Goal: Task Accomplishment & Management: Complete application form

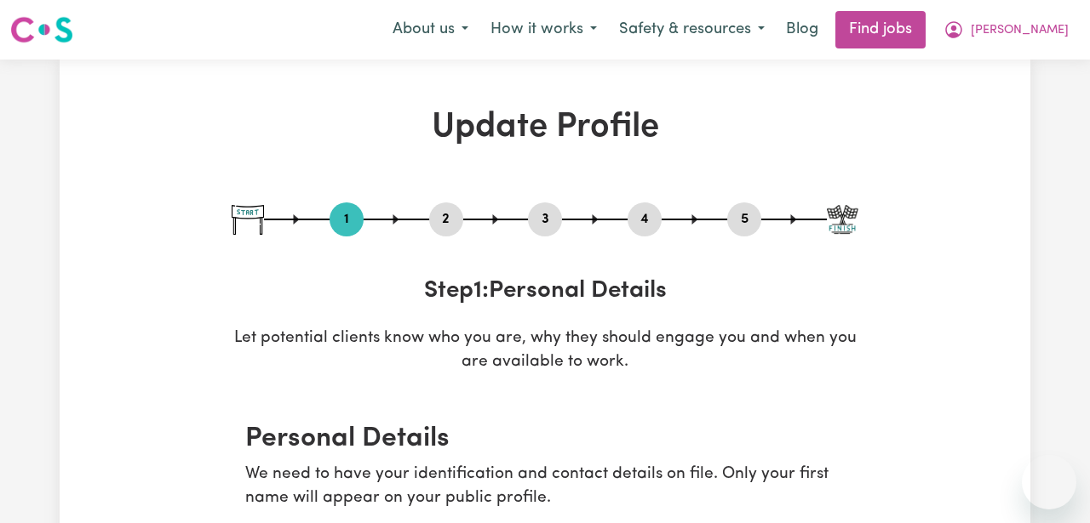
select select "[DEMOGRAPHIC_DATA]"
select select "[DEMOGRAPHIC_DATA] Citizen"
select select "Studying a healthcare related degree or qualification"
select select "55"
select select "65"
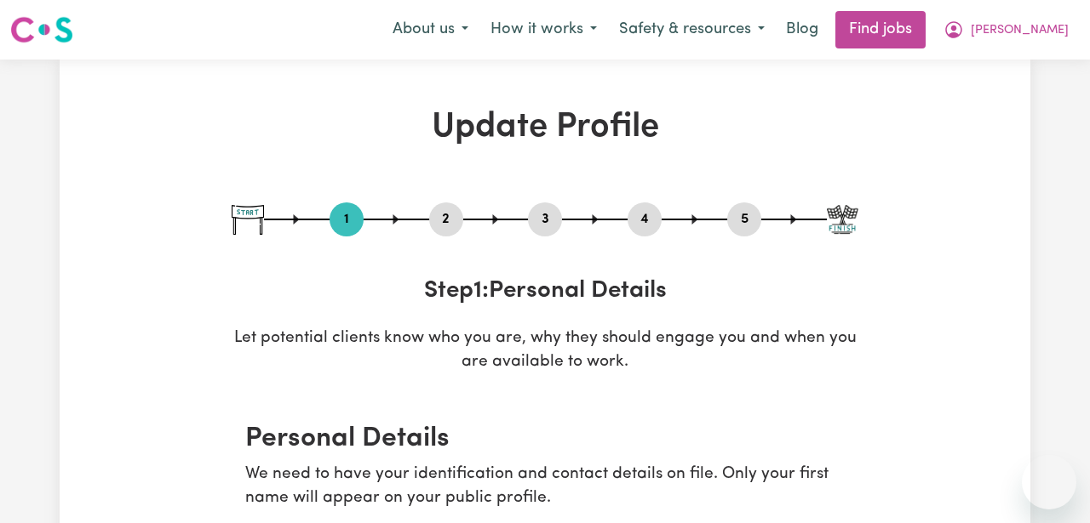
select select "65"
click at [1038, 32] on span "[PERSON_NAME]" at bounding box center [1019, 30] width 98 height 19
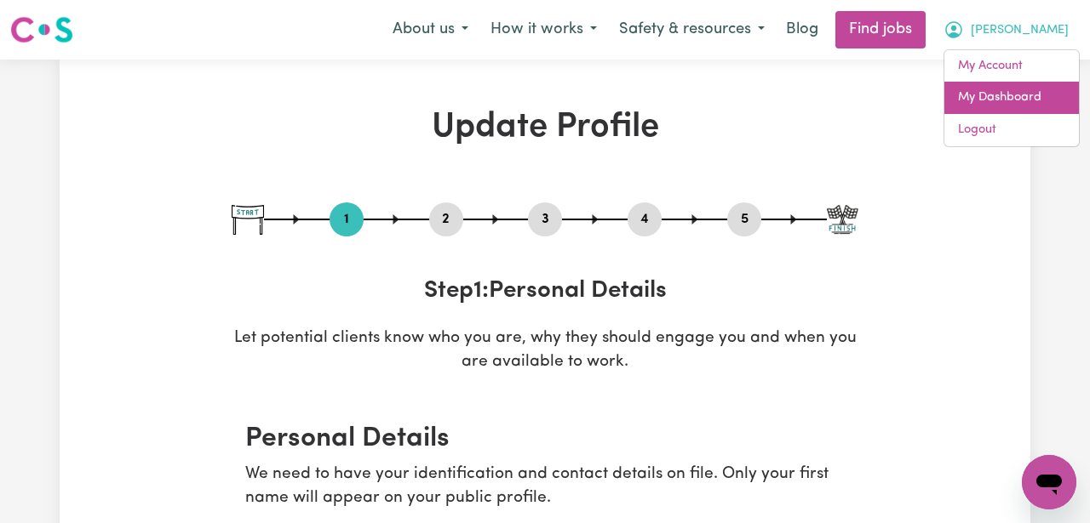
click at [1010, 107] on link "My Dashboard" at bounding box center [1011, 98] width 134 height 32
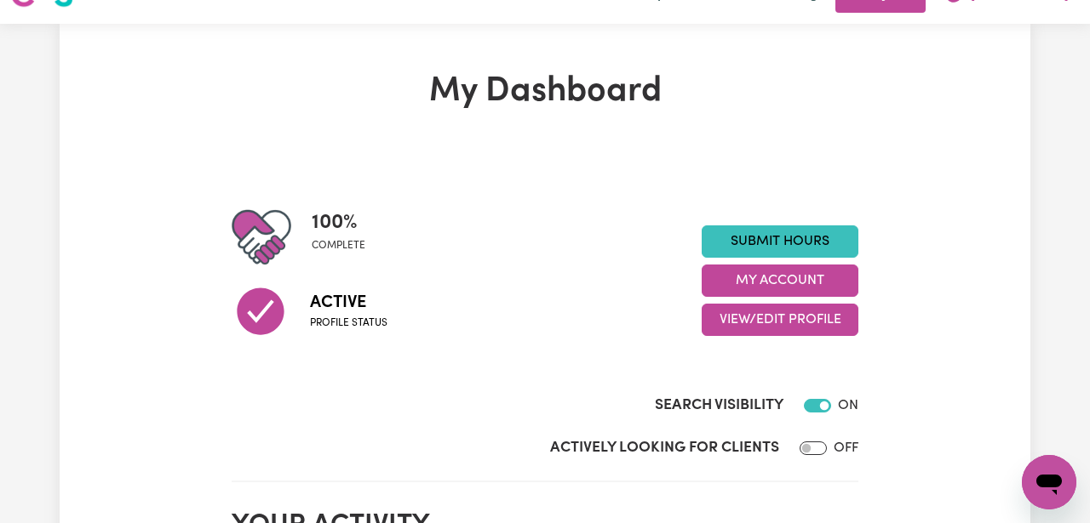
scroll to position [45, 0]
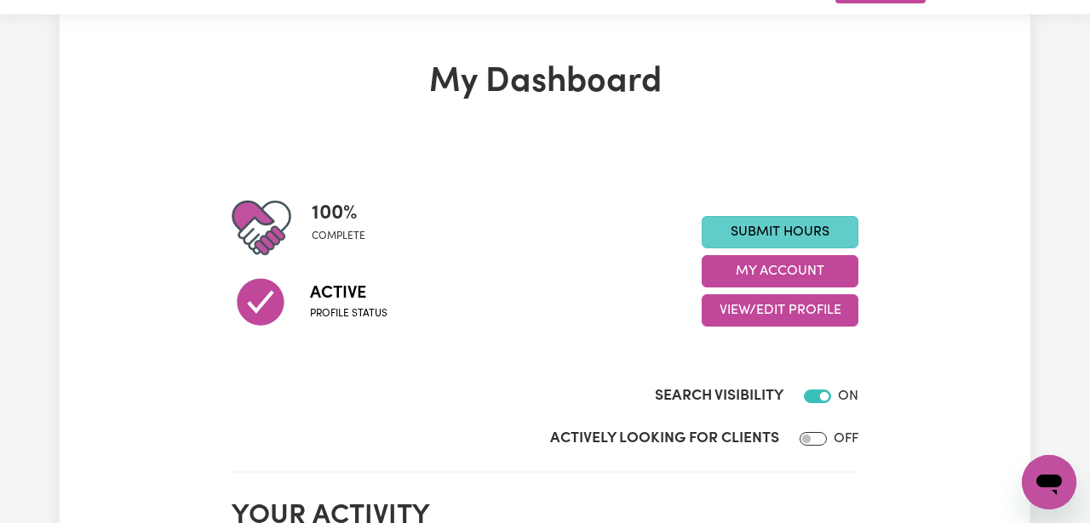
click at [787, 235] on link "Submit Hours" at bounding box center [779, 232] width 157 height 32
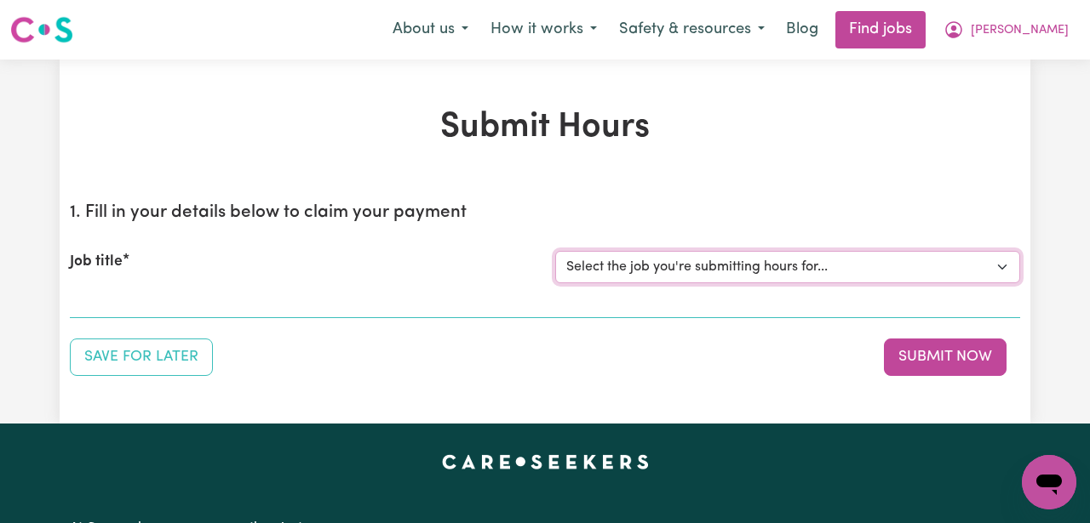
click at [771, 269] on select "Select the job you're submitting hours for... [[PERSON_NAME]] ([DATE]) Support …" at bounding box center [787, 267] width 465 height 32
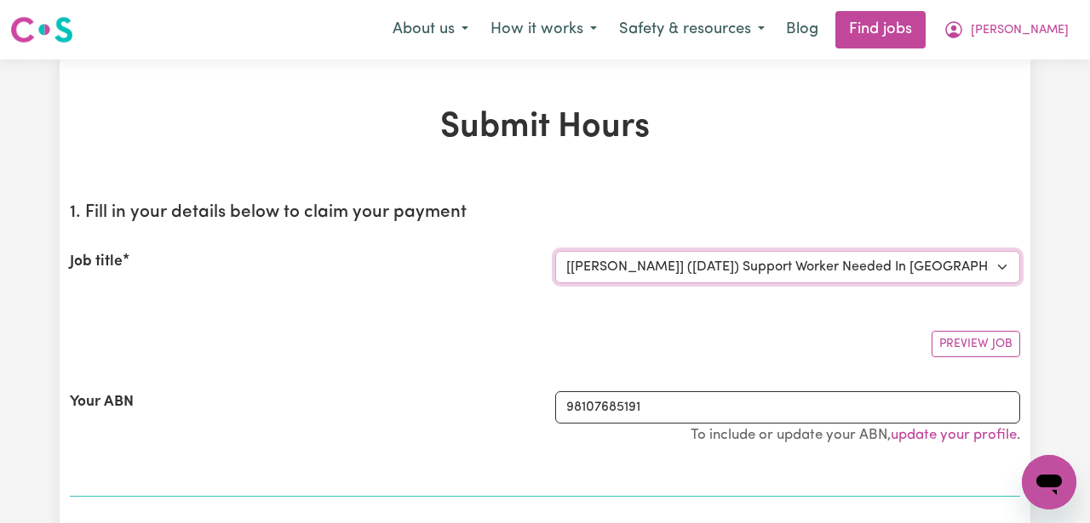
select select "0"
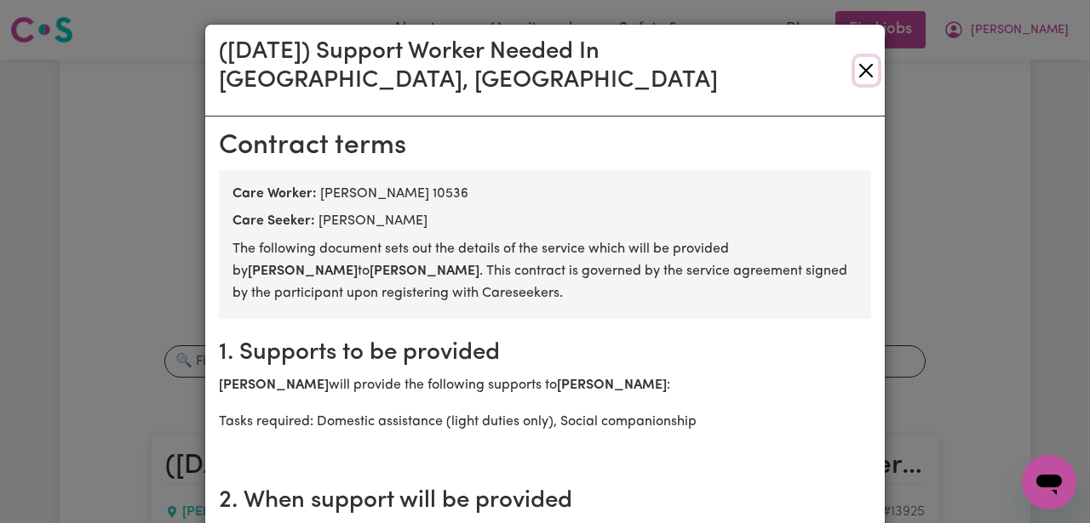
click at [866, 57] on button "Close" at bounding box center [866, 70] width 23 height 27
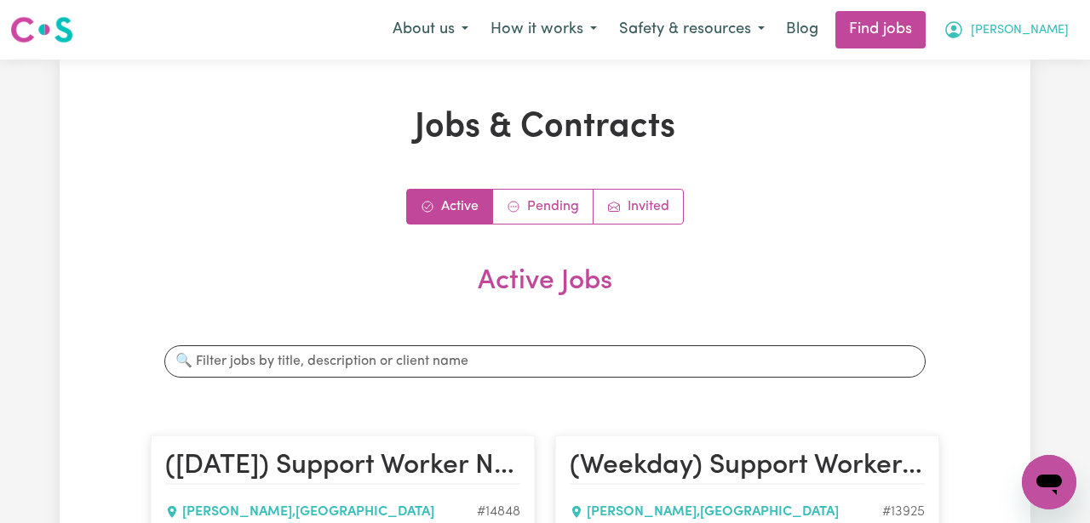
click at [1031, 27] on span "[PERSON_NAME]" at bounding box center [1019, 30] width 98 height 19
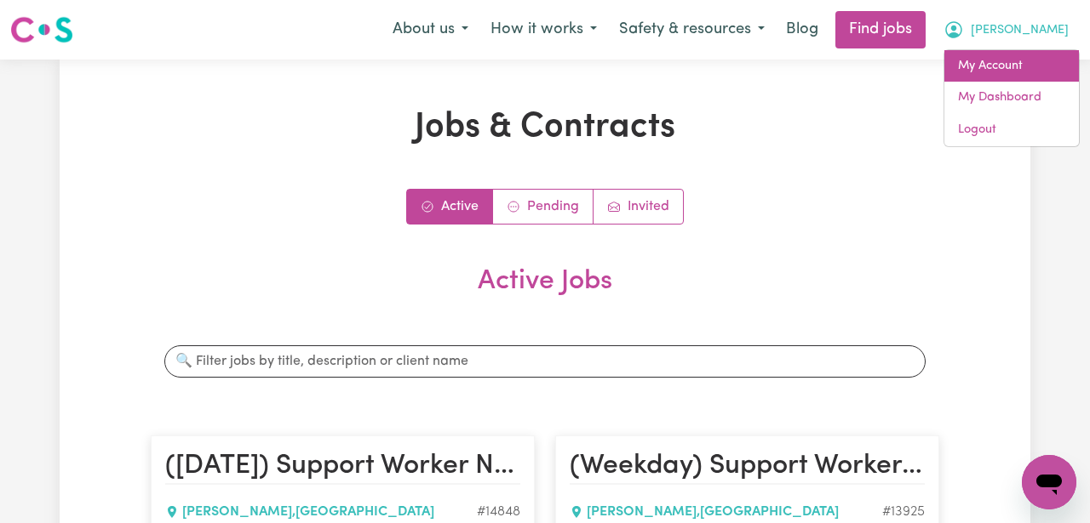
click at [1012, 65] on link "My Account" at bounding box center [1011, 66] width 134 height 32
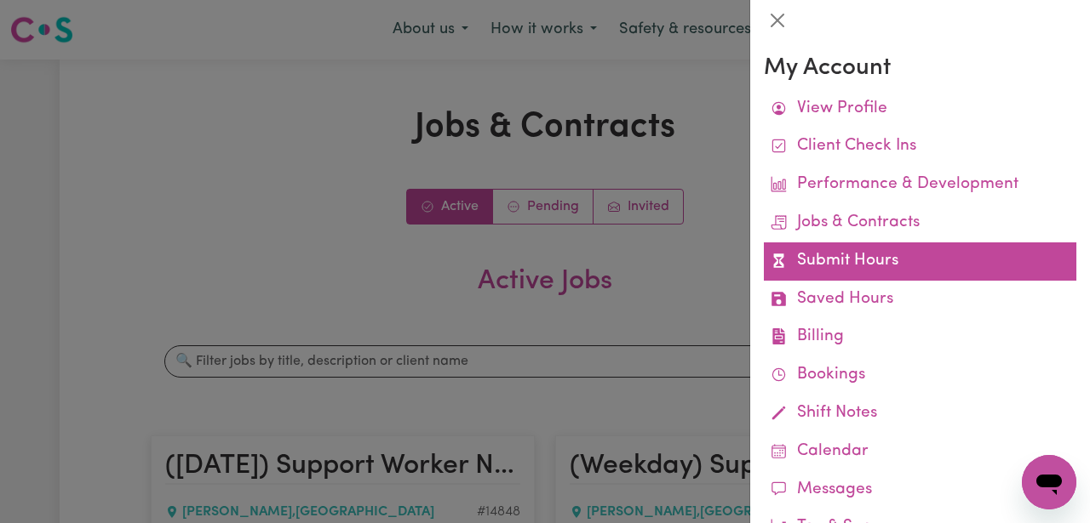
click at [889, 255] on link "Submit Hours" at bounding box center [920, 262] width 312 height 38
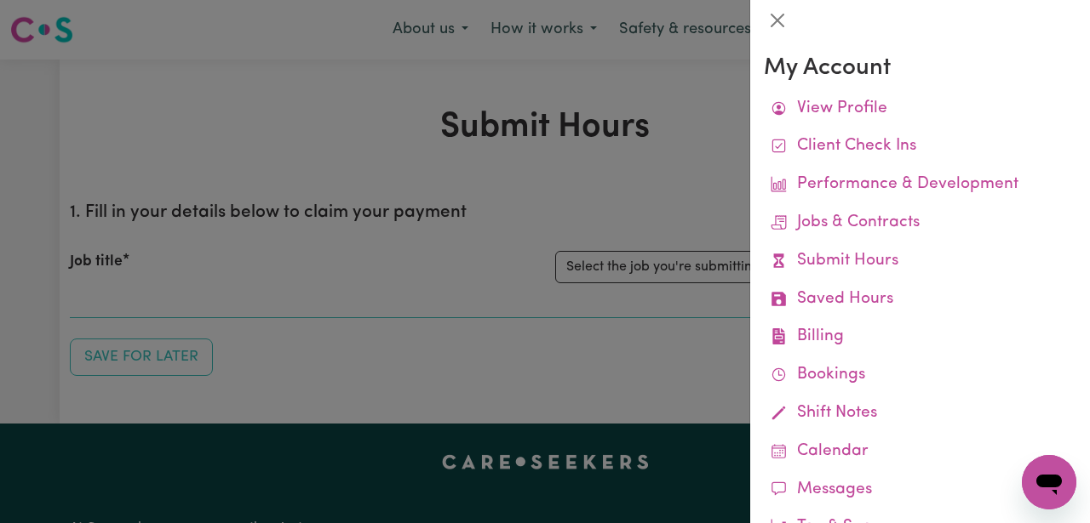
click at [649, 346] on div at bounding box center [545, 261] width 1090 height 523
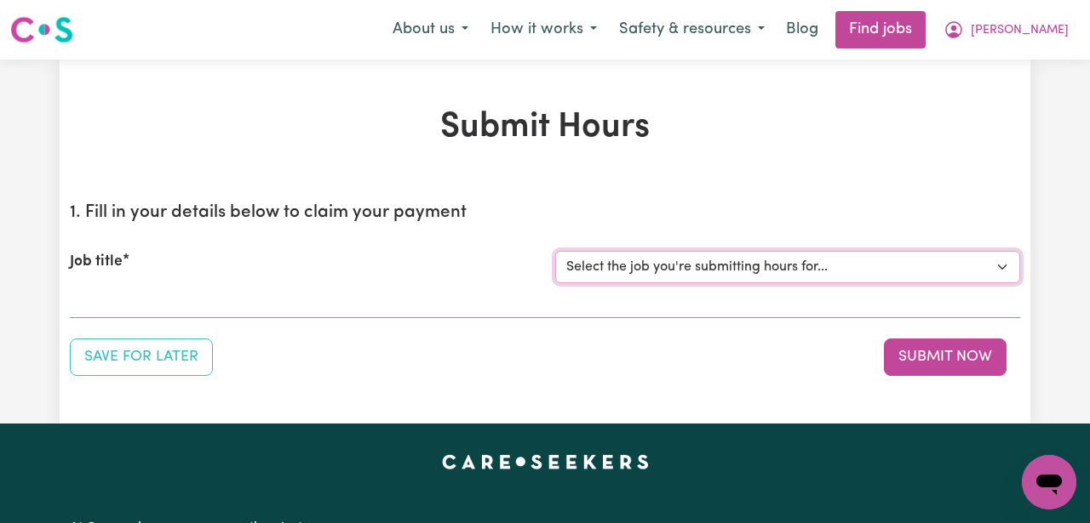
click at [741, 268] on select "Select the job you're submitting hours for... [[PERSON_NAME]] ([DATE]) Support …" at bounding box center [787, 267] width 465 height 32
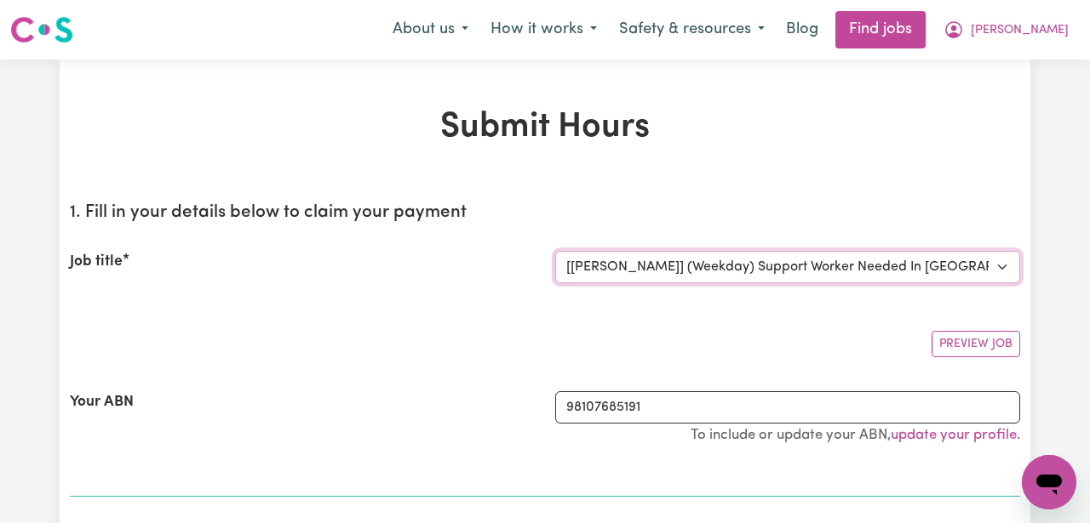
select select "0"
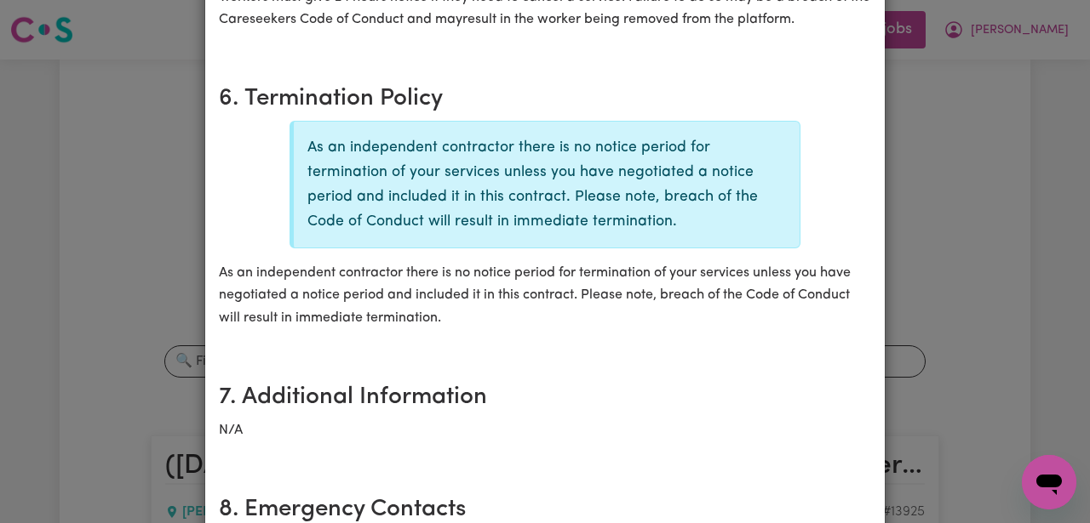
scroll to position [733, 0]
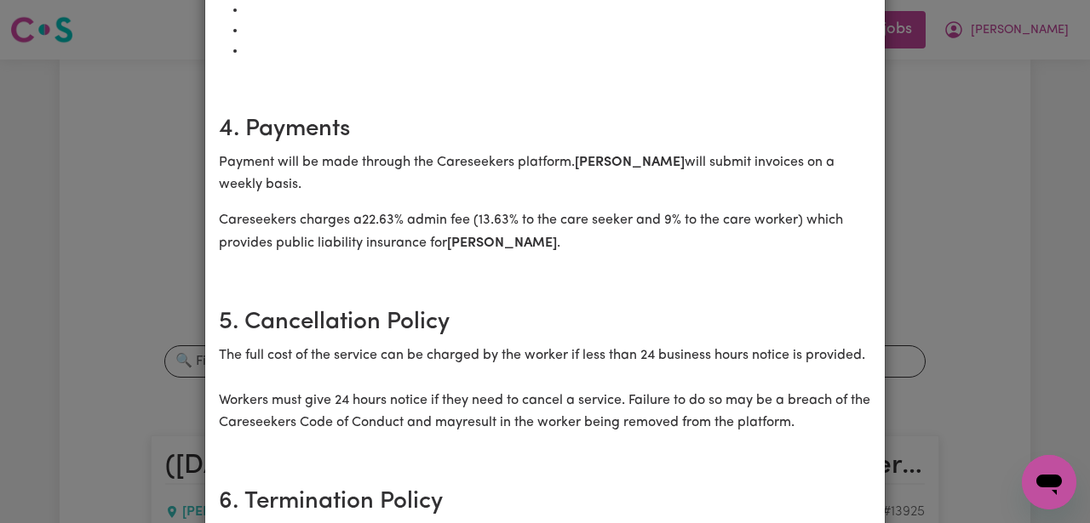
click at [943, 291] on div "(Weekday) Support Worker Needed In [GEOGRAPHIC_DATA], [GEOGRAPHIC_DATA] [DEMOGR…" at bounding box center [545, 261] width 1090 height 523
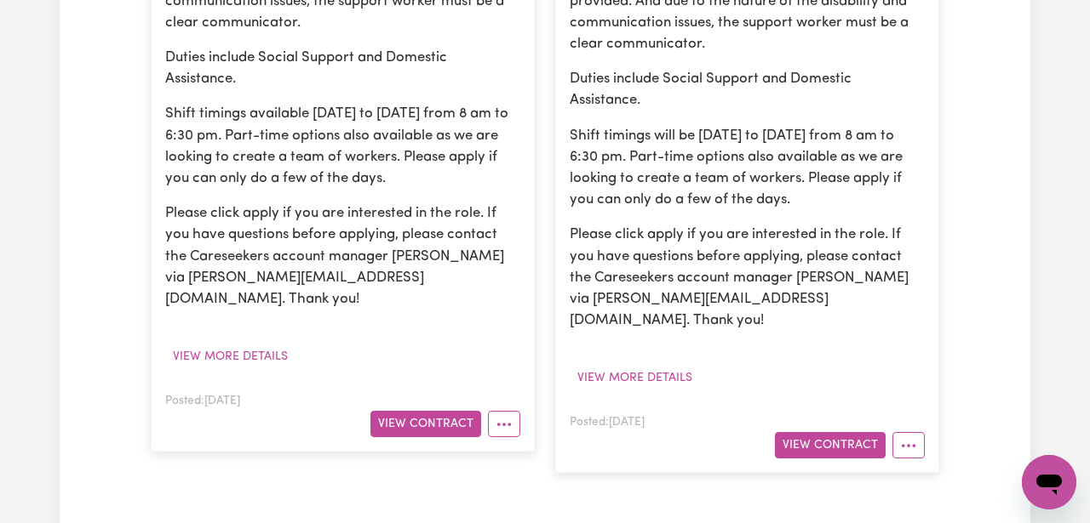
scroll to position [728, 0]
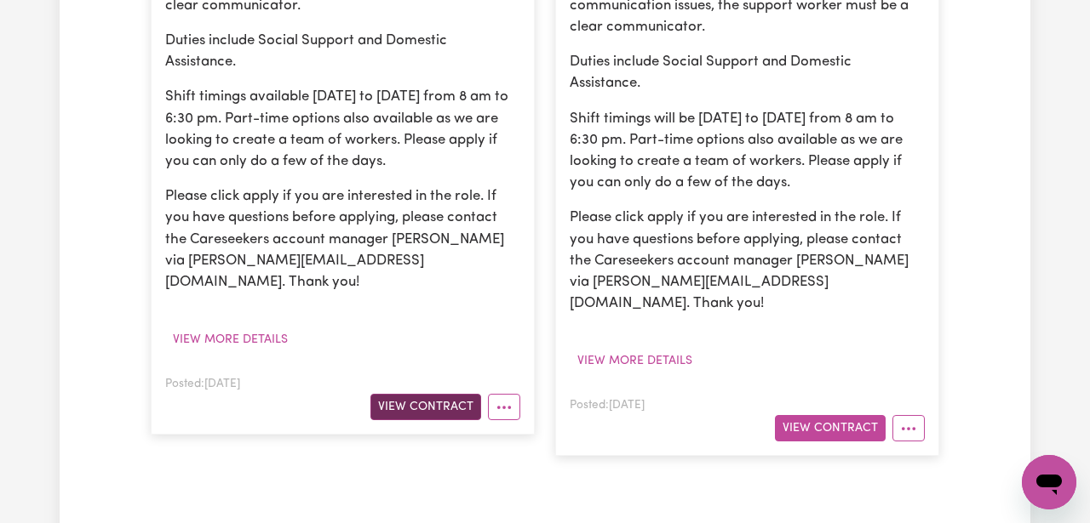
click at [439, 394] on button "View Contract" at bounding box center [425, 407] width 111 height 26
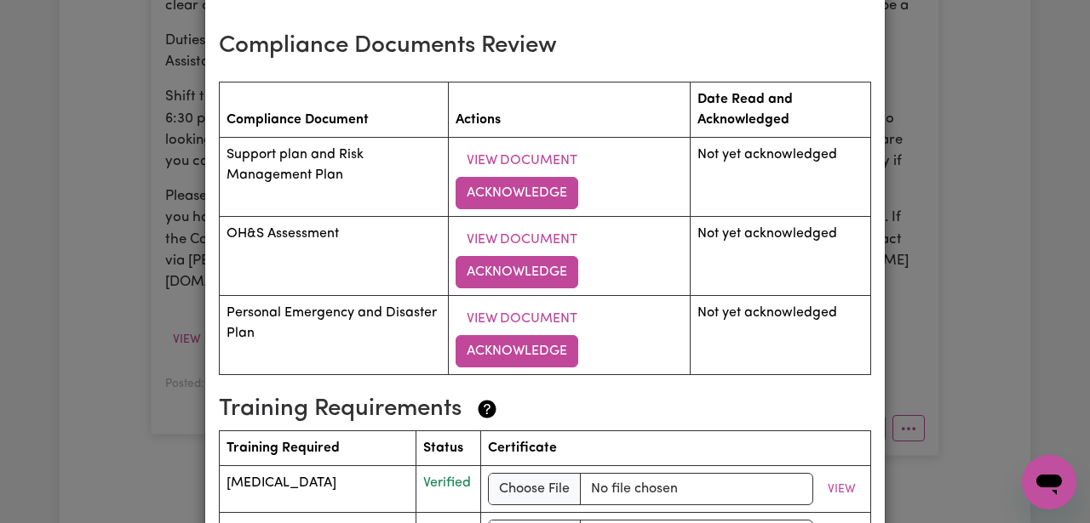
scroll to position [2314, 0]
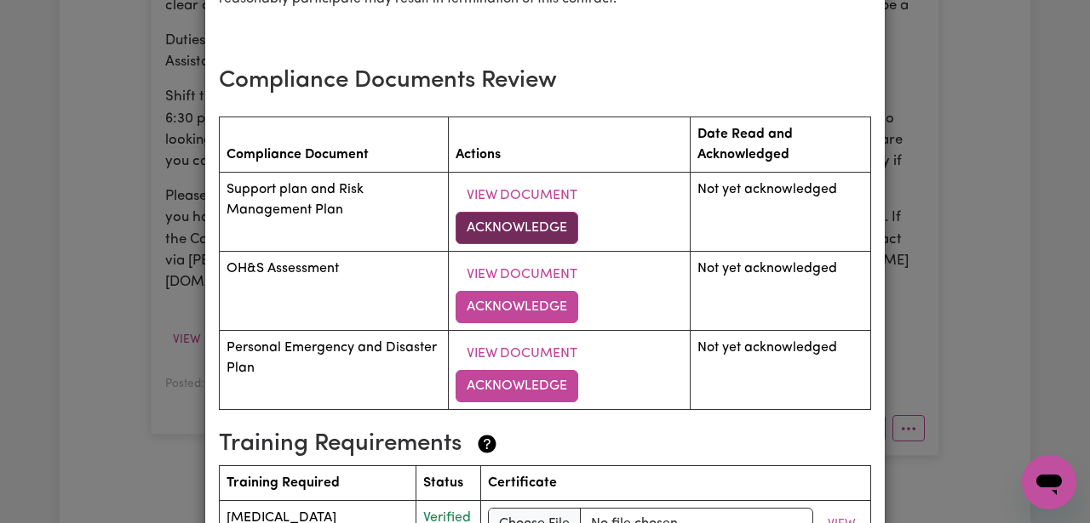
click at [499, 212] on button "Acknowledge" at bounding box center [516, 228] width 123 height 32
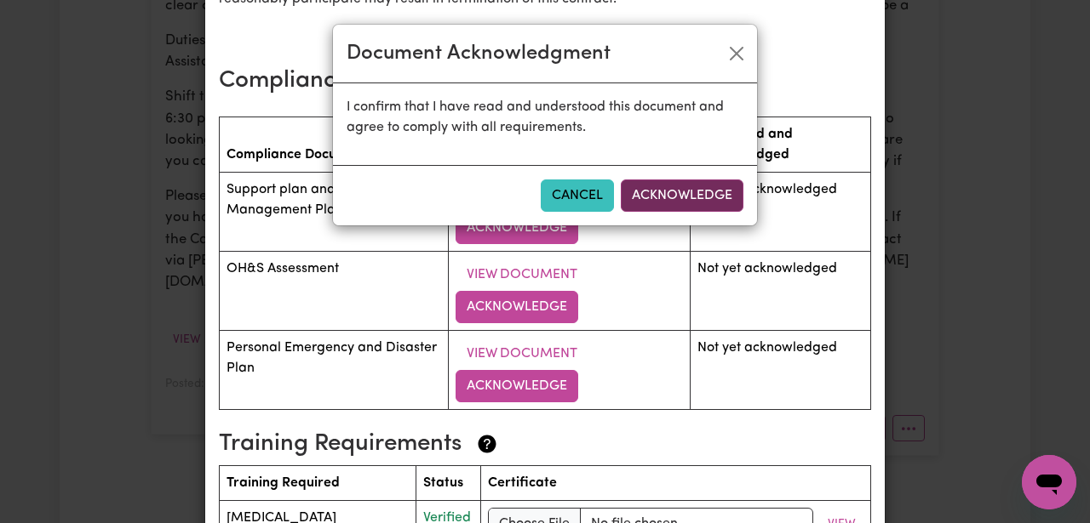
click at [669, 208] on button "Acknowledge" at bounding box center [682, 196] width 123 height 32
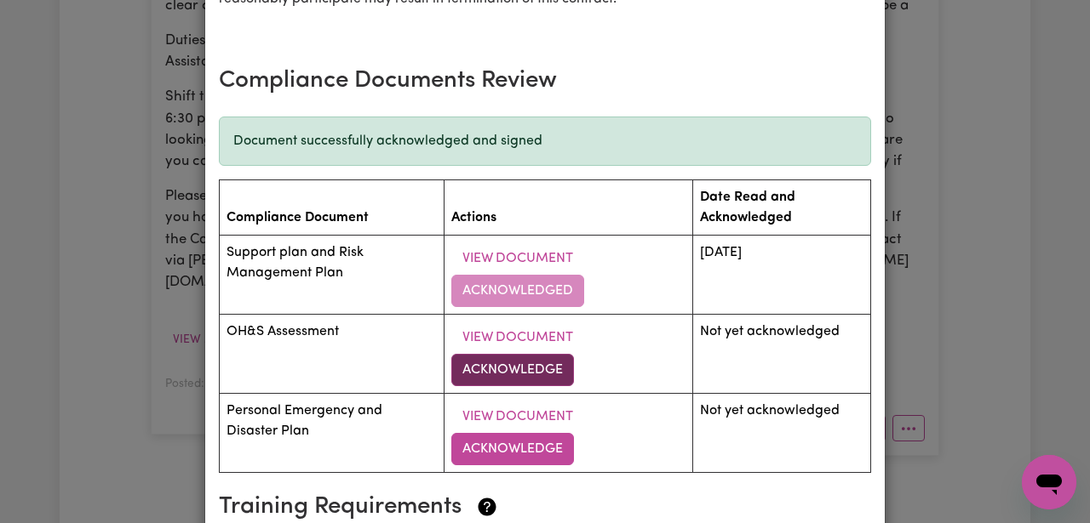
click at [527, 354] on button "Acknowledge" at bounding box center [512, 370] width 123 height 32
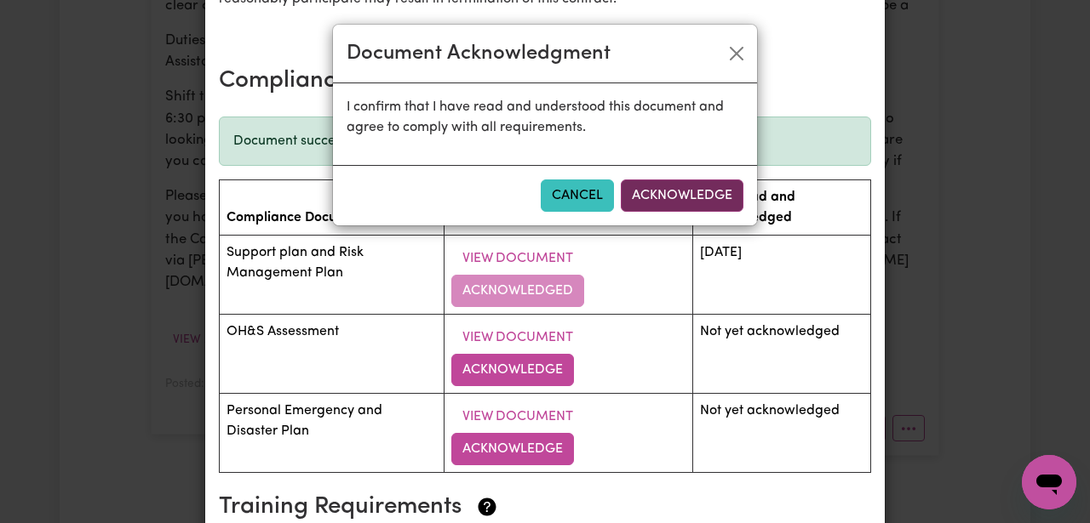
click at [673, 193] on button "Acknowledge" at bounding box center [682, 196] width 123 height 32
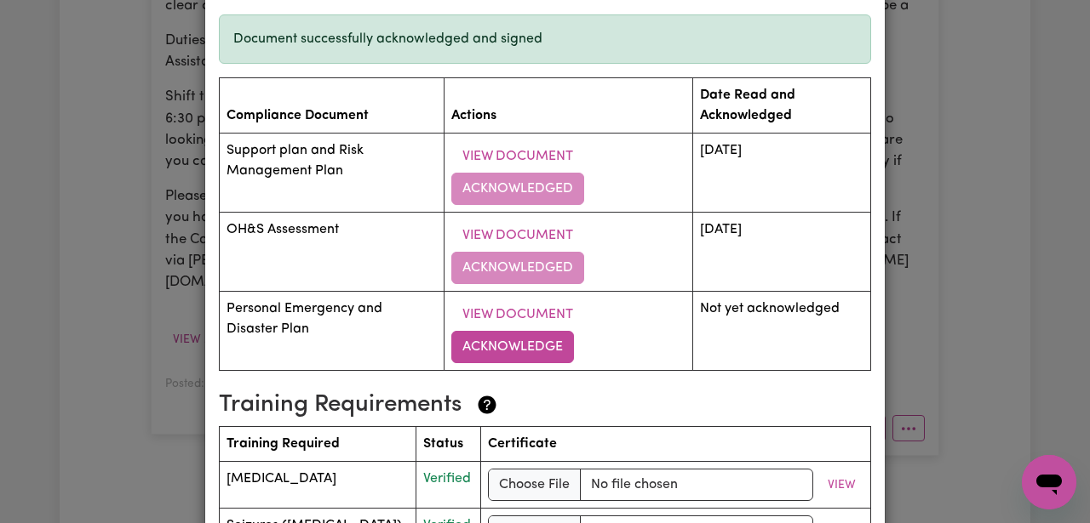
scroll to position [2468, 0]
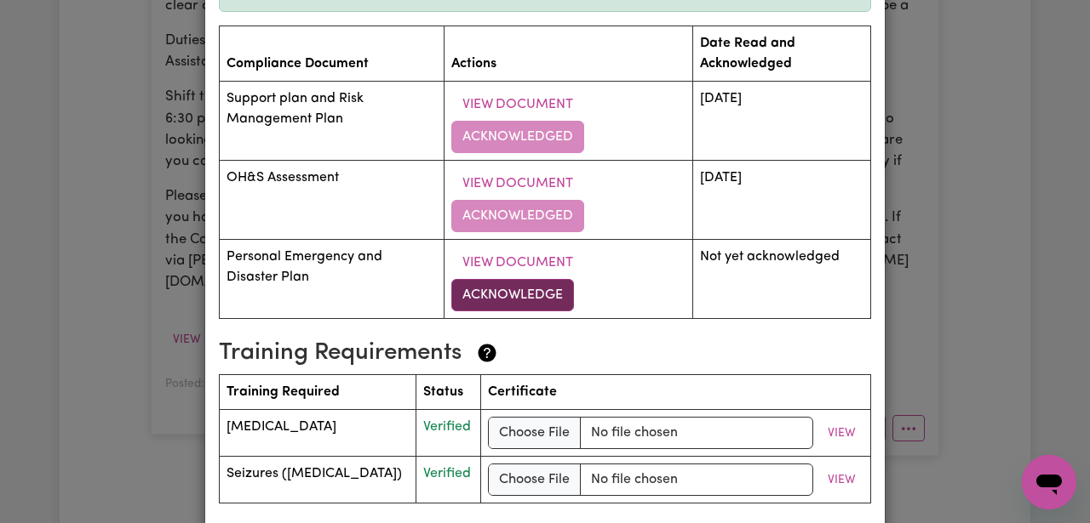
click at [527, 279] on button "Acknowledge" at bounding box center [512, 295] width 123 height 32
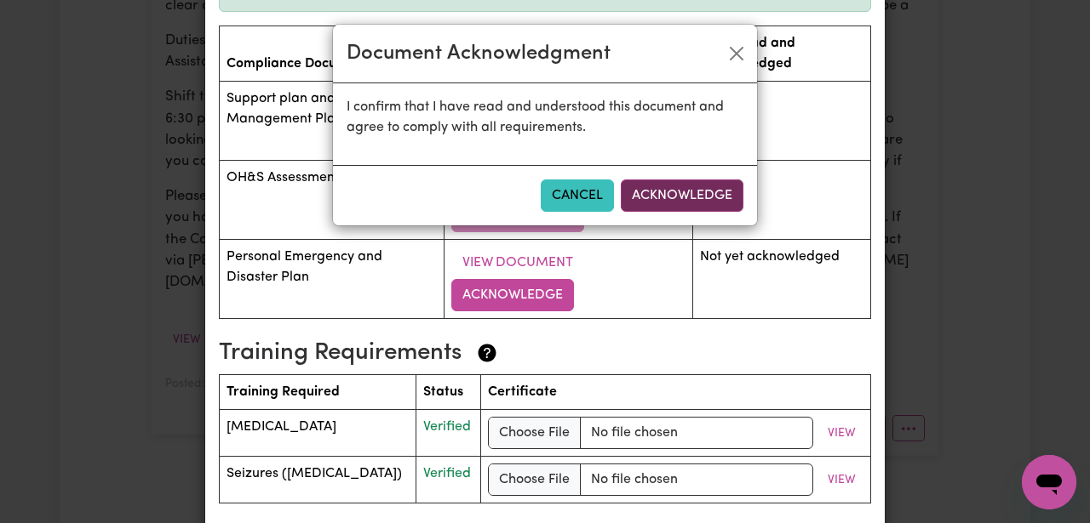
click at [685, 197] on button "Acknowledge" at bounding box center [682, 196] width 123 height 32
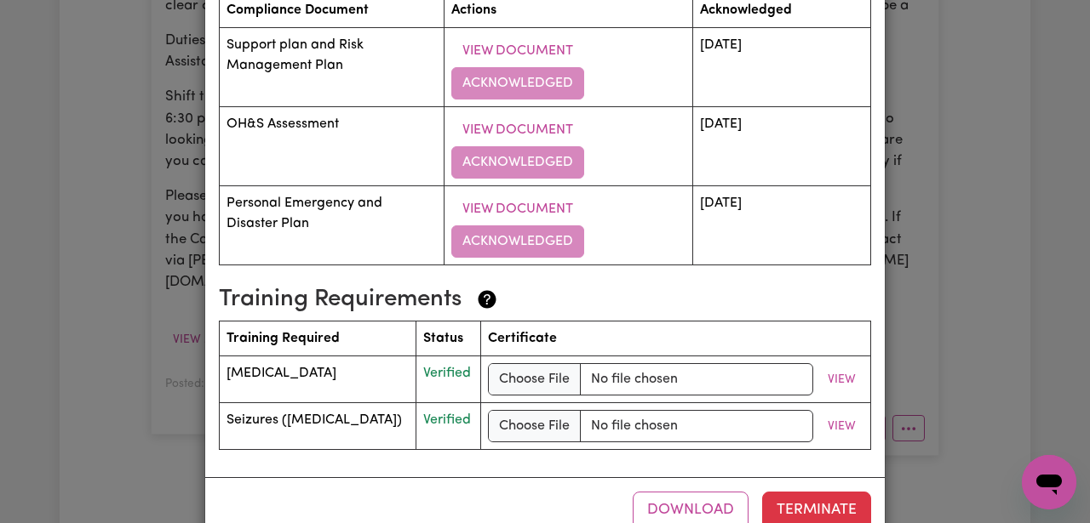
scroll to position [2537, 0]
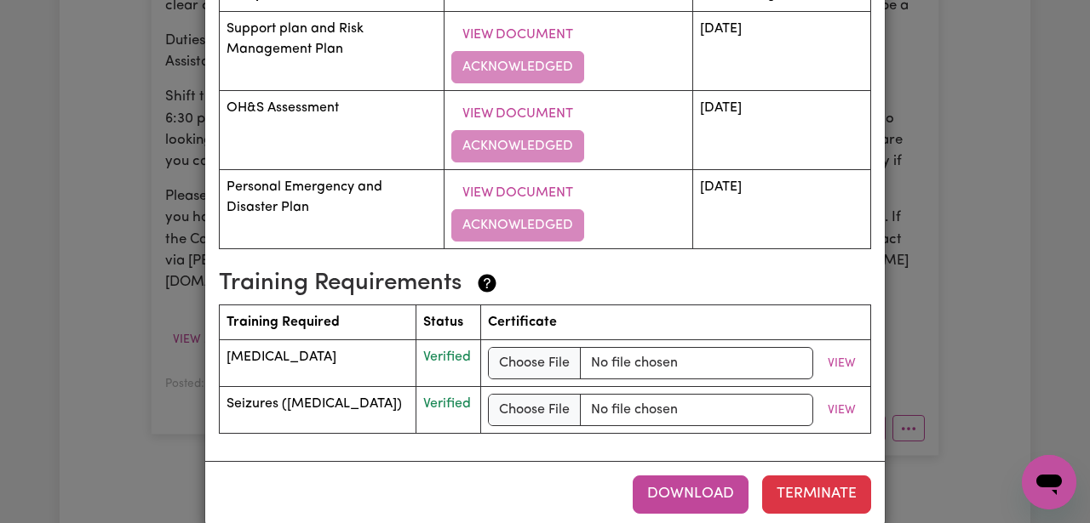
click at [692, 476] on button "Download" at bounding box center [690, 494] width 116 height 37
click at [958, 340] on div "([DATE]) Support Worker Needed In [GEOGRAPHIC_DATA], [GEOGRAPHIC_DATA] [DEMOGRA…" at bounding box center [545, 261] width 1090 height 523
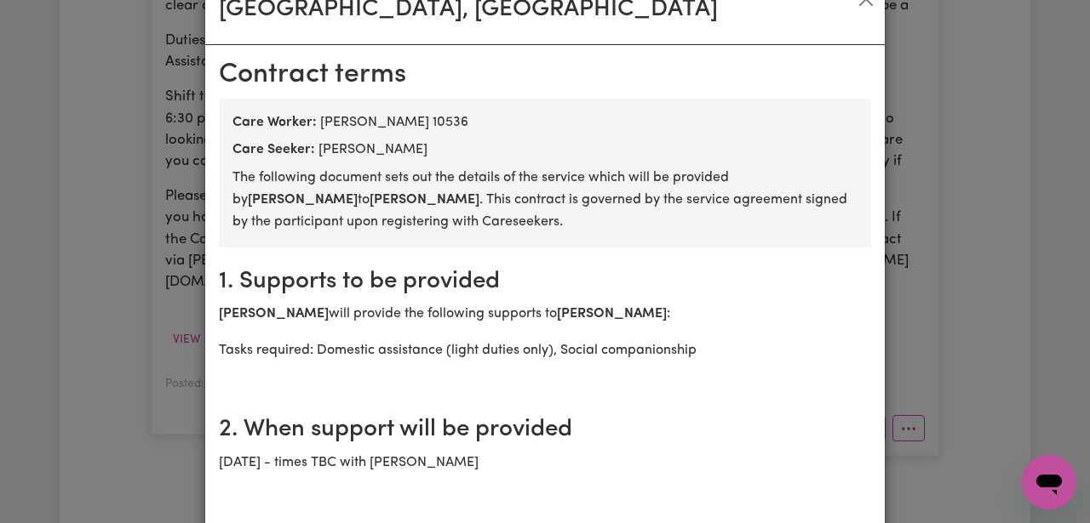
scroll to position [0, 0]
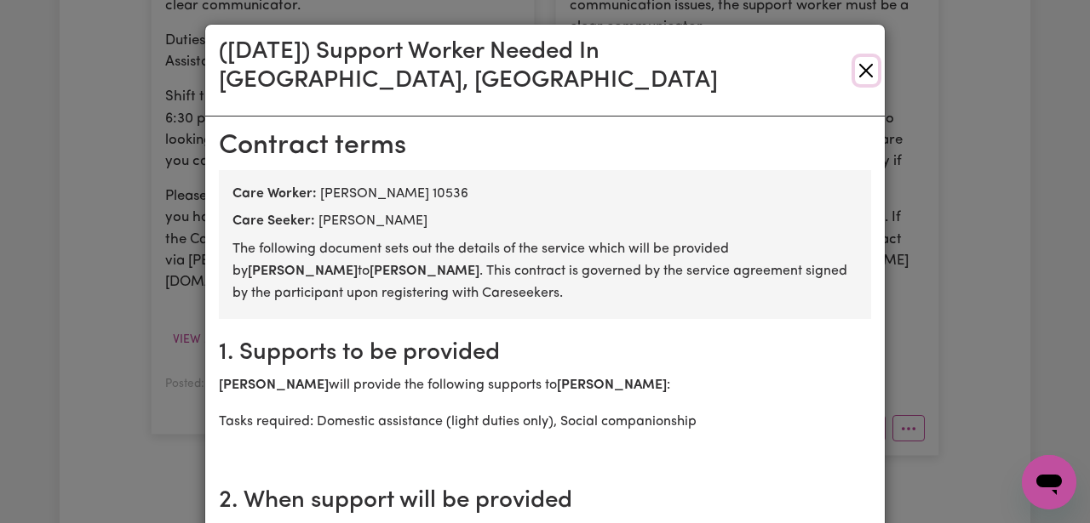
click at [863, 57] on button "Close" at bounding box center [866, 70] width 23 height 27
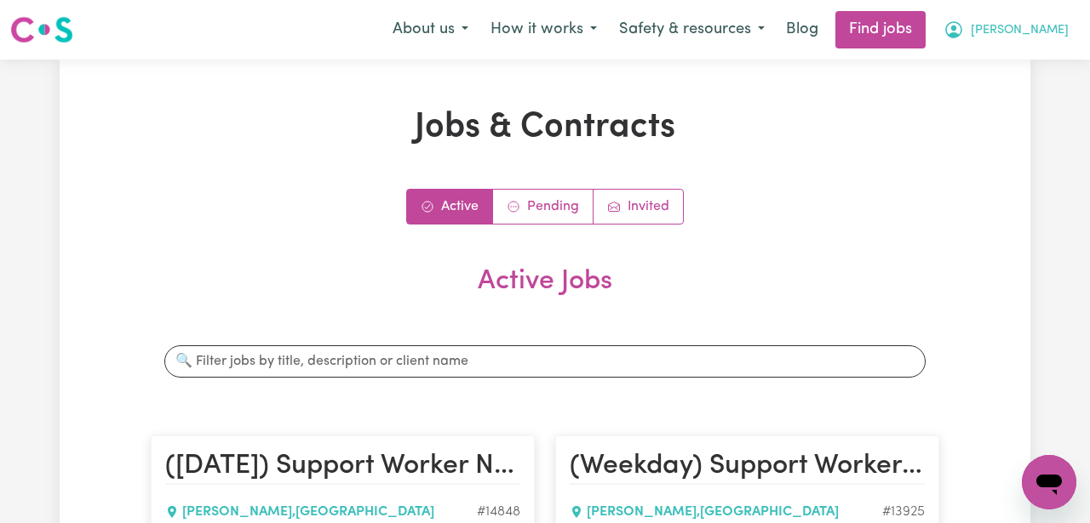
click at [1017, 36] on button "[PERSON_NAME]" at bounding box center [1005, 30] width 147 height 36
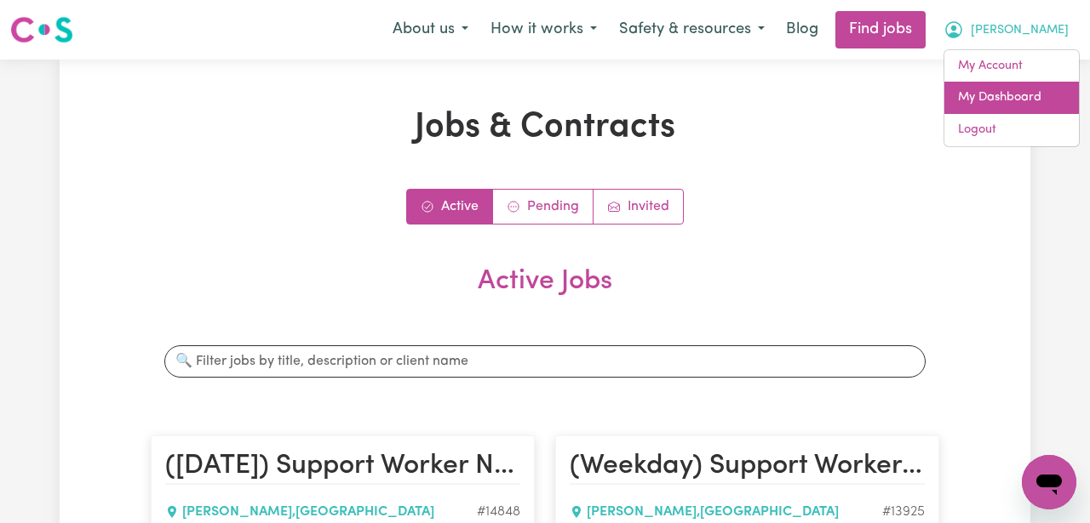
click at [998, 103] on link "My Dashboard" at bounding box center [1011, 98] width 134 height 32
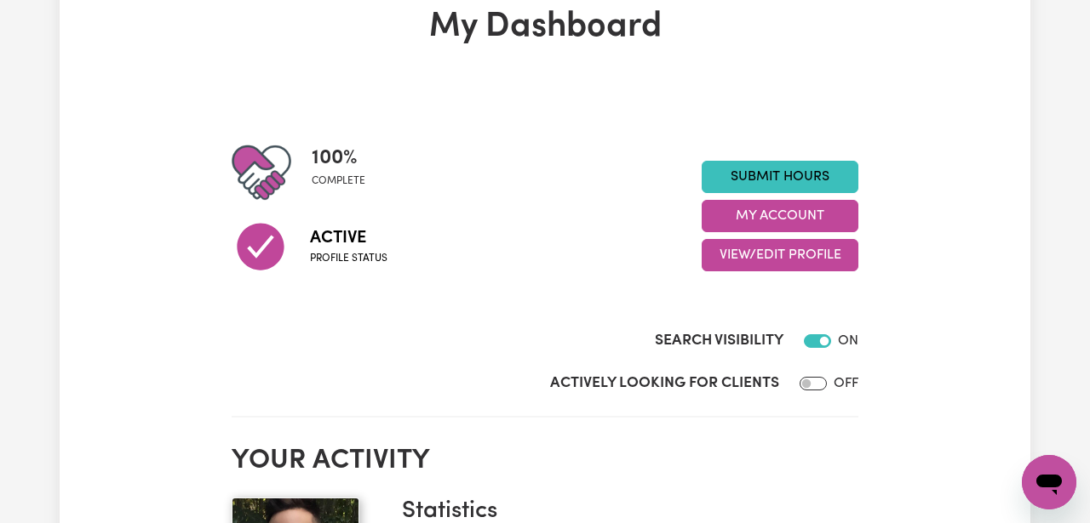
scroll to position [84, 0]
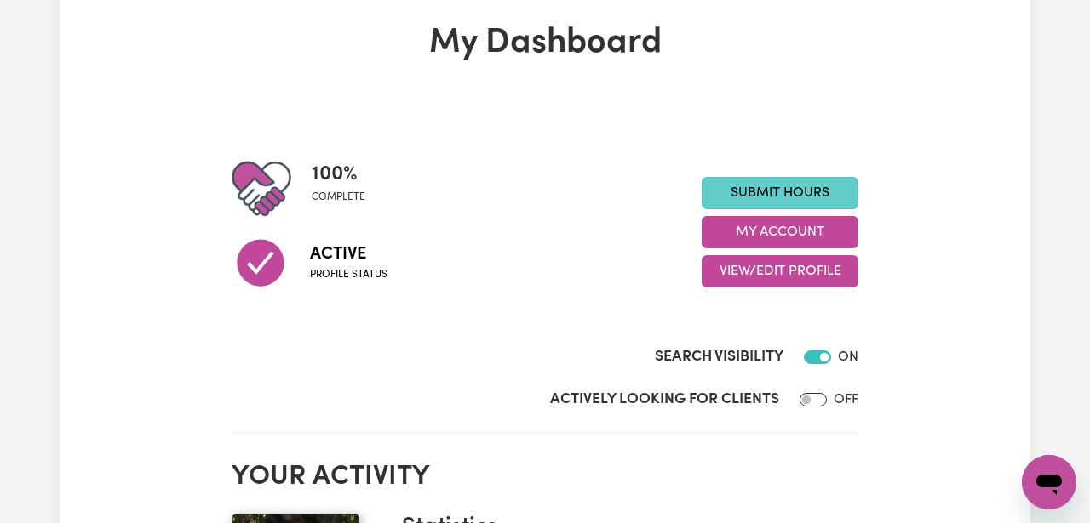
click at [838, 180] on link "Submit Hours" at bounding box center [779, 193] width 157 height 32
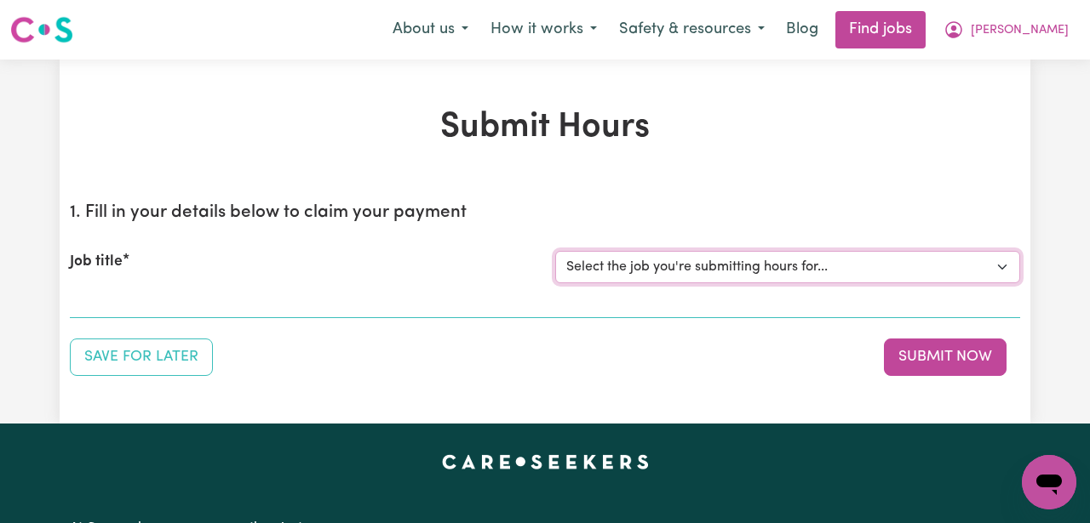
click at [773, 264] on select "Select the job you're submitting hours for... [[PERSON_NAME]] ([DATE]) Support …" at bounding box center [787, 267] width 465 height 32
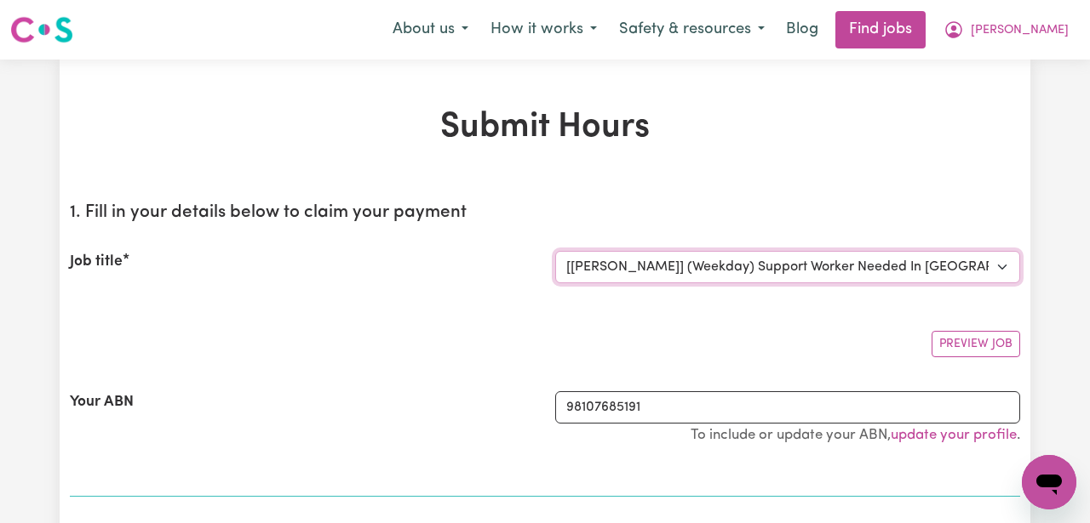
select select "0"
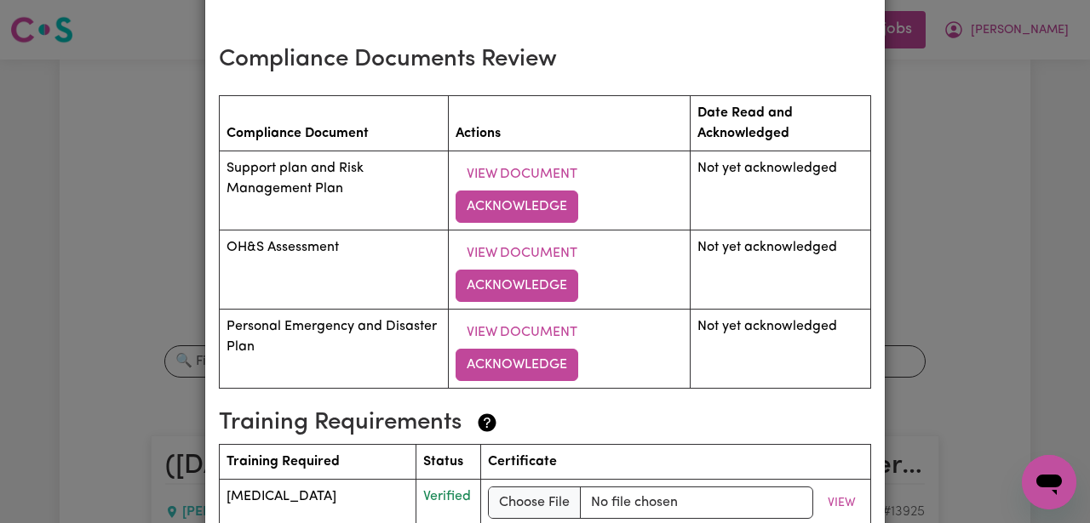
scroll to position [2315, 0]
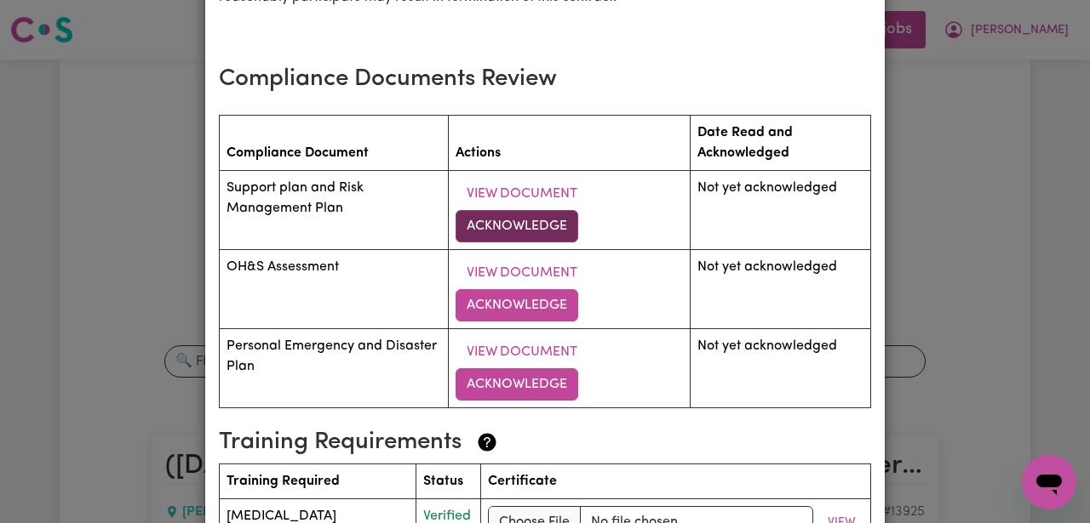
click at [555, 210] on button "Acknowledge" at bounding box center [516, 226] width 123 height 32
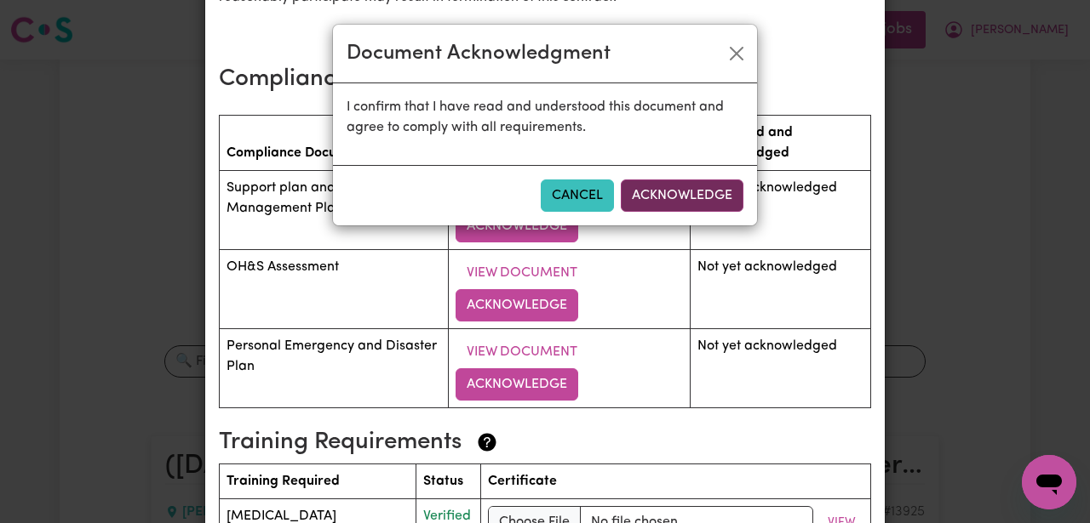
click at [686, 195] on button "Acknowledge" at bounding box center [682, 196] width 123 height 32
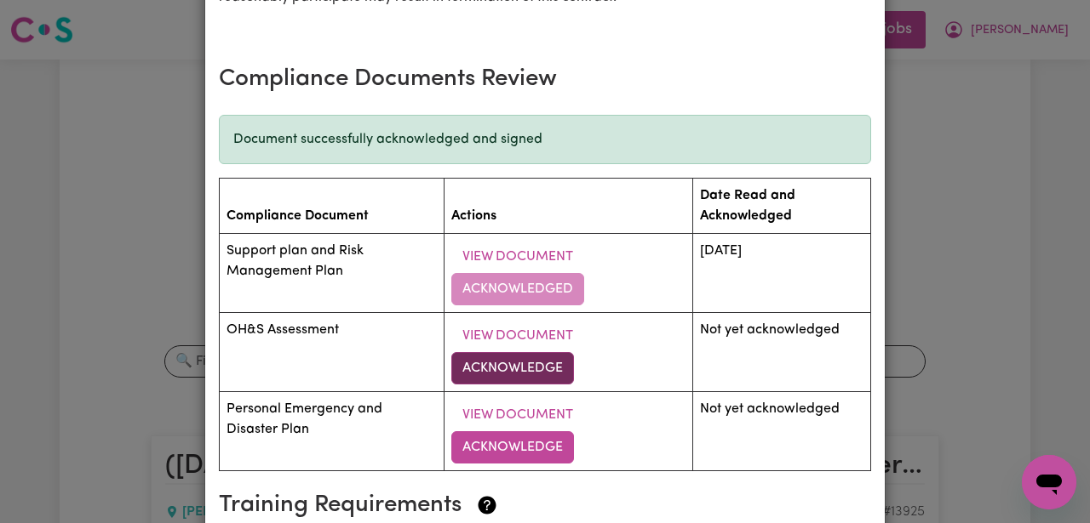
click at [546, 352] on button "Acknowledge" at bounding box center [512, 368] width 123 height 32
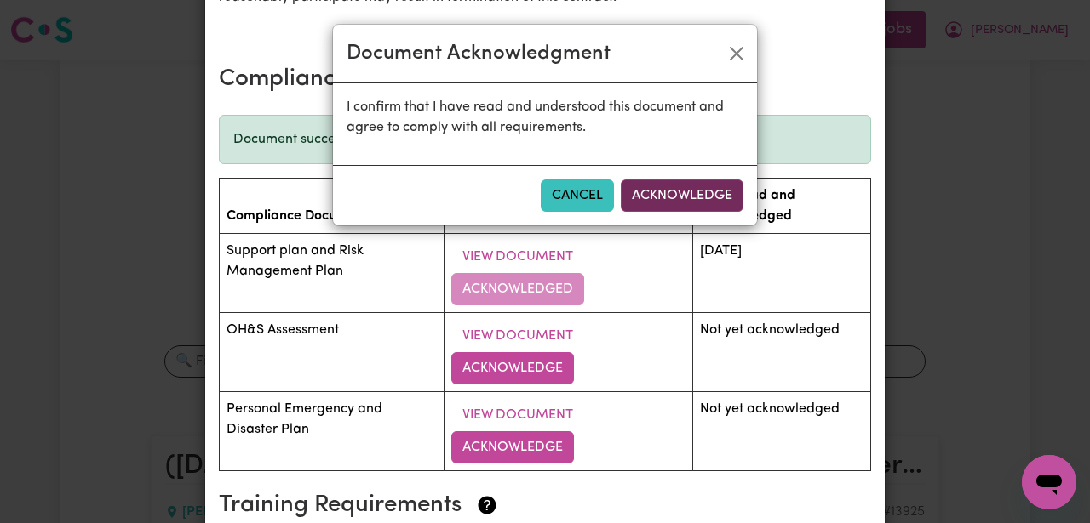
click at [687, 196] on button "Acknowledge" at bounding box center [682, 196] width 123 height 32
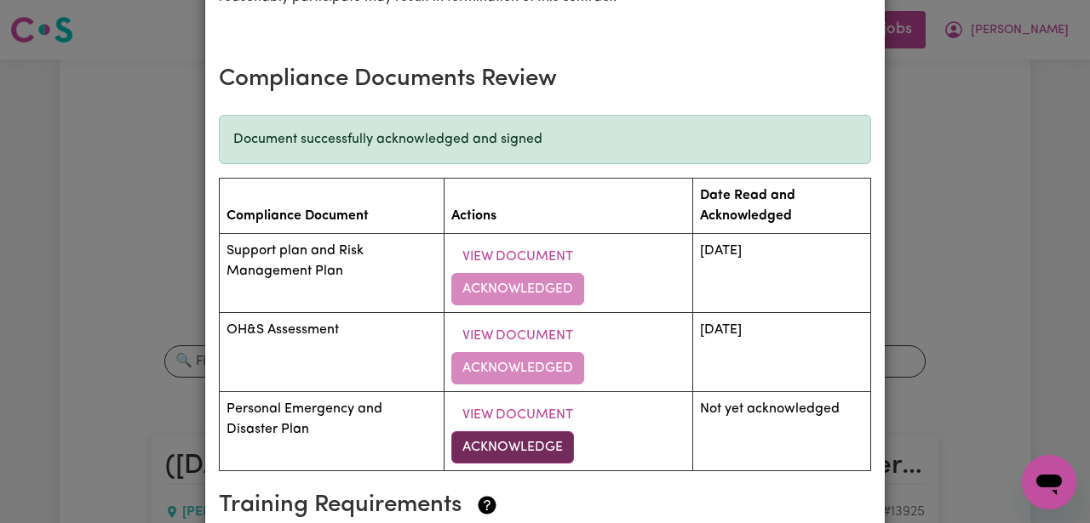
click at [531, 432] on button "Acknowledge" at bounding box center [512, 448] width 123 height 32
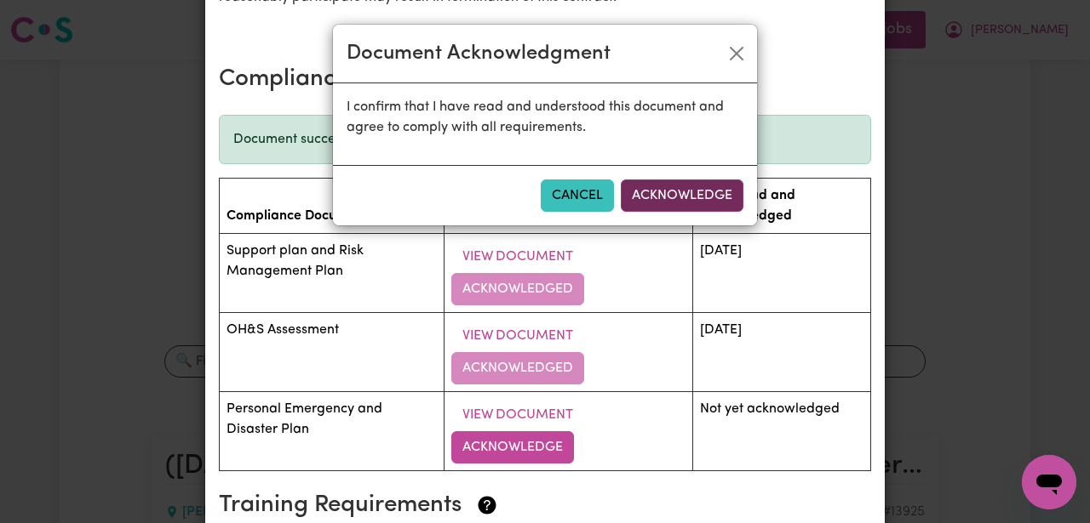
click at [668, 203] on button "Acknowledge" at bounding box center [682, 196] width 123 height 32
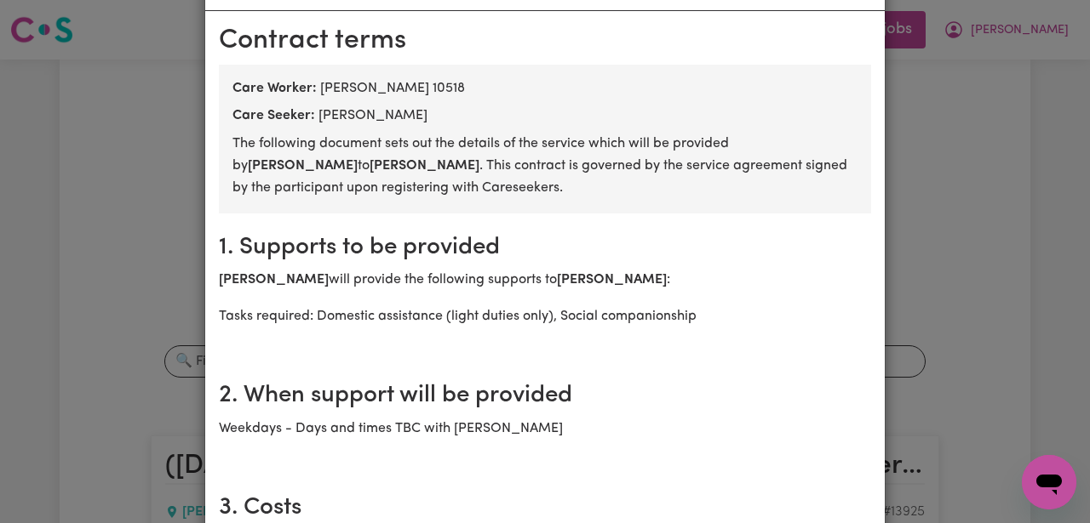
scroll to position [0, 0]
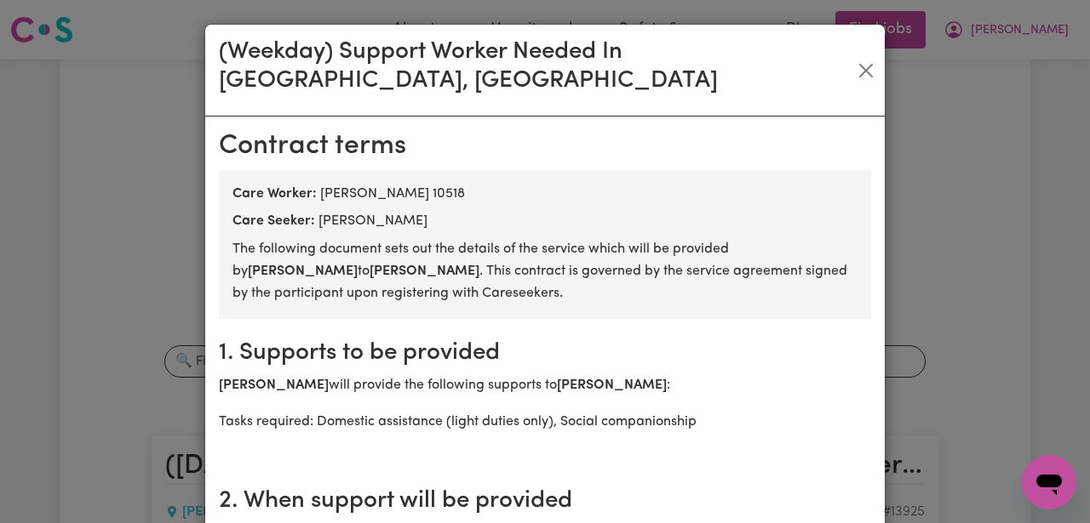
click at [869, 40] on div "(Weekday) Support Worker Needed In [GEOGRAPHIC_DATA], [GEOGRAPHIC_DATA]" at bounding box center [544, 71] width 679 height 92
click at [859, 60] on button "Close" at bounding box center [866, 70] width 23 height 27
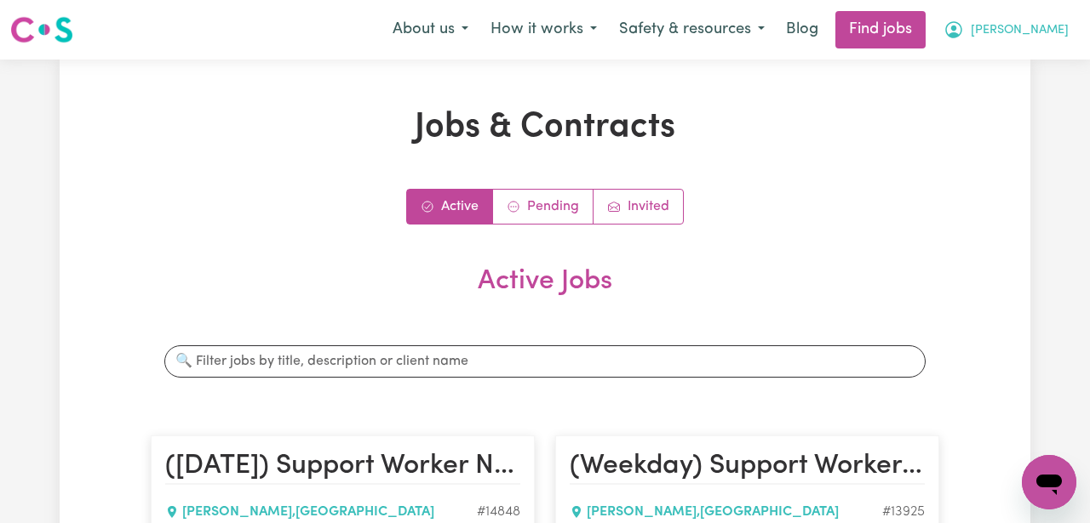
click at [1026, 33] on span "[PERSON_NAME]" at bounding box center [1019, 30] width 98 height 19
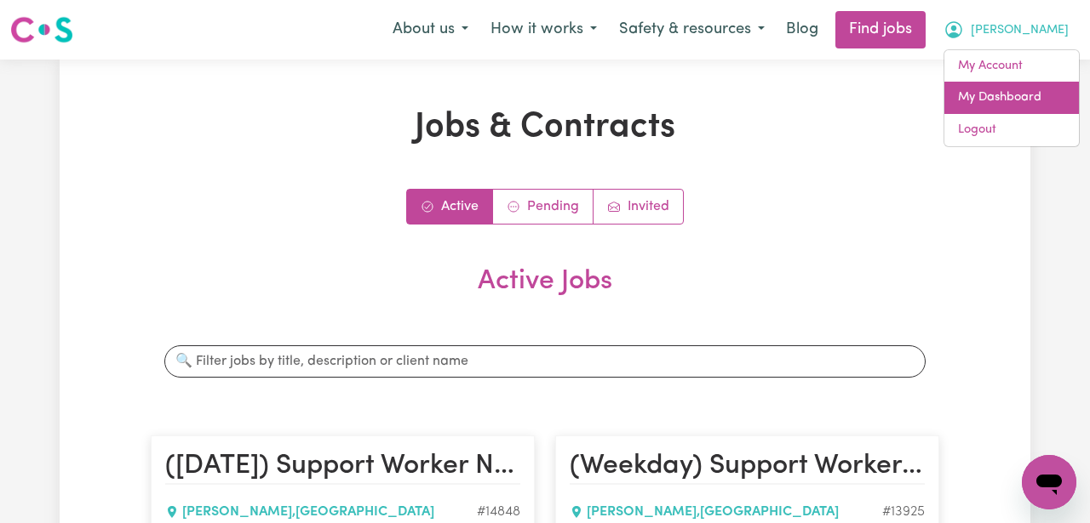
click at [1015, 106] on link "My Dashboard" at bounding box center [1011, 98] width 134 height 32
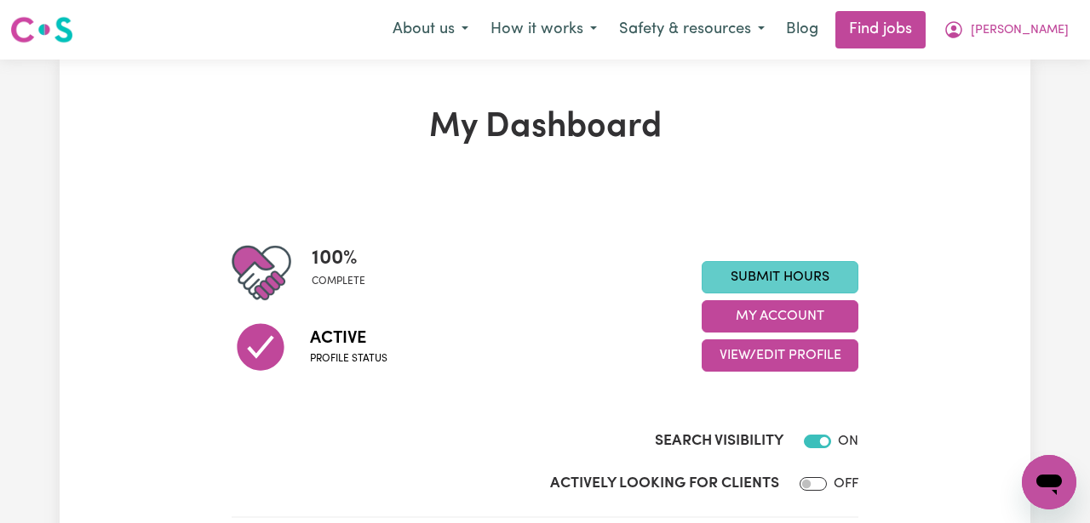
click at [832, 272] on link "Submit Hours" at bounding box center [779, 277] width 157 height 32
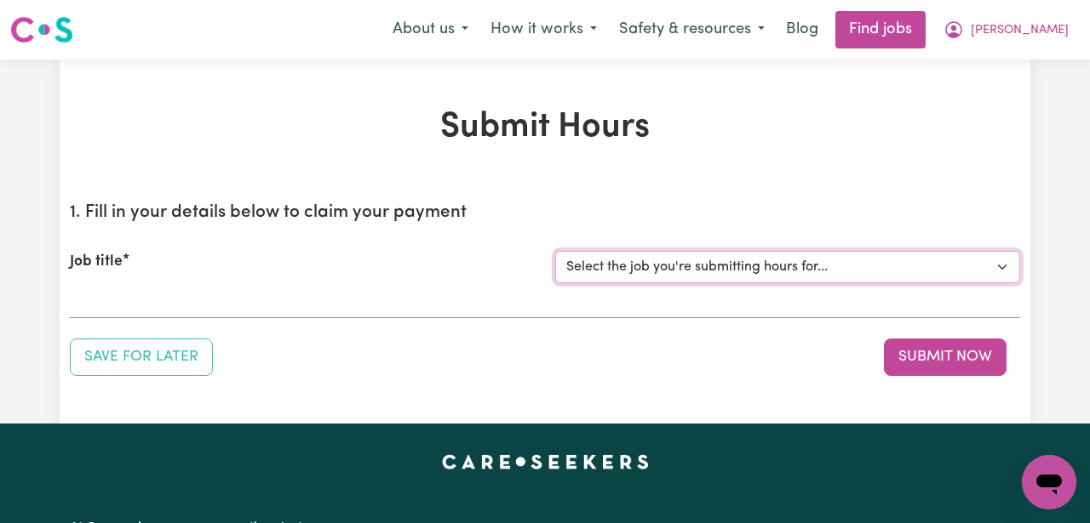
click at [832, 272] on select "Select the job you're submitting hours for... [[PERSON_NAME]] ([DATE]) Support …" at bounding box center [787, 267] width 465 height 32
select select "13925"
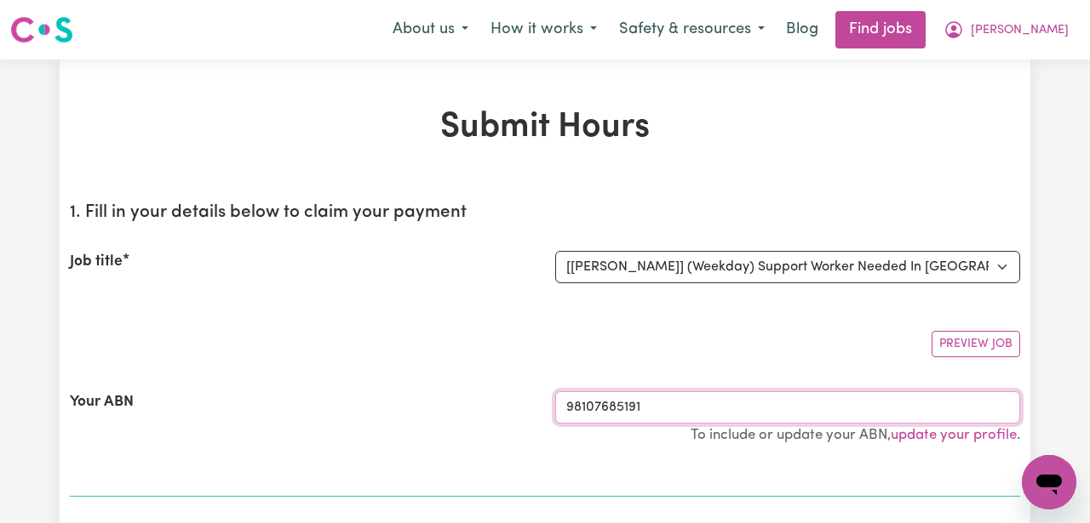
click at [815, 395] on input "98107685191" at bounding box center [787, 408] width 465 height 32
click at [831, 349] on div "Preview Job" at bounding box center [545, 338] width 950 height 40
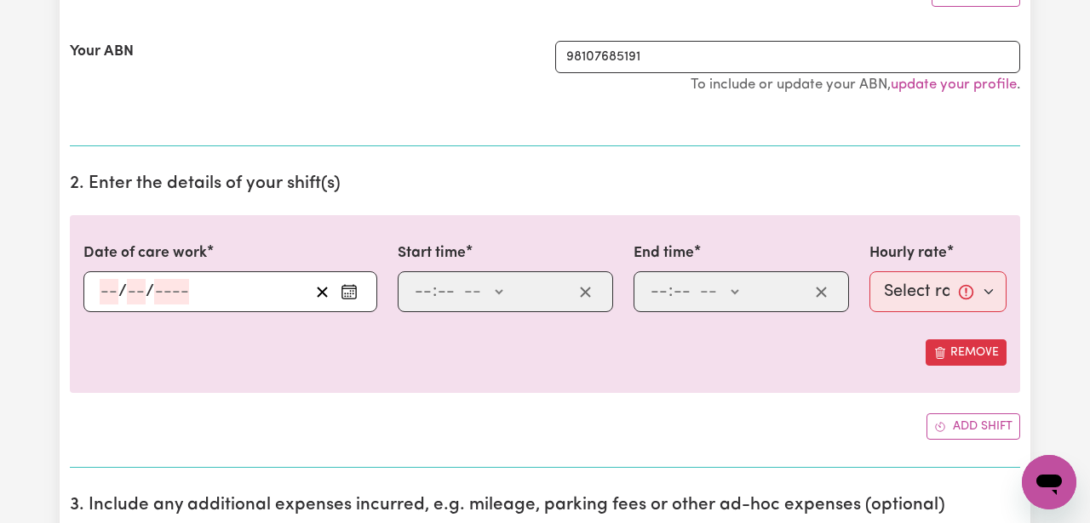
scroll to position [352, 0]
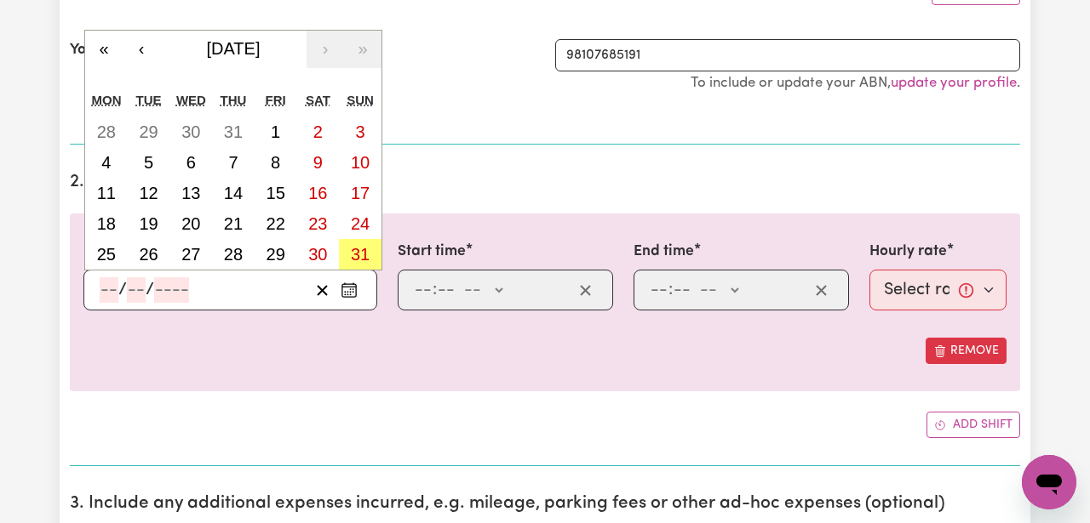
click at [111, 289] on input "number" at bounding box center [109, 290] width 19 height 26
click at [111, 257] on abbr "25" at bounding box center [106, 254] width 19 height 19
type input "[DATE]"
type input "25"
type input "8"
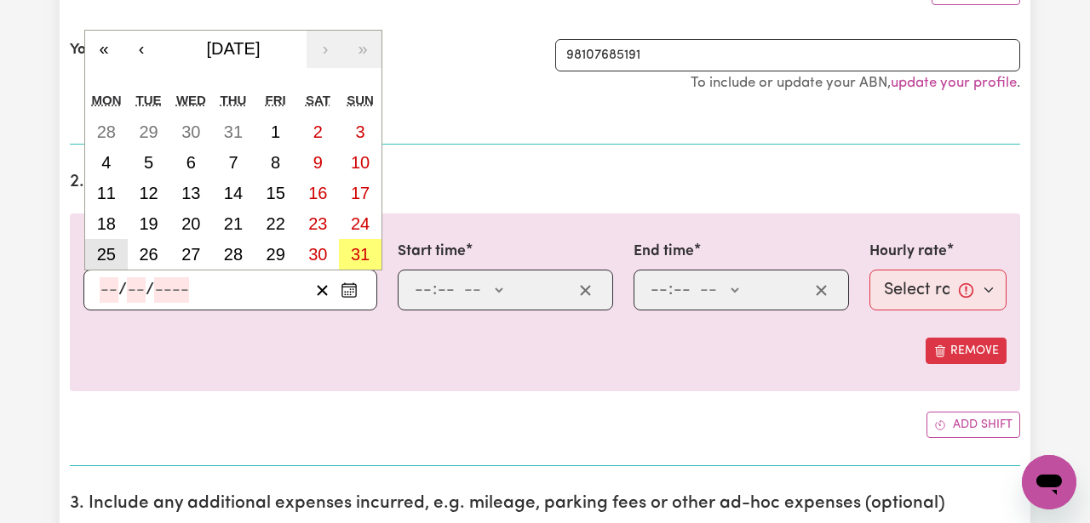
type input "2025"
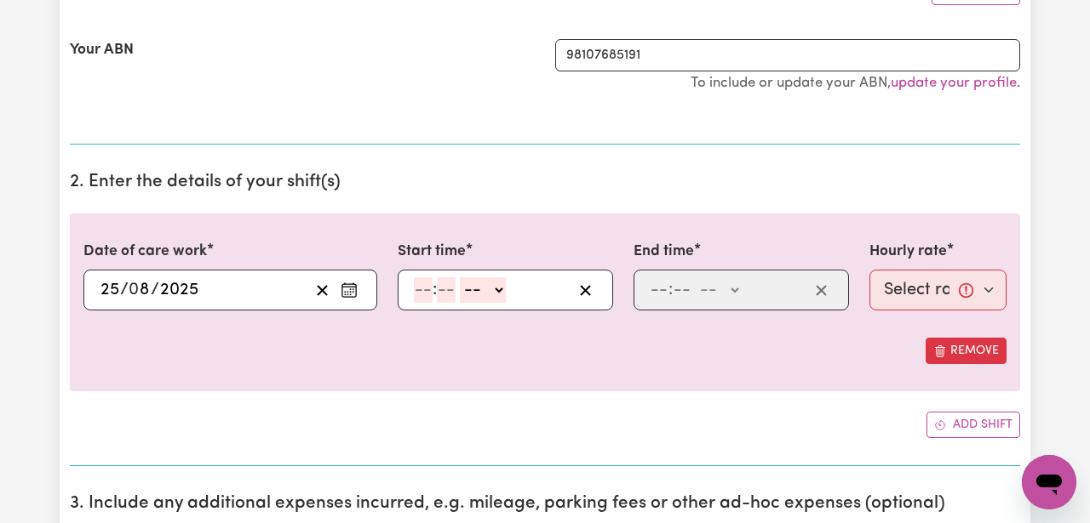
click at [425, 290] on input "number" at bounding box center [423, 290] width 19 height 26
type input "12"
type input "8"
click at [428, 293] on input "12" at bounding box center [422, 290] width 17 height 26
type input "8"
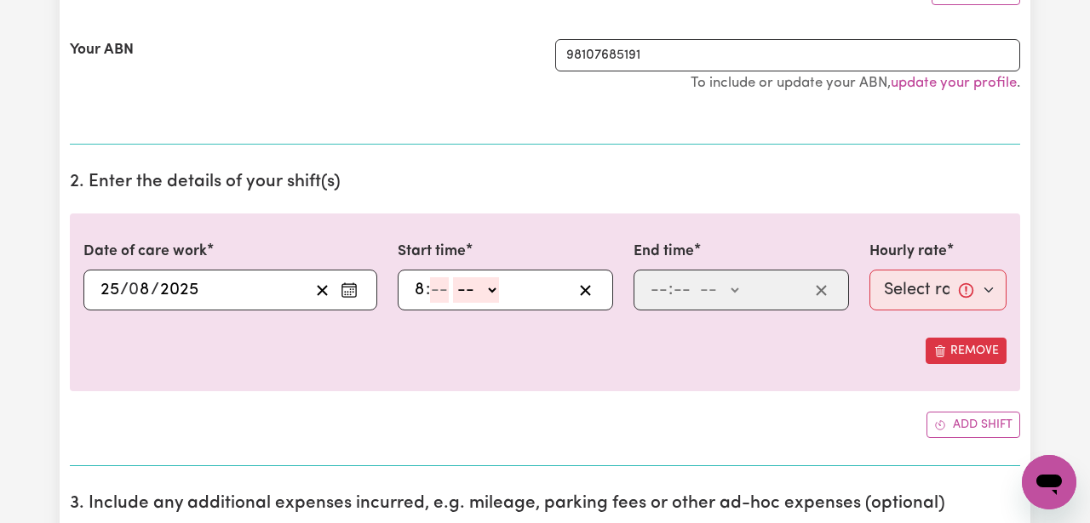
click at [439, 293] on input "number" at bounding box center [439, 290] width 19 height 26
type input "00"
click at [461, 291] on select "-- AM PM" at bounding box center [480, 290] width 46 height 26
select select "am"
type input "08:00"
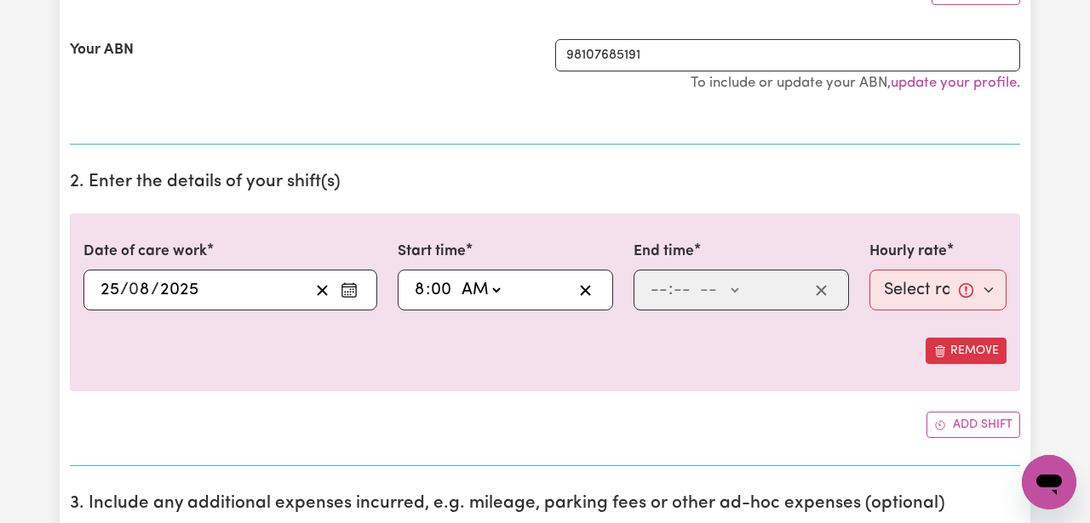
type input "0"
click at [505, 336] on div at bounding box center [544, 324] width 923 height 27
click at [655, 291] on input "number" at bounding box center [658, 290] width 19 height 26
type input "12"
type input "00"
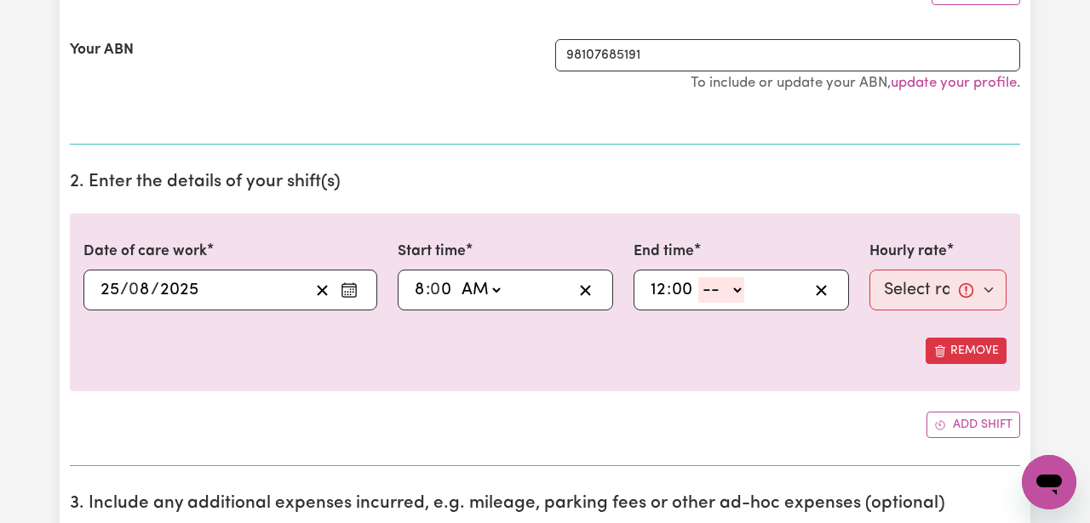
click at [723, 280] on select "-- AM PM" at bounding box center [721, 290] width 46 height 26
select select "pm"
type input "12:00"
type input "0"
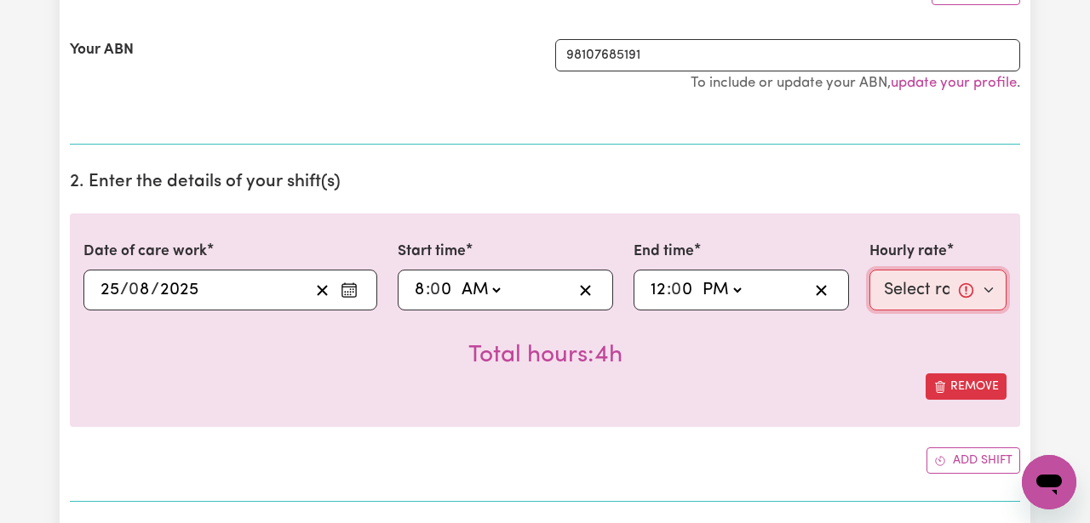
click at [914, 296] on select "Select rate... $61.07 (Weekday)" at bounding box center [937, 290] width 137 height 41
select select "61.07-Weekday"
click at [908, 322] on div "Total hours: 4h" at bounding box center [544, 342] width 923 height 63
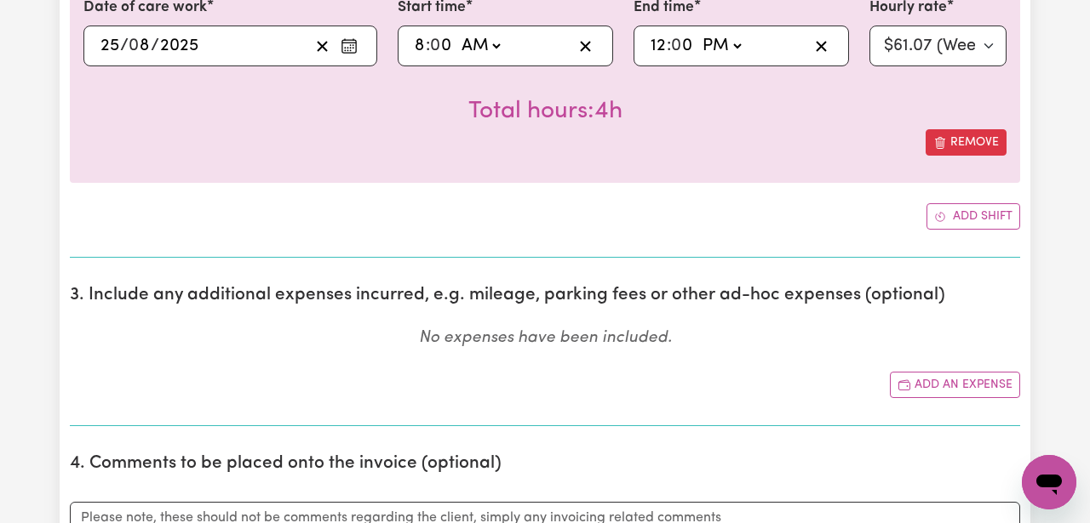
scroll to position [518, 0]
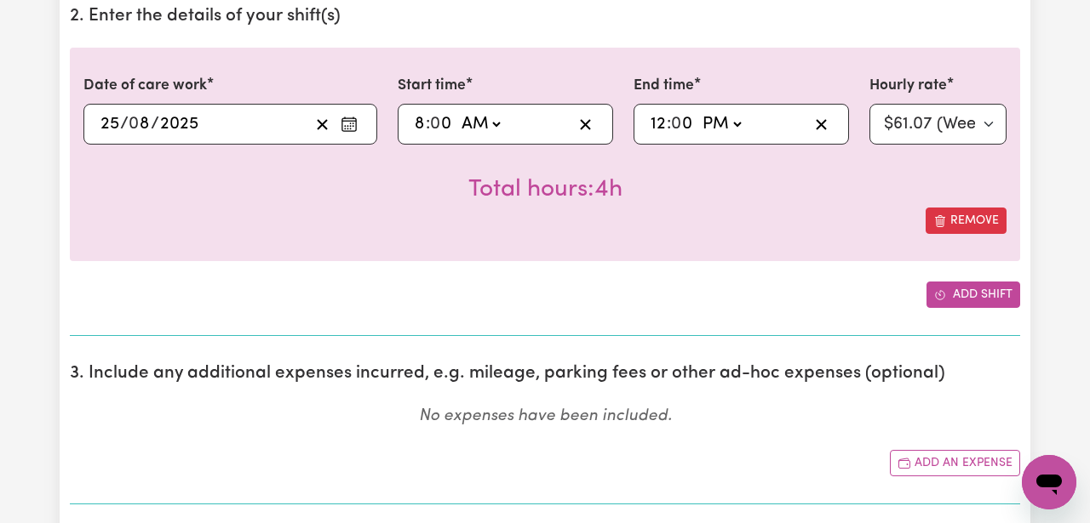
click at [953, 292] on button "Add shift" at bounding box center [973, 295] width 94 height 26
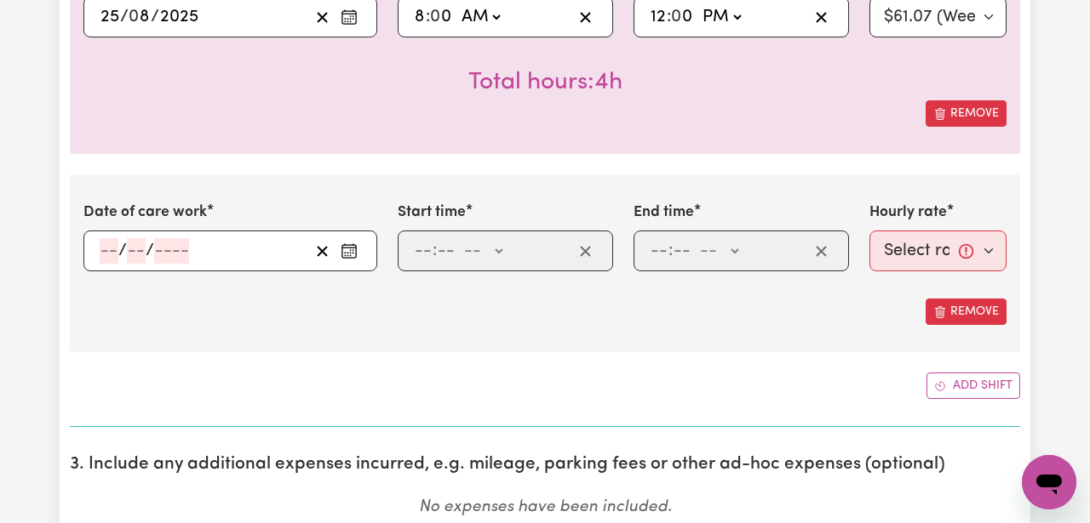
scroll to position [634, 0]
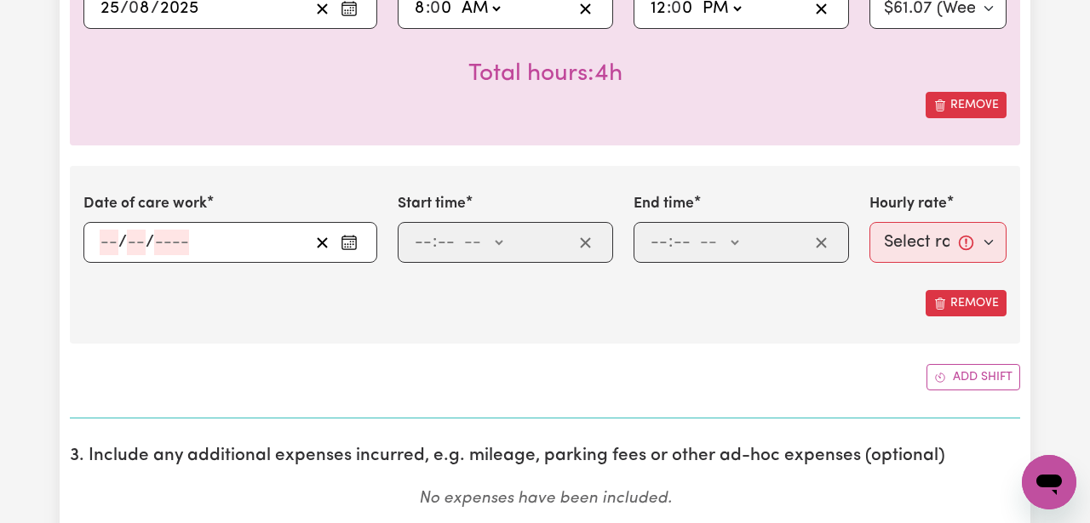
click at [351, 241] on icon "Enter the date of care work" at bounding box center [348, 242] width 17 height 17
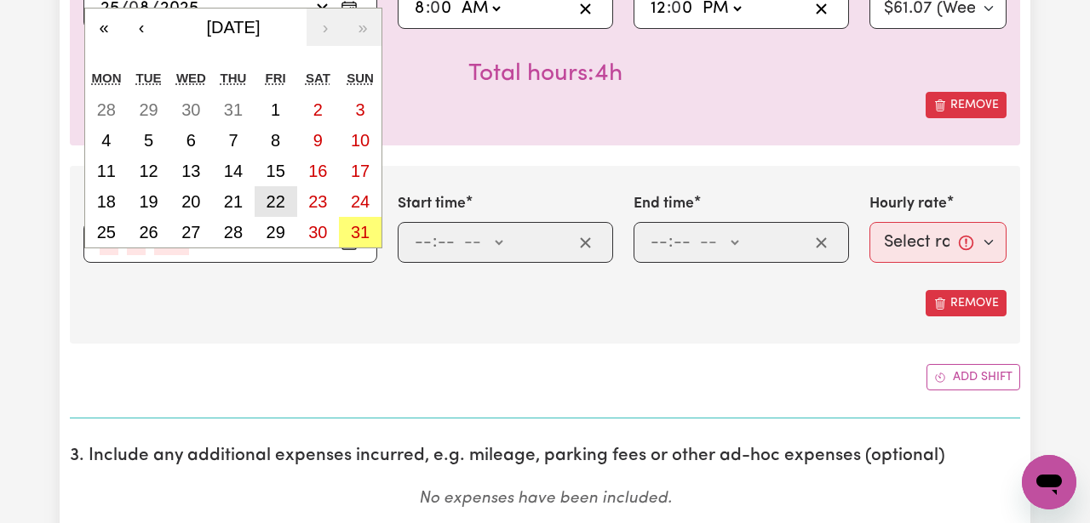
click at [270, 206] on abbr "22" at bounding box center [275, 201] width 19 height 19
type input "[DATE]"
type input "22"
type input "8"
type input "2025"
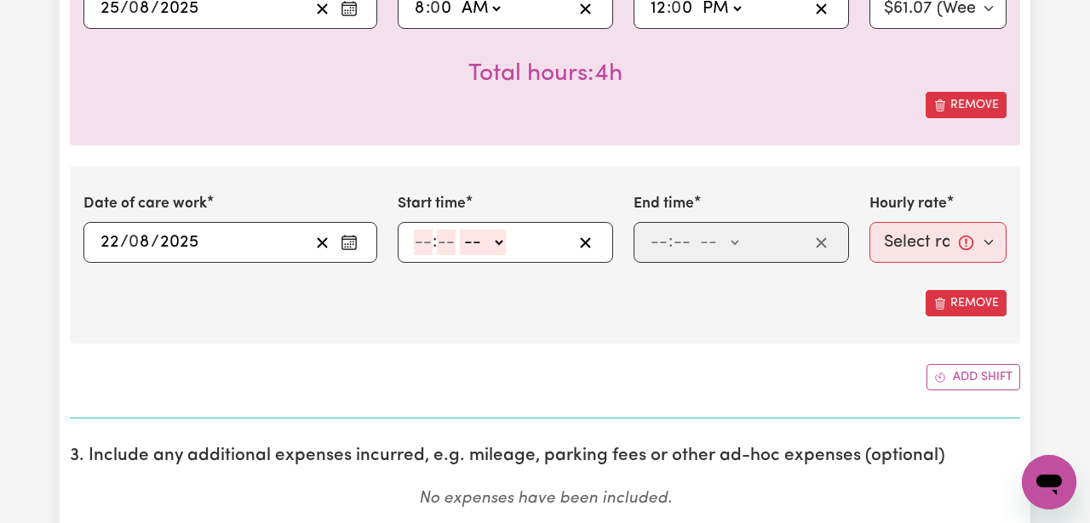
click at [428, 244] on input "number" at bounding box center [423, 243] width 19 height 26
type input "8"
type input "00"
click at [472, 249] on select "-- AM PM" at bounding box center [480, 243] width 46 height 26
select select "am"
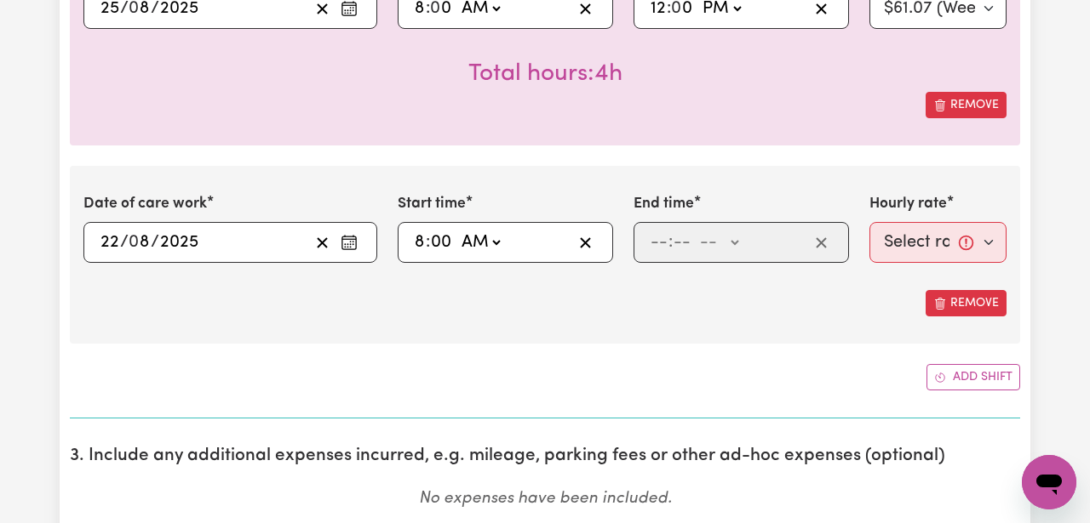
type input "08:00"
type input "0"
click at [652, 245] on input "number" at bounding box center [658, 243] width 19 height 26
type input "12"
type input "00"
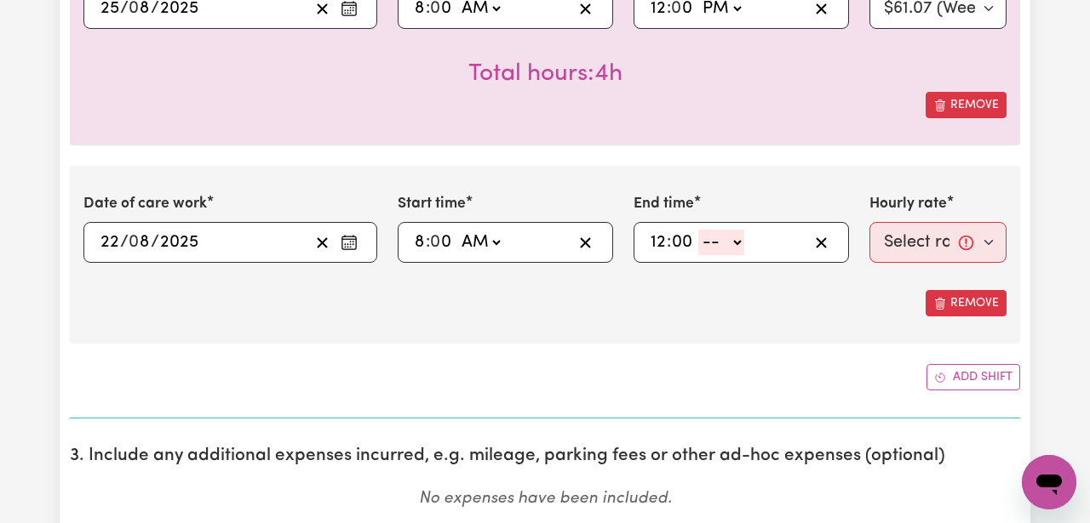
click at [729, 249] on select "-- AM PM" at bounding box center [721, 243] width 46 height 26
select select "pm"
type input "12:00"
type input "0"
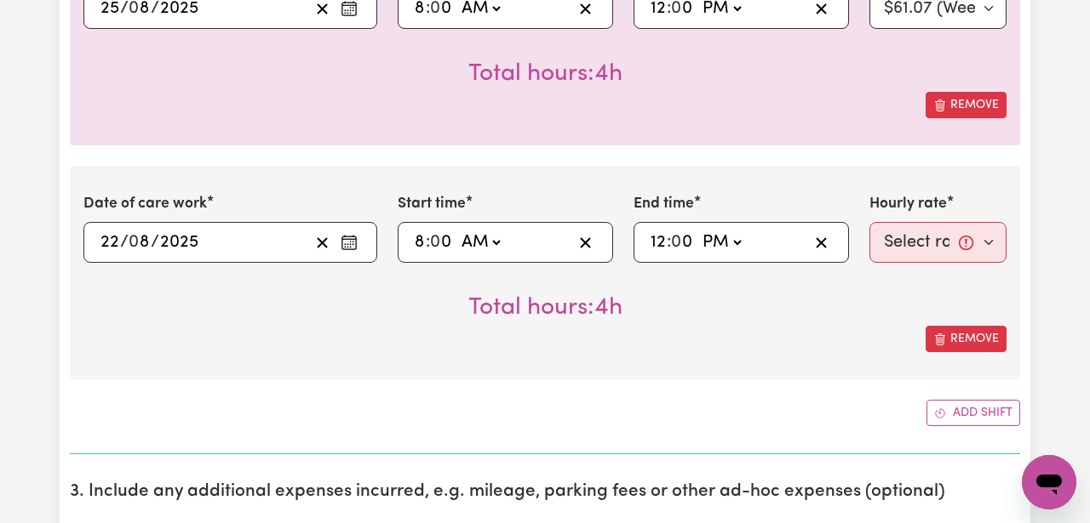
click at [799, 325] on div "Total hours: 4h" at bounding box center [544, 294] width 923 height 63
click at [938, 254] on select "Select rate... $61.07 (Weekday)" at bounding box center [937, 242] width 137 height 41
select select "61.07-Weekday"
click at [874, 320] on div "Total hours: 4h" at bounding box center [544, 294] width 923 height 63
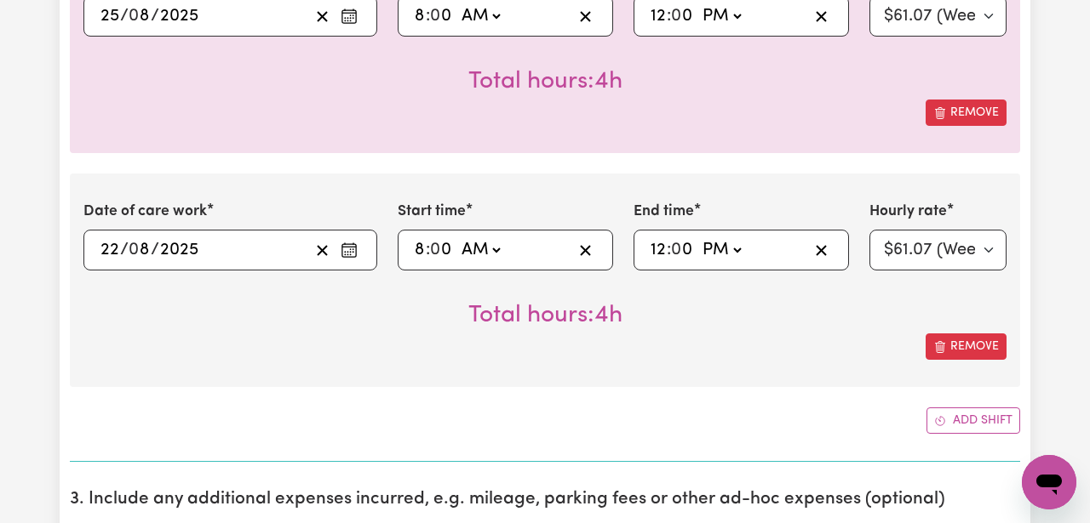
scroll to position [628, 0]
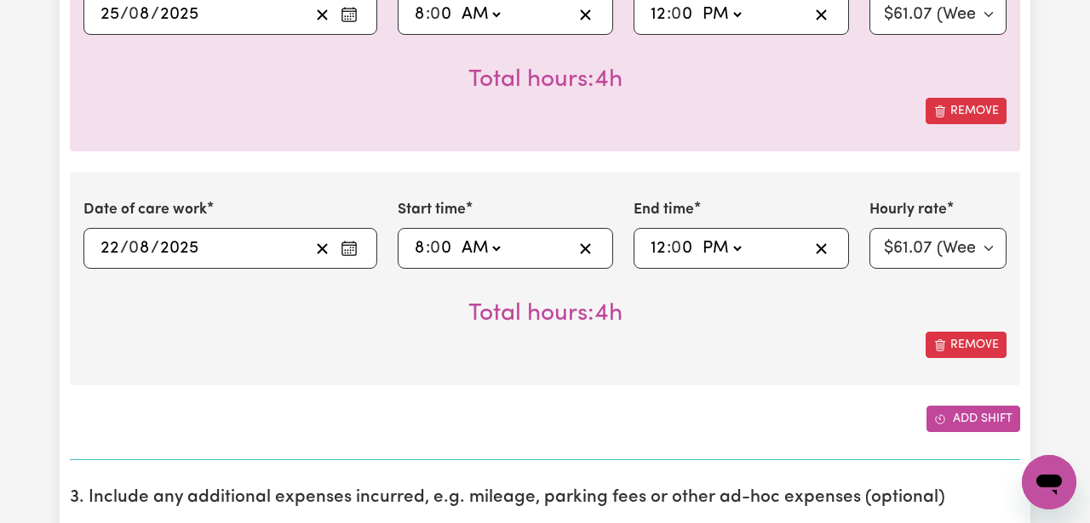
click at [941, 415] on icon "Add another shift" at bounding box center [939, 419] width 9 height 9
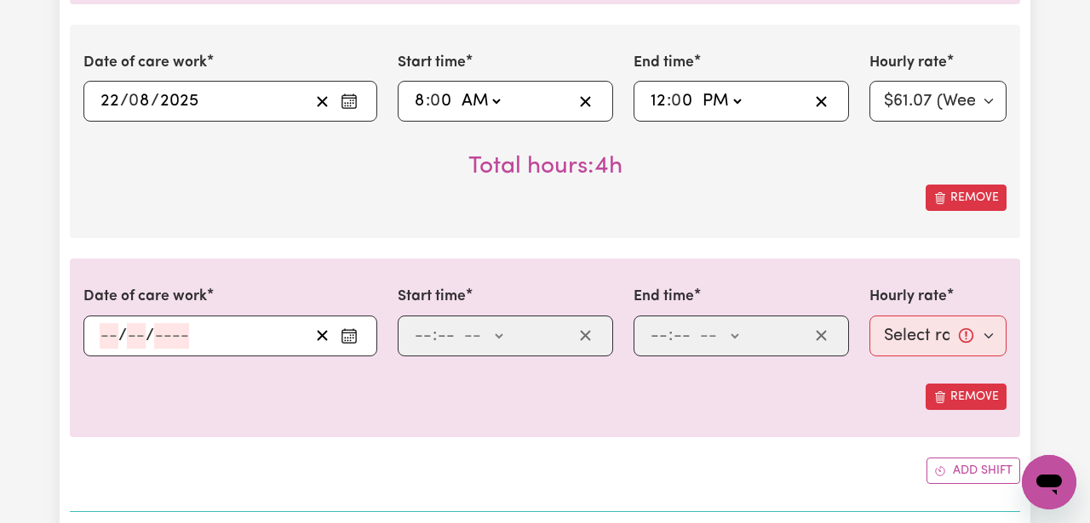
scroll to position [811, 0]
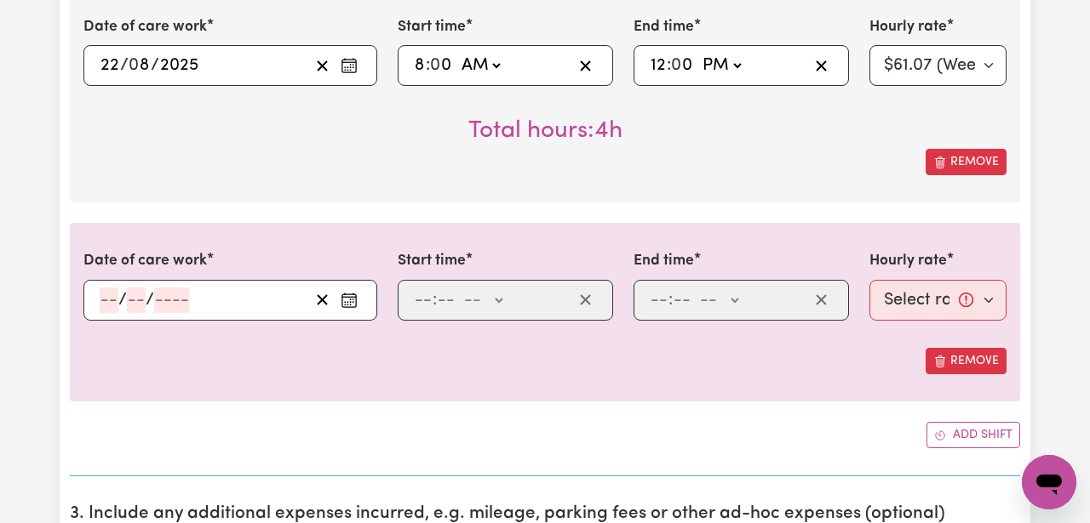
click at [100, 306] on input "number" at bounding box center [109, 301] width 19 height 26
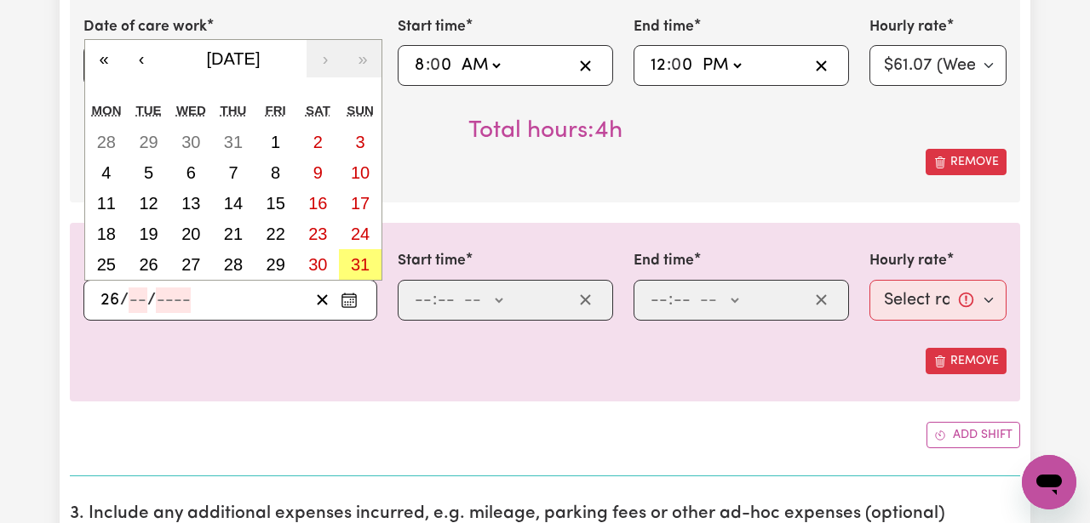
type input "26"
click at [150, 266] on abbr "26" at bounding box center [148, 264] width 19 height 19
type input "[DATE]"
type input "8"
type input "2025"
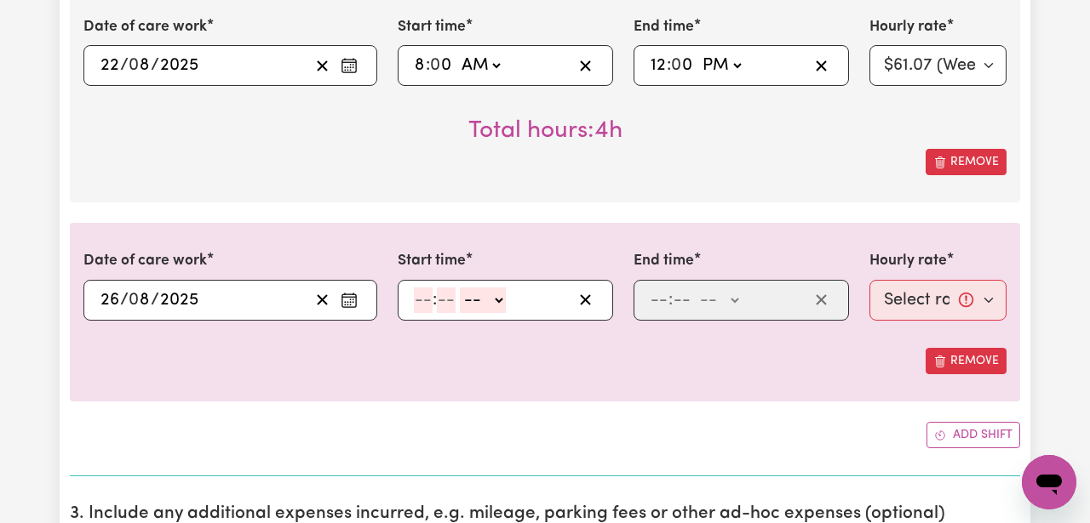
click at [423, 300] on input "number" at bounding box center [423, 301] width 19 height 26
type input "8"
type input "00"
click at [492, 308] on select "-- AM PM" at bounding box center [480, 301] width 46 height 26
select select "am"
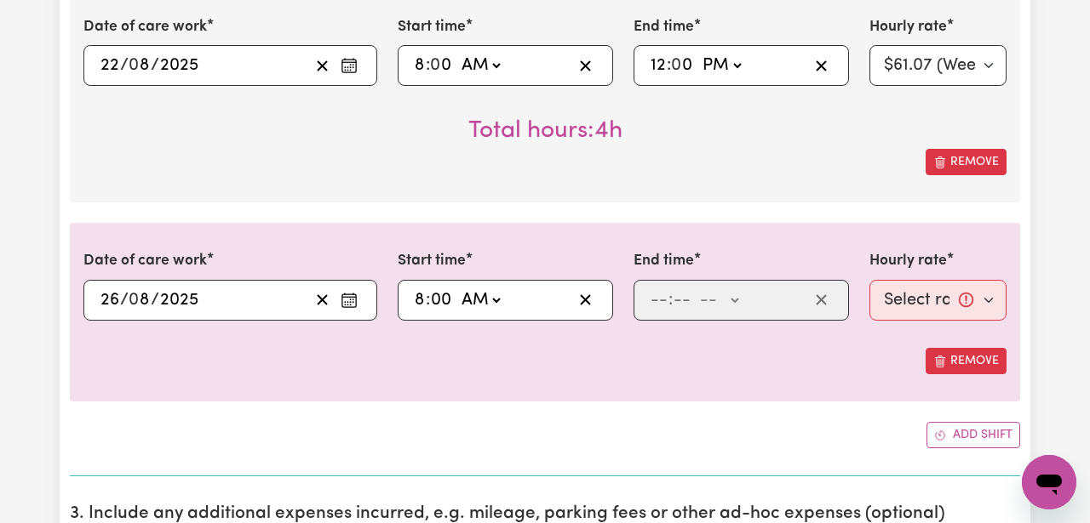
type input "08:00"
type input "0"
click at [656, 303] on input "number" at bounding box center [658, 301] width 19 height 26
type input "12"
type input "00"
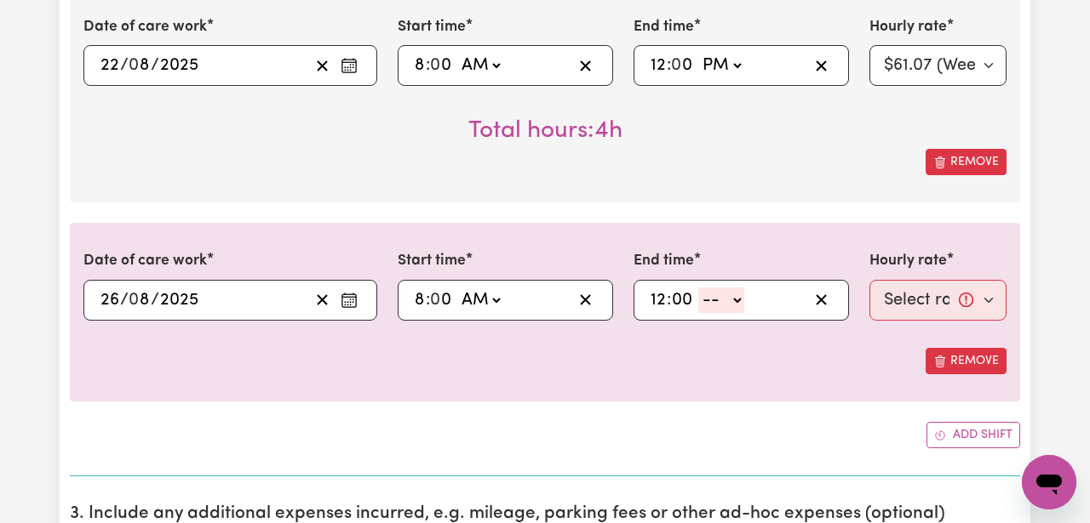
click at [730, 295] on select "-- AM PM" at bounding box center [721, 301] width 46 height 26
select select "pm"
type input "12:00"
type input "0"
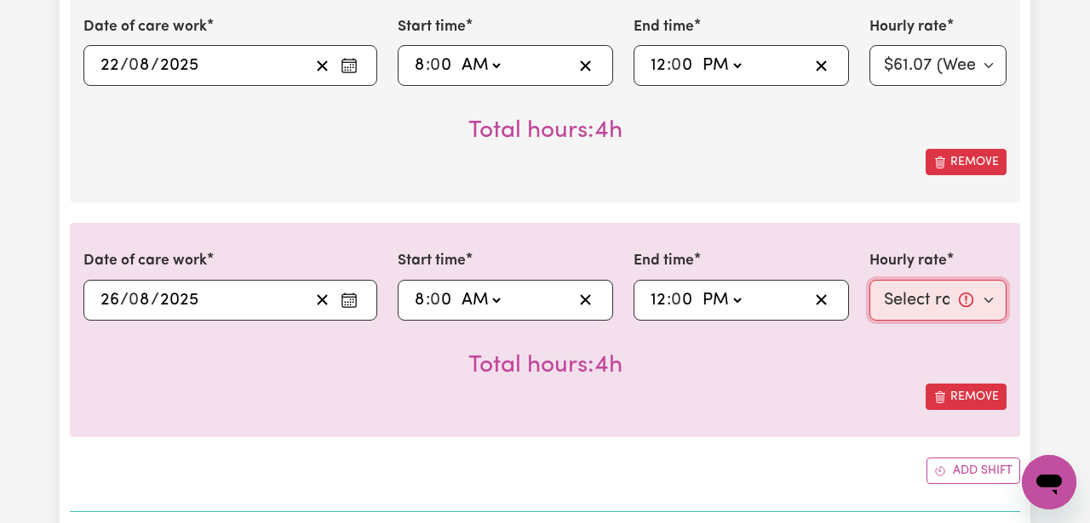
click at [937, 305] on select "Select rate... $61.07 (Weekday)" at bounding box center [937, 300] width 137 height 41
select select "61.07-Weekday"
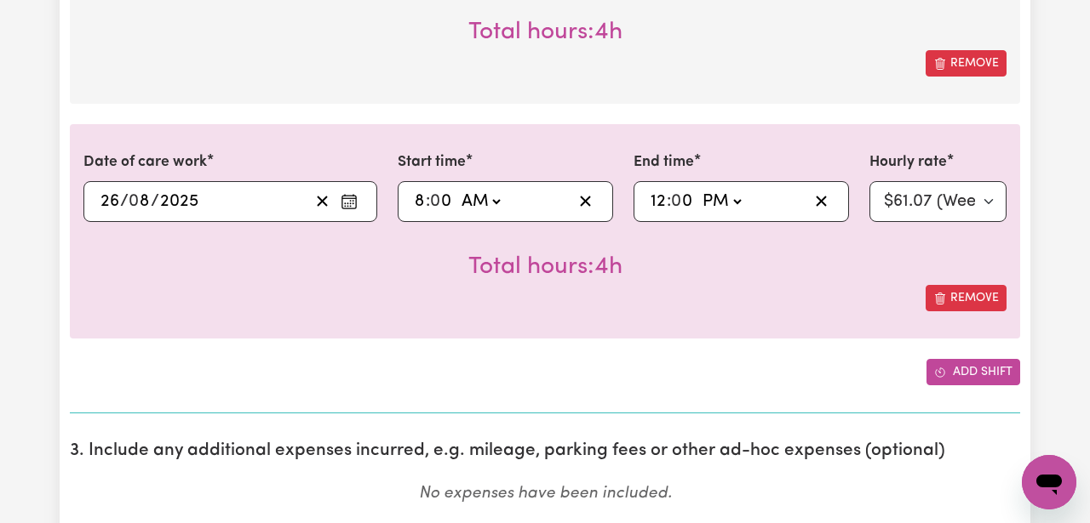
click at [952, 377] on button "Add shift" at bounding box center [973, 372] width 94 height 26
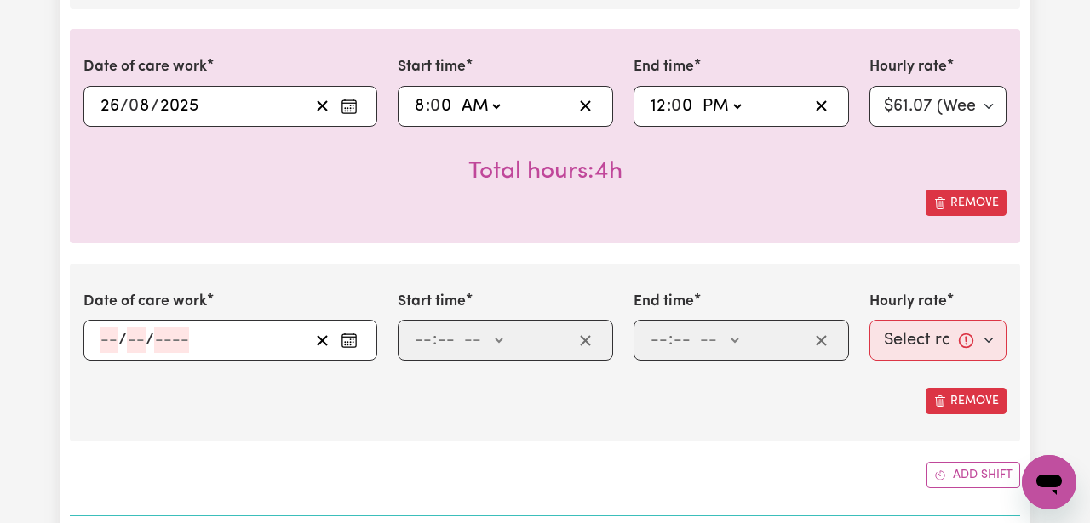
scroll to position [1021, 0]
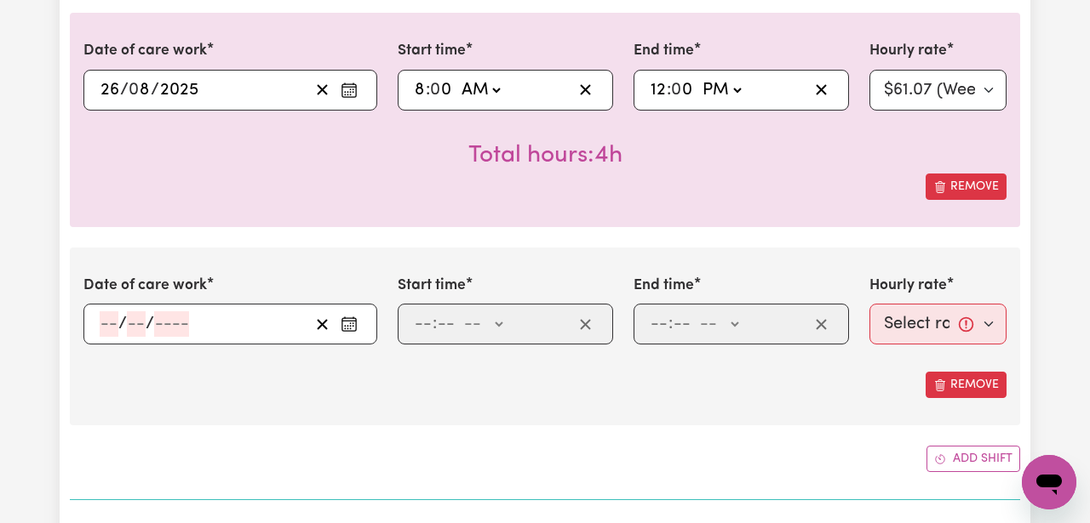
click at [117, 319] on input "number" at bounding box center [109, 325] width 19 height 26
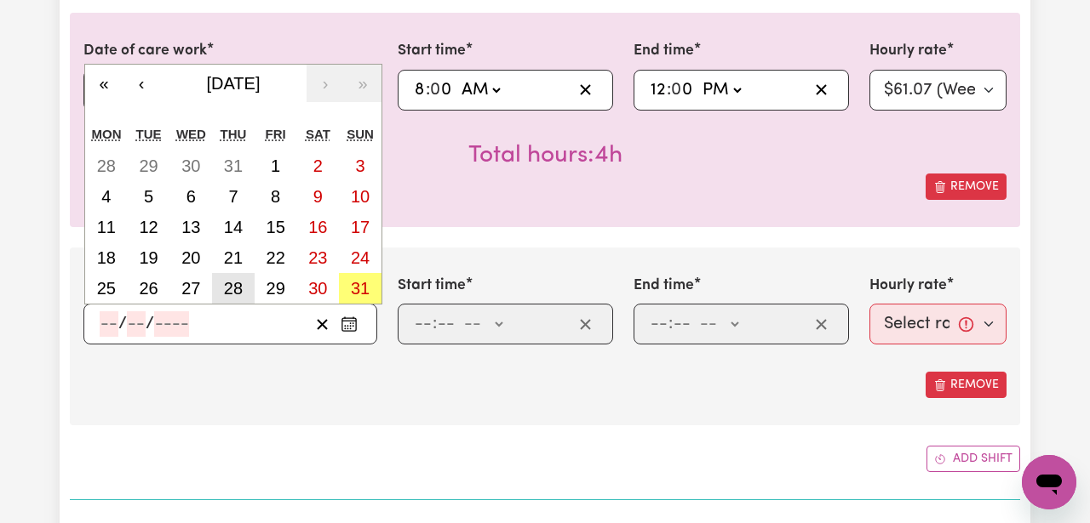
click at [225, 287] on abbr "28" at bounding box center [233, 288] width 19 height 19
type input "[DATE]"
type input "28"
type input "8"
type input "2025"
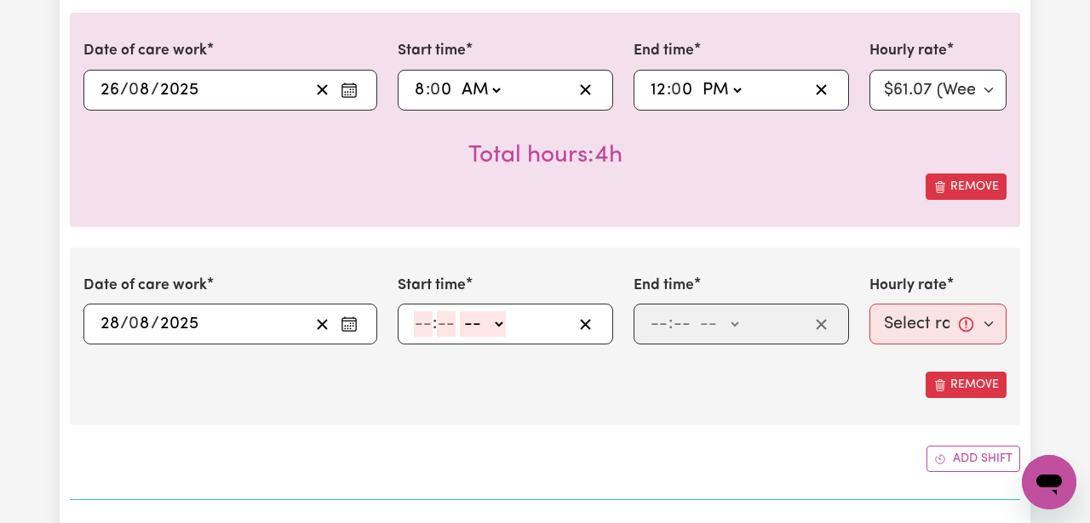
click at [417, 326] on input "number" at bounding box center [423, 325] width 19 height 26
type input "11"
type input "30"
click at [493, 323] on select "-- AM PM" at bounding box center [480, 325] width 46 height 26
select select "am"
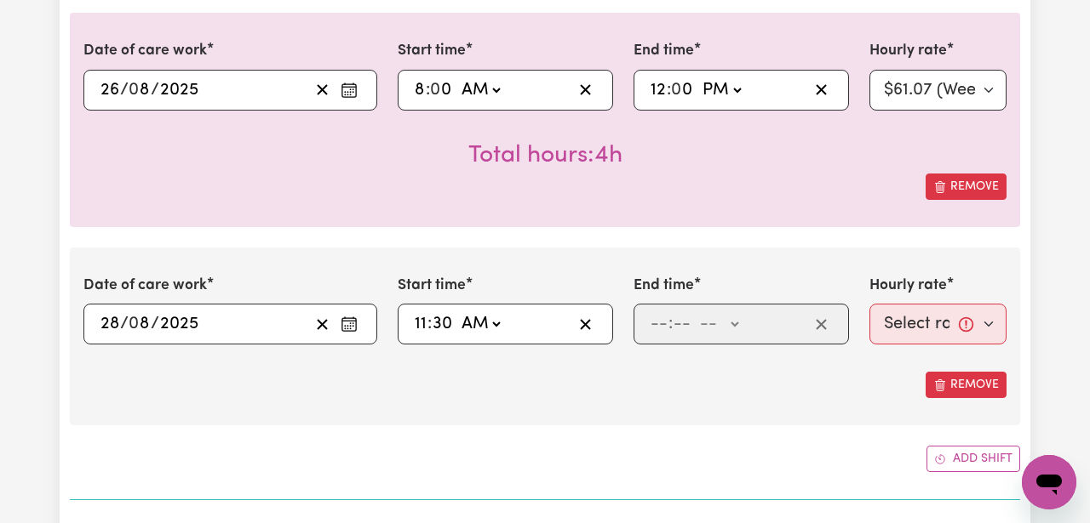
type input "11:30"
click at [655, 323] on input "number" at bounding box center [658, 325] width 19 height 26
type input "12"
type input "3"
click at [657, 325] on input "12" at bounding box center [657, 325] width 17 height 26
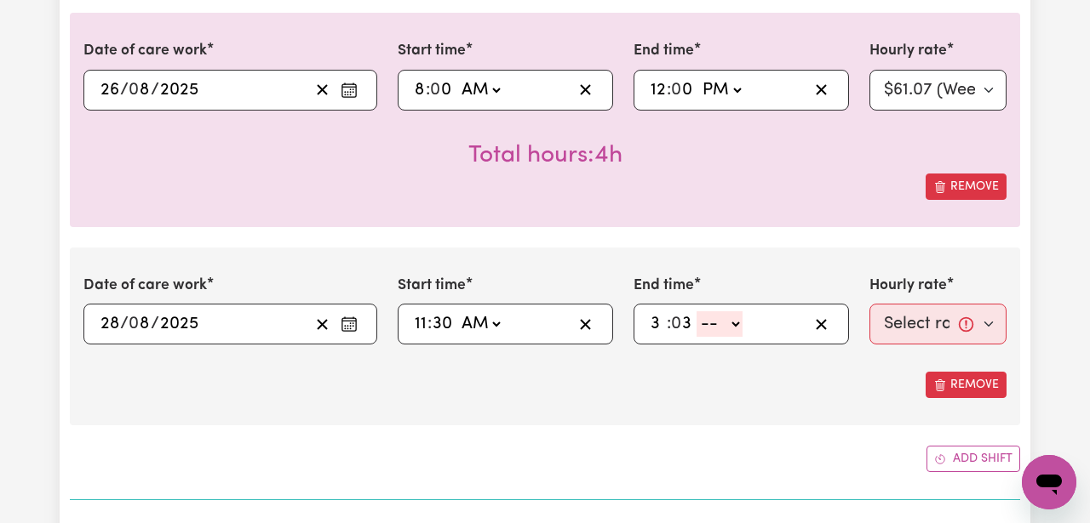
type input "3"
type input "30"
click at [694, 325] on select "-- AM PM" at bounding box center [713, 325] width 46 height 26
select select "pm"
type input "15:30"
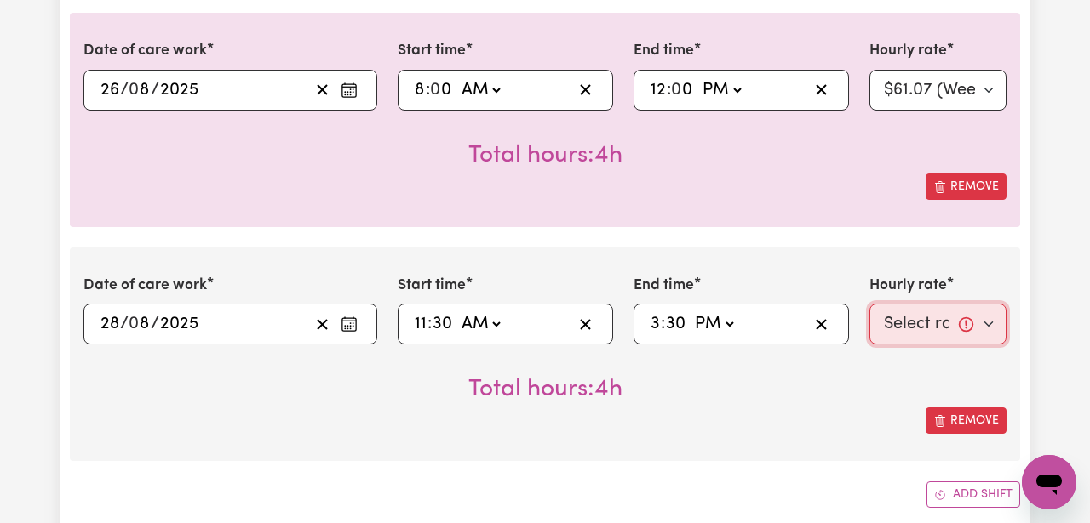
click at [907, 326] on select "Select rate... $61.07 (Weekday)" at bounding box center [937, 324] width 137 height 41
select select "61.07-Weekday"
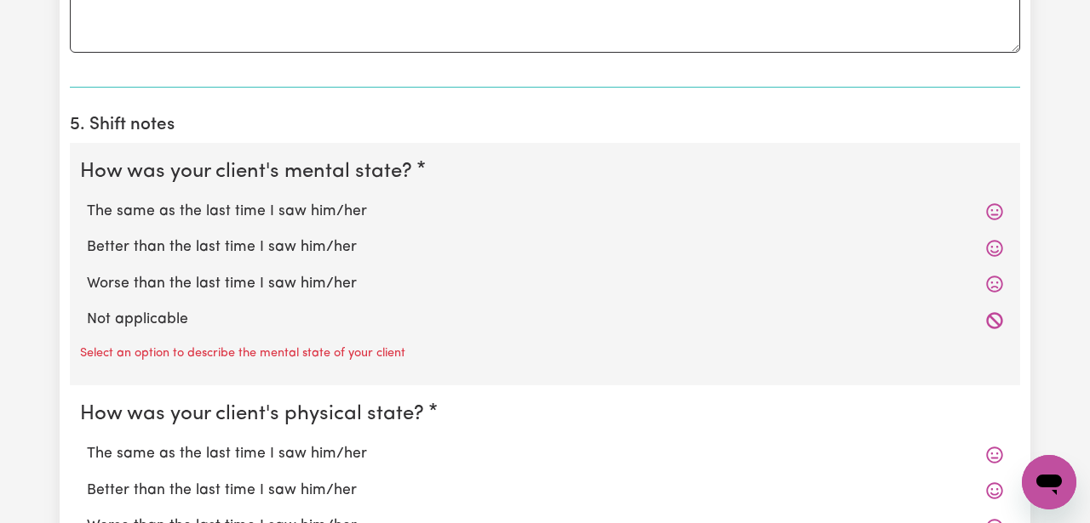
scroll to position [1882, 0]
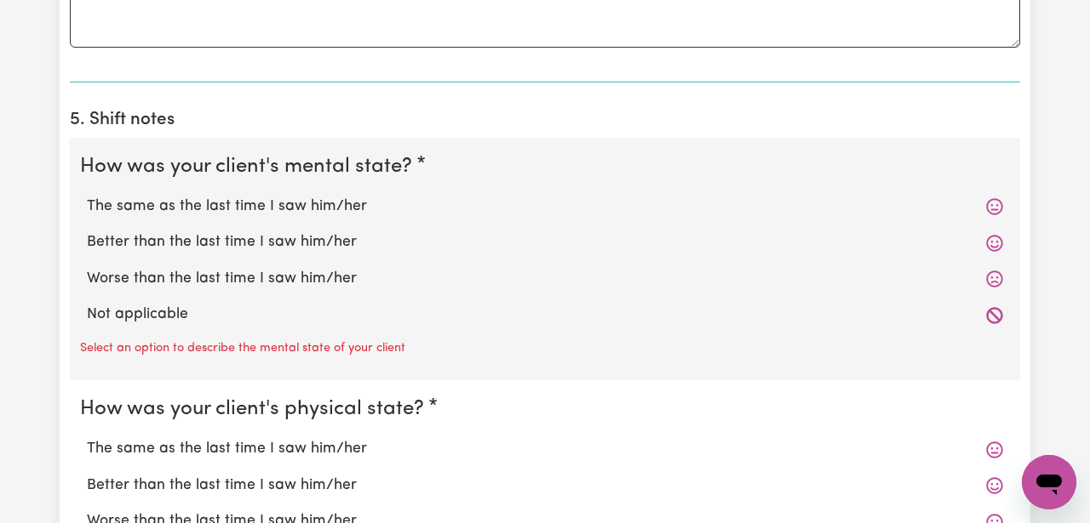
click at [996, 206] on icon at bounding box center [994, 207] width 16 height 16
click at [993, 245] on icon at bounding box center [994, 243] width 17 height 17
click at [989, 285] on icon at bounding box center [994, 279] width 16 height 16
click at [306, 280] on label "Worse than the last time I saw him/her" at bounding box center [545, 279] width 916 height 22
click at [87, 268] on input "Worse than the last time I saw him/her" at bounding box center [86, 267] width 1 height 1
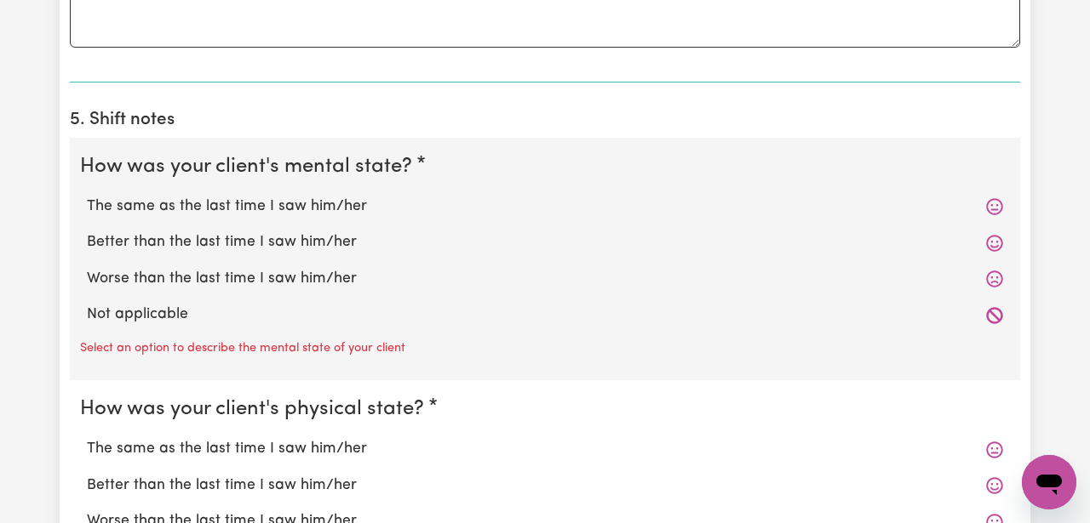
radio input "true"
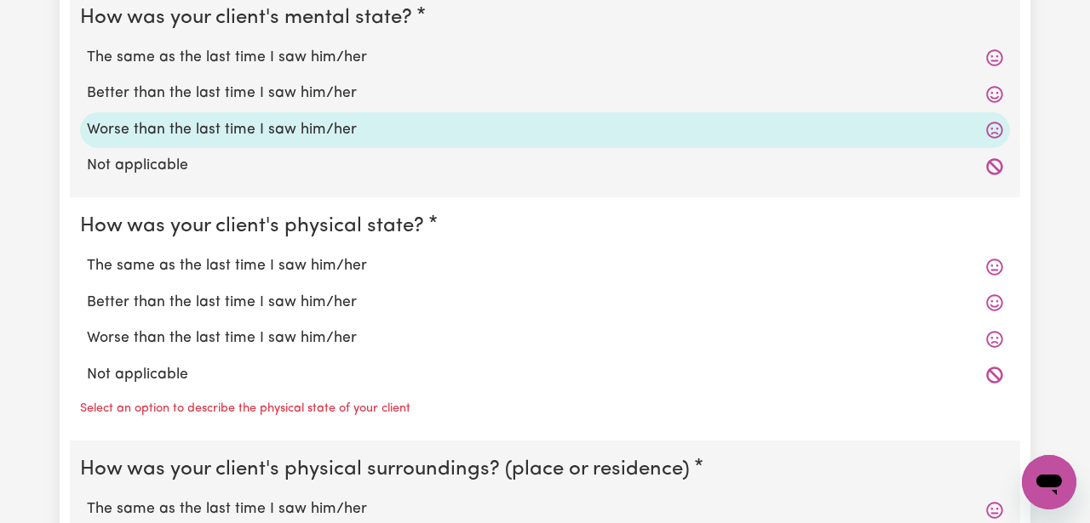
scroll to position [2035, 0]
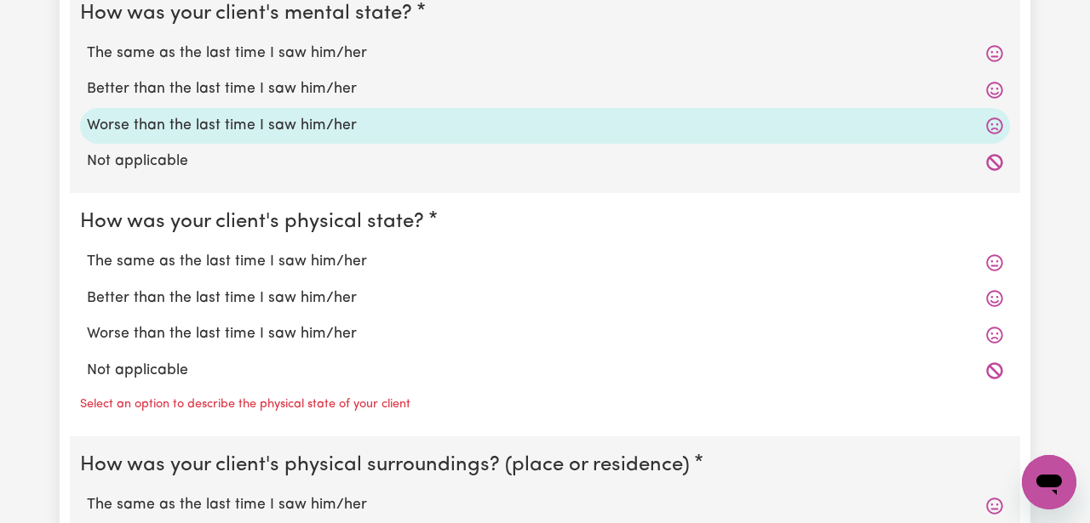
click at [304, 260] on label "The same as the last time I saw him/her" at bounding box center [545, 262] width 916 height 22
click at [87, 251] on input "The same as the last time I saw him/her" at bounding box center [86, 250] width 1 height 1
radio input "true"
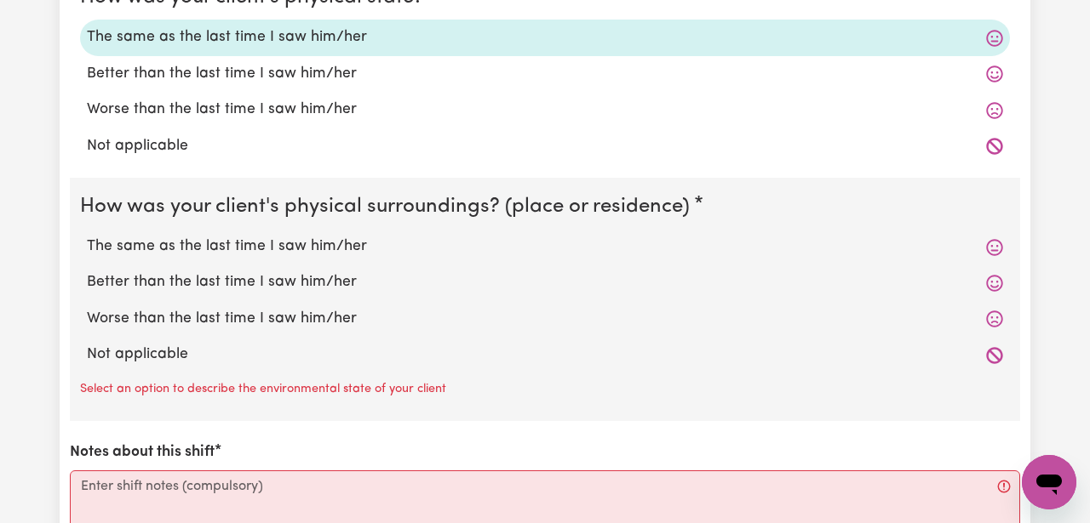
scroll to position [2263, 0]
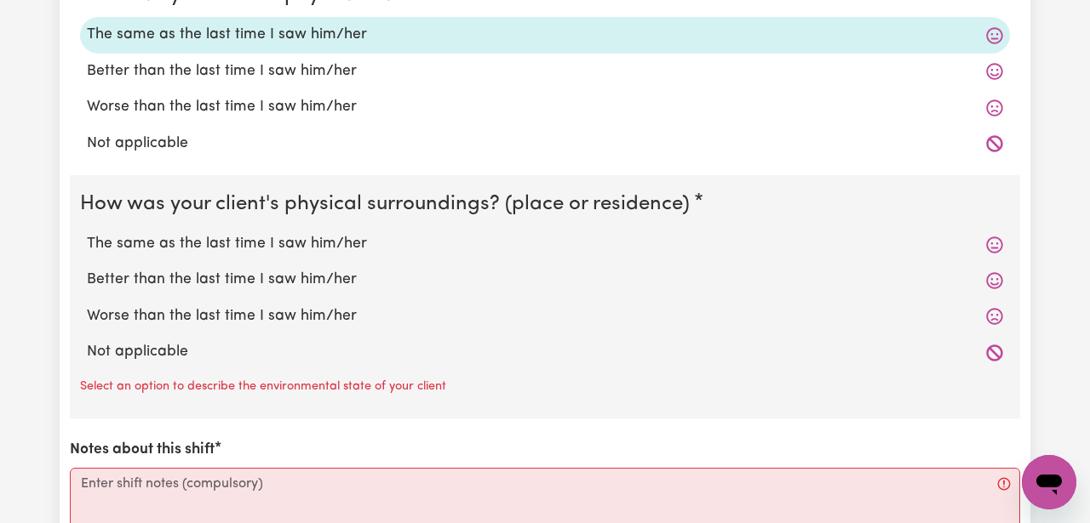
click at [308, 239] on label "The same as the last time I saw him/her" at bounding box center [545, 244] width 916 height 22
click at [87, 233] on input "The same as the last time I saw him/her" at bounding box center [86, 232] width 1 height 1
radio input "true"
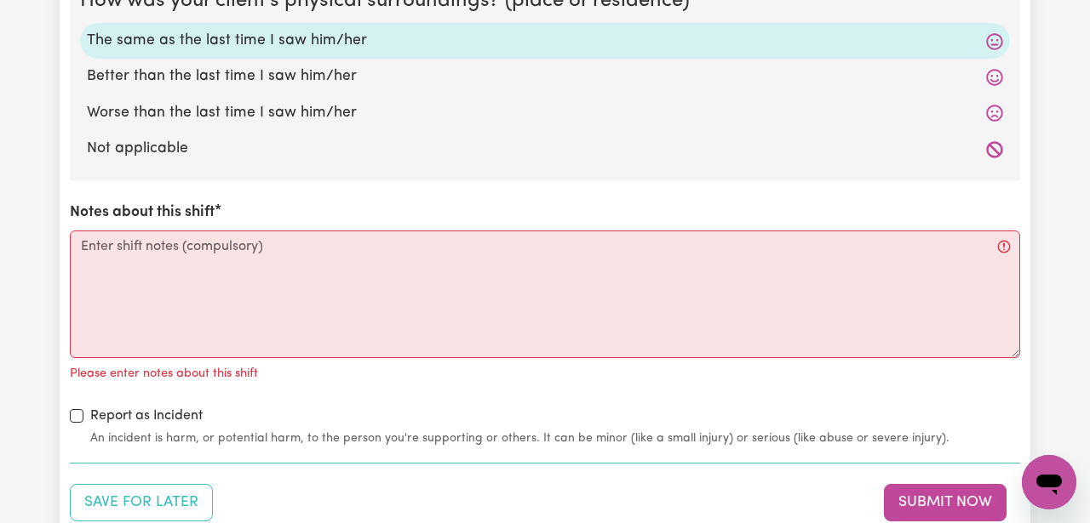
scroll to position [2473, 0]
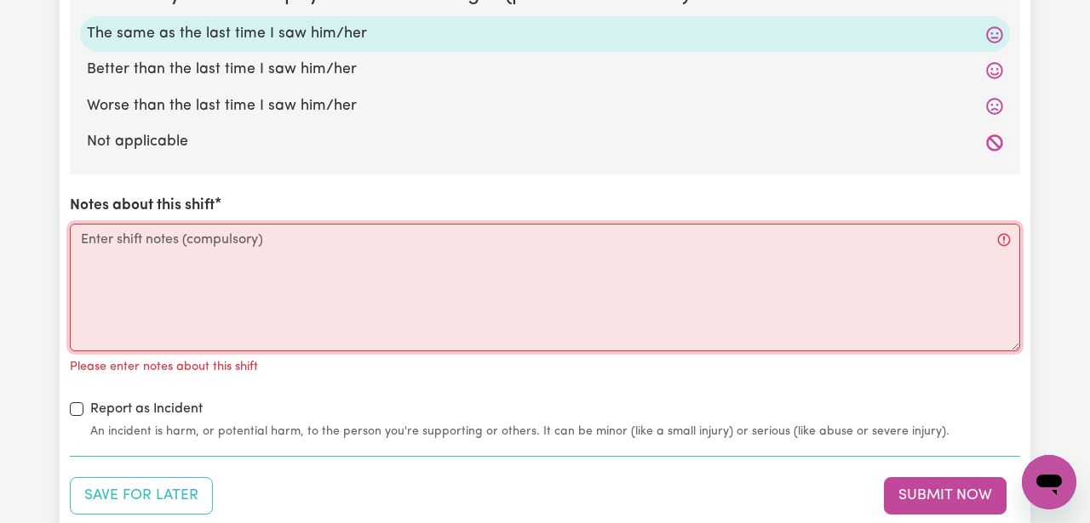
click at [486, 249] on textarea "Notes about this shift" at bounding box center [545, 288] width 950 height 128
paste textarea "[PERSON_NAME] was very unsettled this week, moving between different extremes. …"
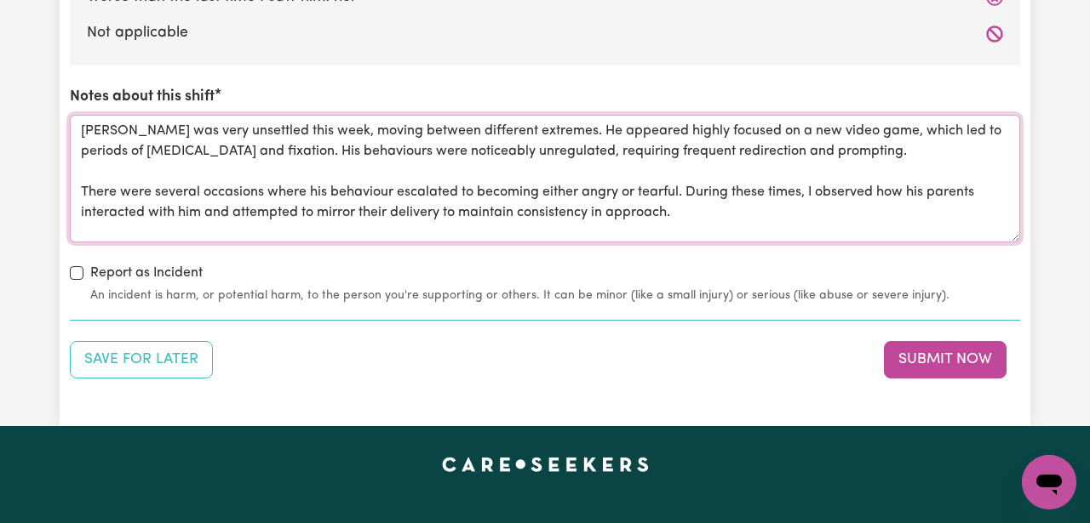
scroll to position [2590, 0]
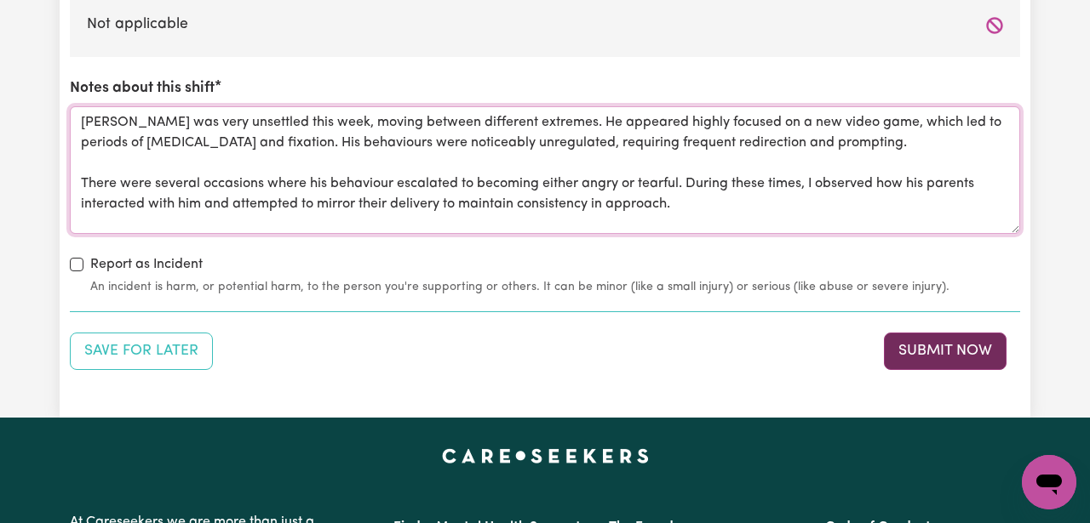
type textarea "[PERSON_NAME] was very unsettled this week, moving between different extremes. …"
click at [927, 358] on button "Submit Now" at bounding box center [945, 351] width 123 height 37
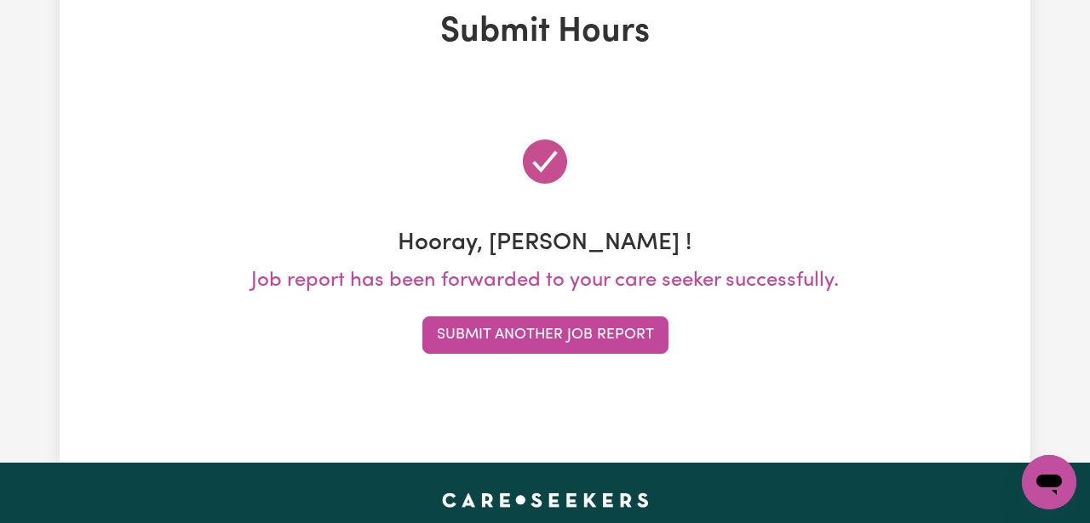
scroll to position [0, 0]
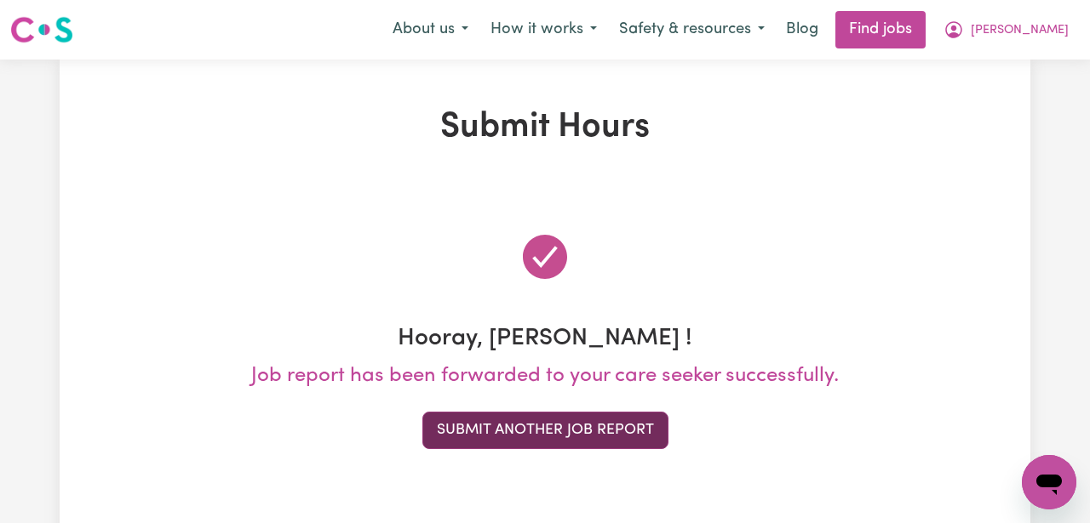
click at [626, 426] on button "Submit Another Job Report" at bounding box center [545, 430] width 246 height 37
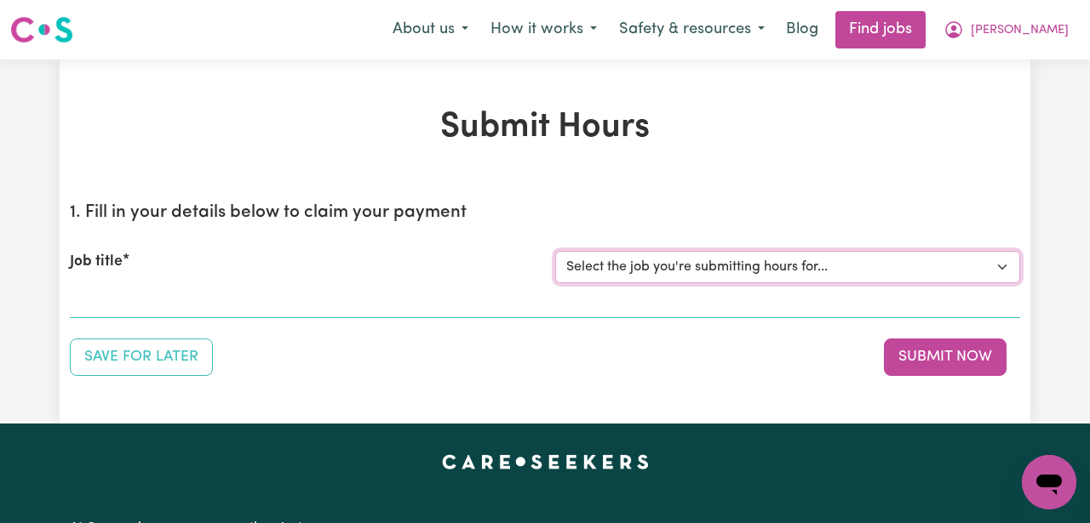
click at [693, 266] on select "Select the job you're submitting hours for... [[PERSON_NAME]] ([DATE]) Support …" at bounding box center [787, 267] width 465 height 32
select select "14848"
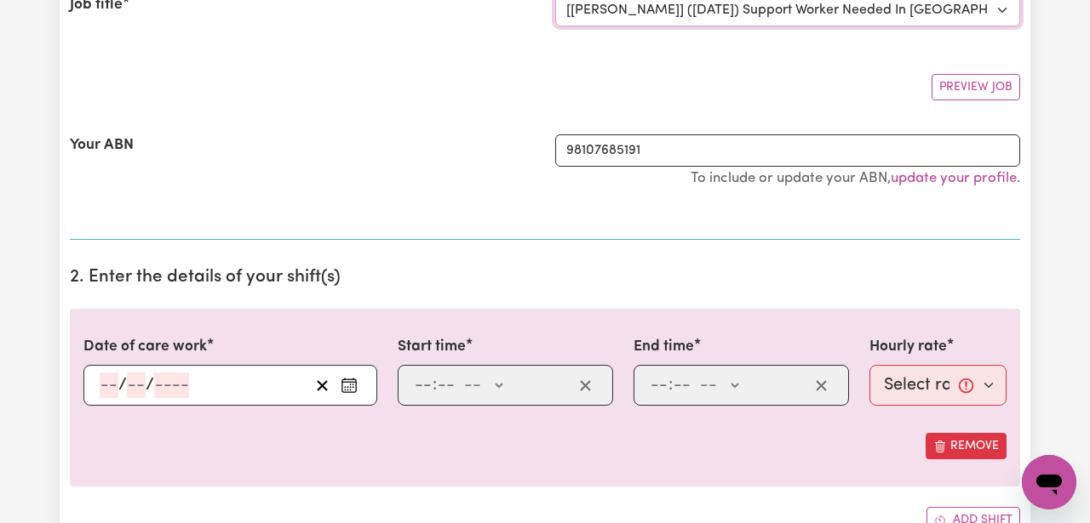
scroll to position [299, 0]
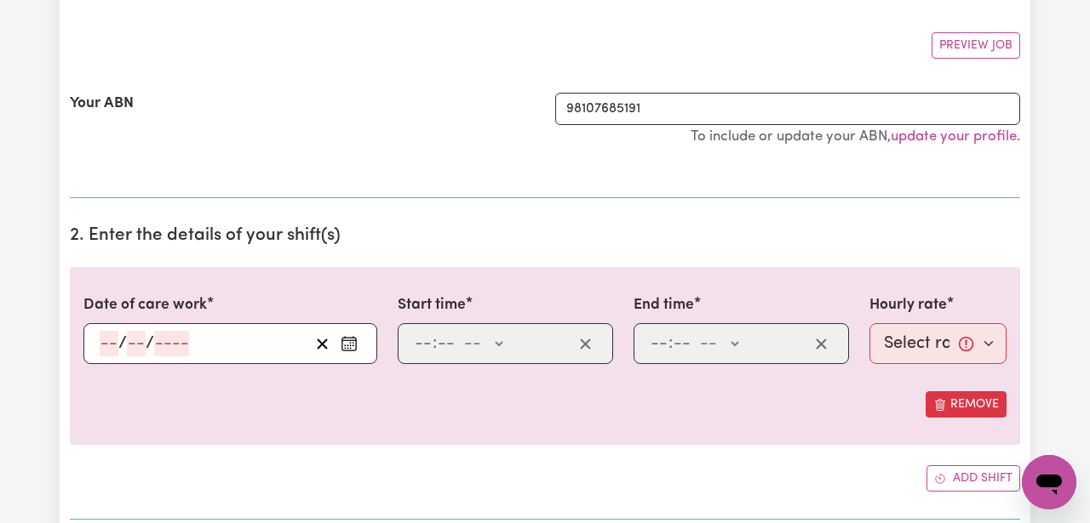
click at [109, 346] on input "number" at bounding box center [109, 344] width 19 height 26
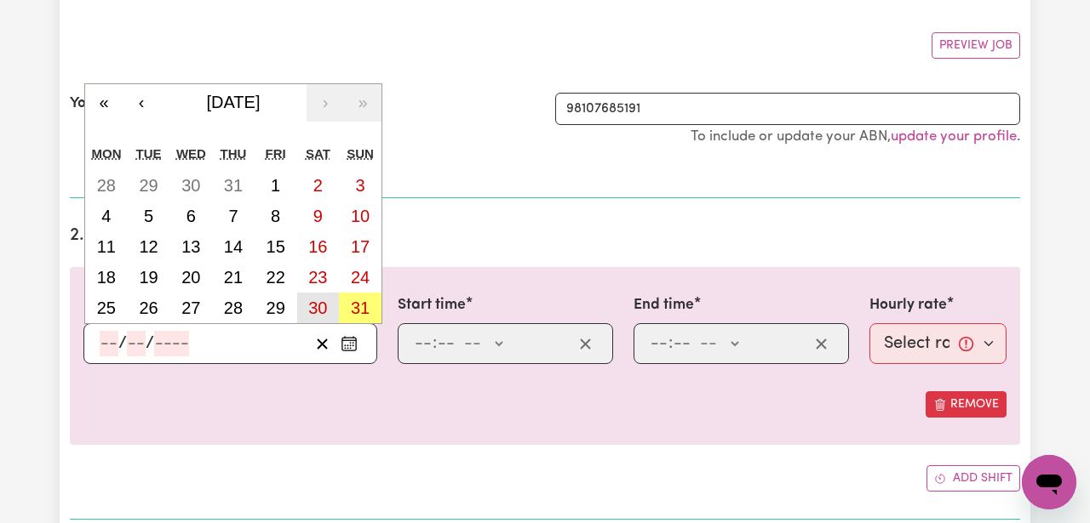
click at [314, 306] on abbr "30" at bounding box center [317, 308] width 19 height 19
type input "[DATE]"
type input "30"
type input "8"
type input "2025"
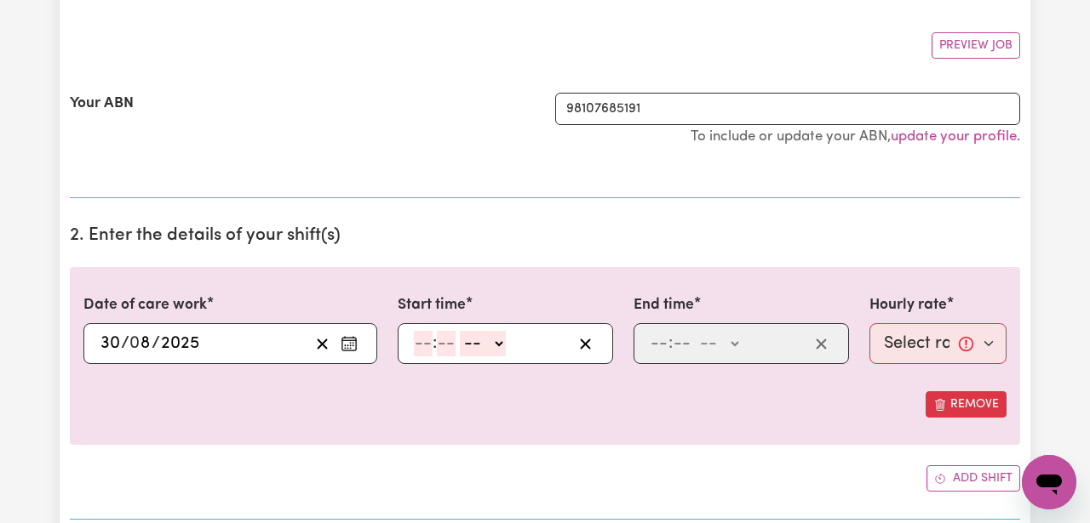
click at [421, 349] on input "number" at bounding box center [423, 344] width 19 height 26
type input "9"
type input "00"
click at [486, 342] on select "-- AM PM" at bounding box center [480, 344] width 46 height 26
select select "am"
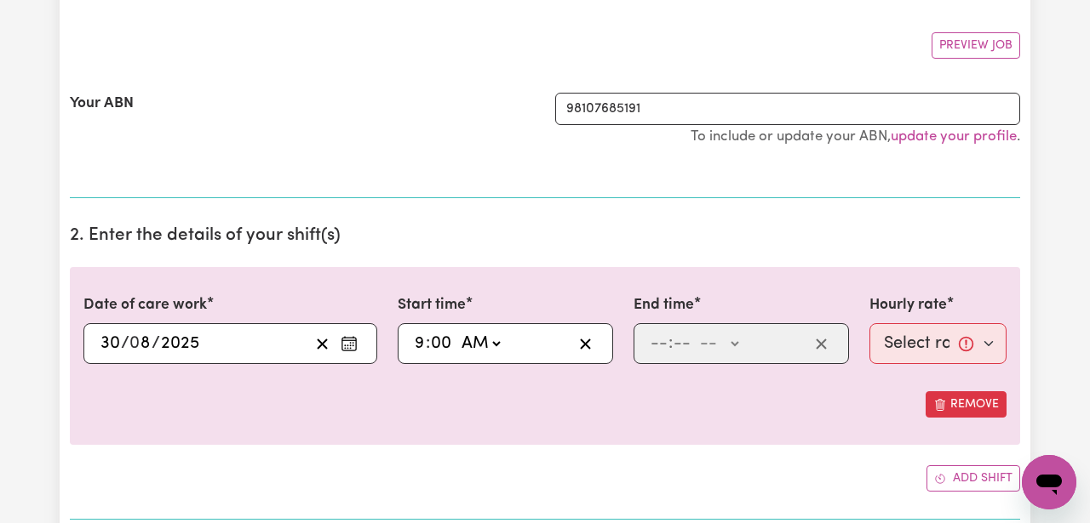
type input "09:00"
type input "0"
click at [652, 343] on input "number" at bounding box center [658, 344] width 19 height 26
type input "10"
type input "0"
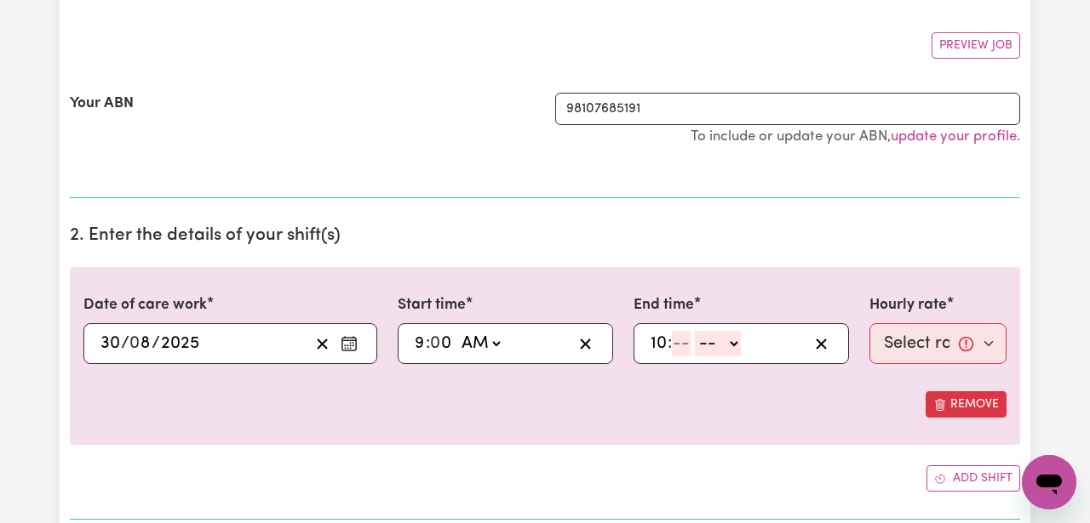
click at [659, 340] on input "10" at bounding box center [658, 344] width 18 height 26
type input "1"
click at [678, 340] on input "number" at bounding box center [674, 344] width 19 height 26
type input "00"
click at [705, 337] on select "-- AM PM" at bounding box center [715, 344] width 46 height 26
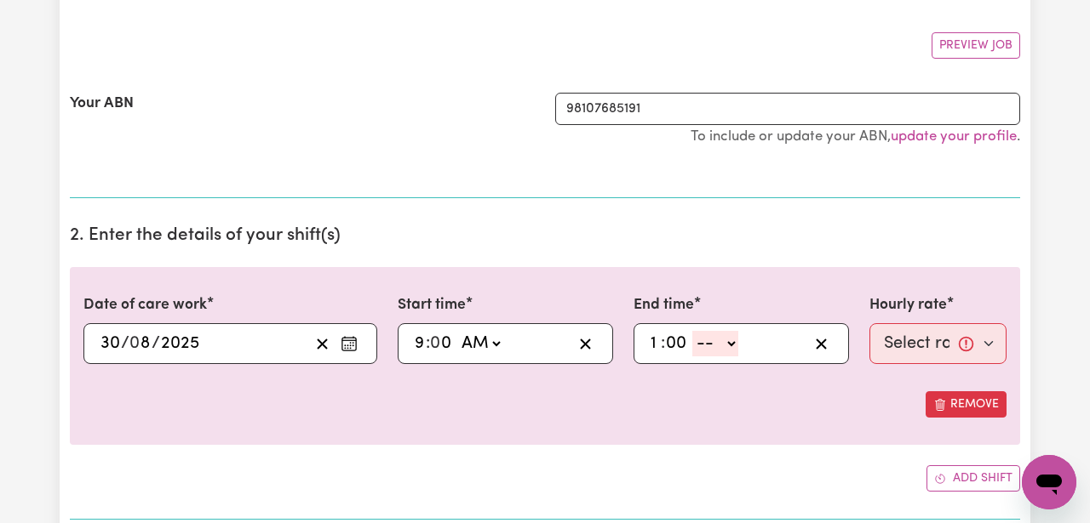
select select "pm"
type input "13:00"
type input "0"
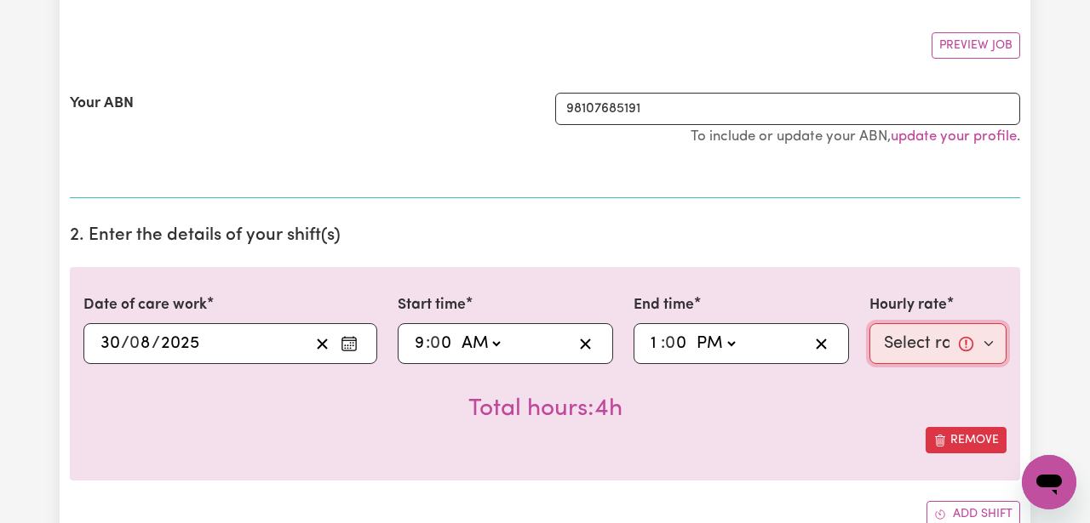
click at [894, 339] on select "Select rate... $85.94 ([DATE])" at bounding box center [937, 343] width 137 height 41
select select "85.94-[DATE]"
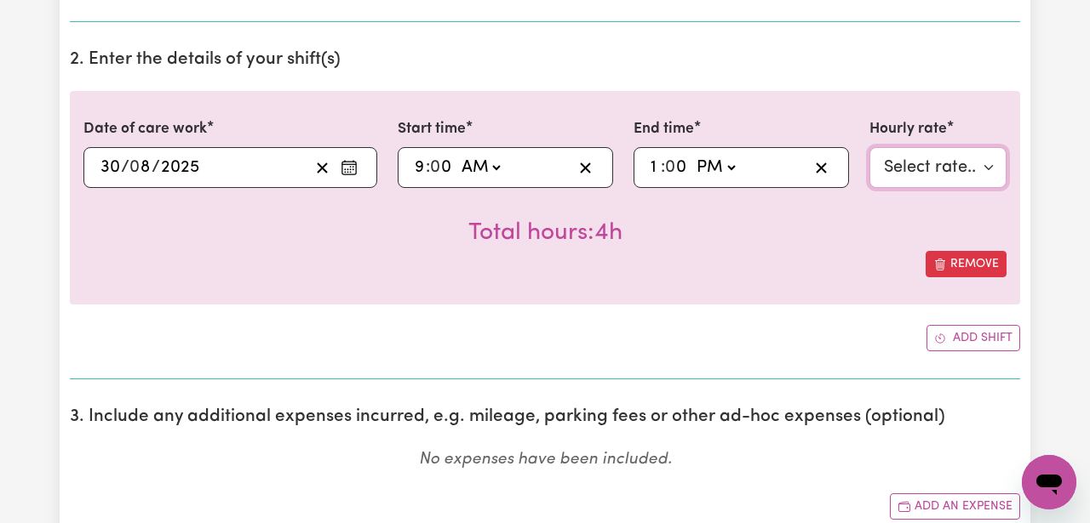
scroll to position [474, 0]
click at [948, 340] on button "Add shift" at bounding box center [973, 339] width 94 height 26
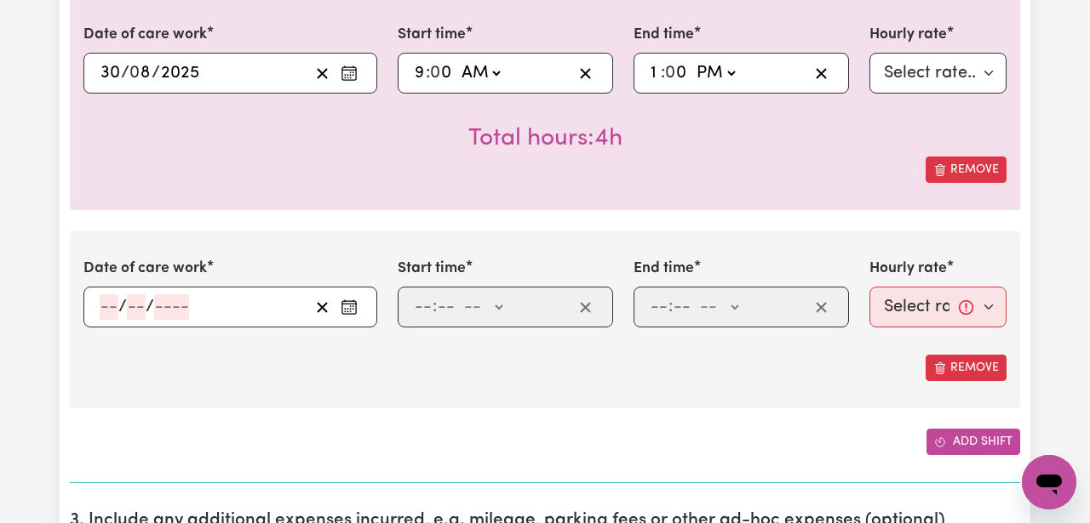
scroll to position [575, 0]
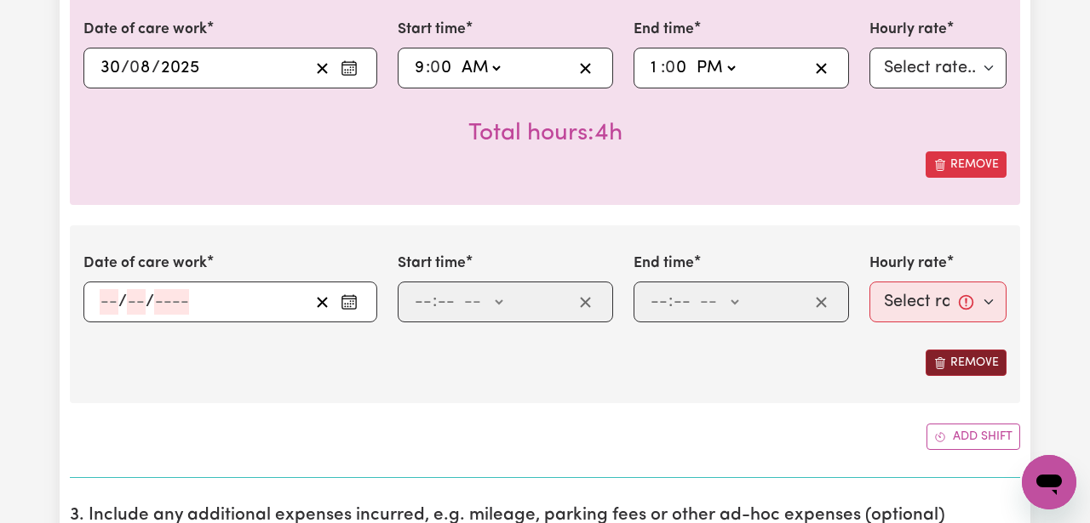
click at [948, 363] on button "Remove" at bounding box center [965, 363] width 81 height 26
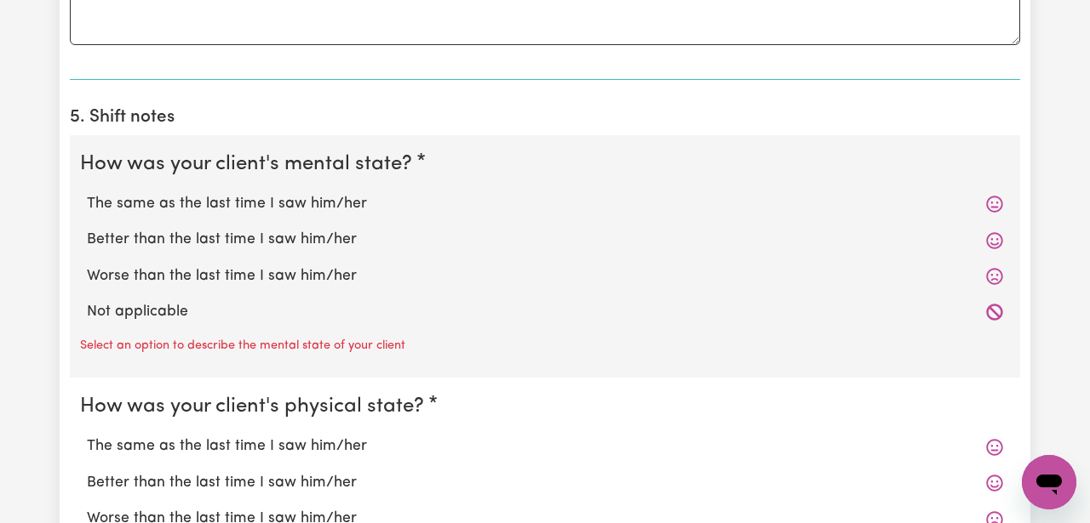
scroll to position [1187, 0]
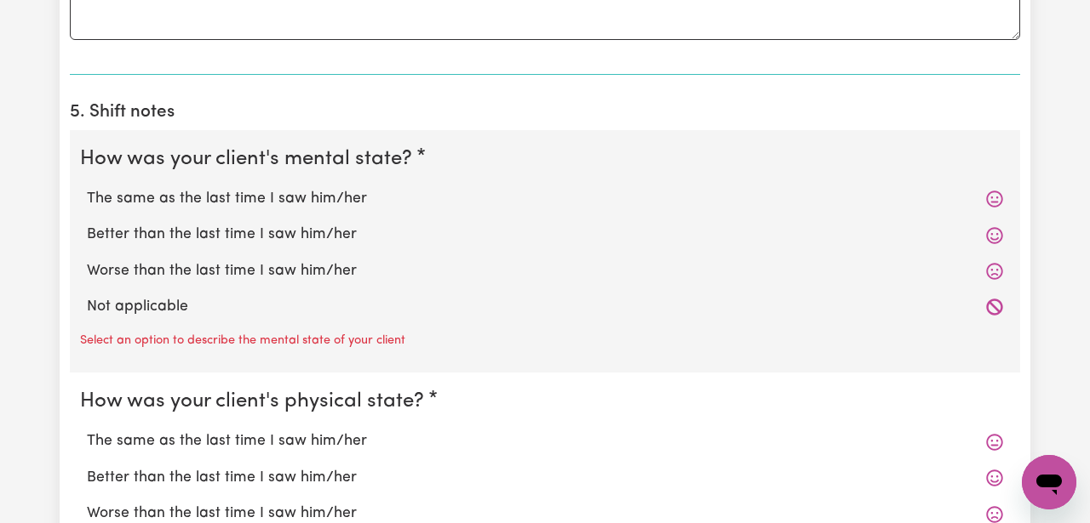
click at [744, 197] on label "The same as the last time I saw him/her" at bounding box center [545, 199] width 916 height 22
click at [87, 188] on input "The same as the last time I saw him/her" at bounding box center [86, 187] width 1 height 1
radio input "true"
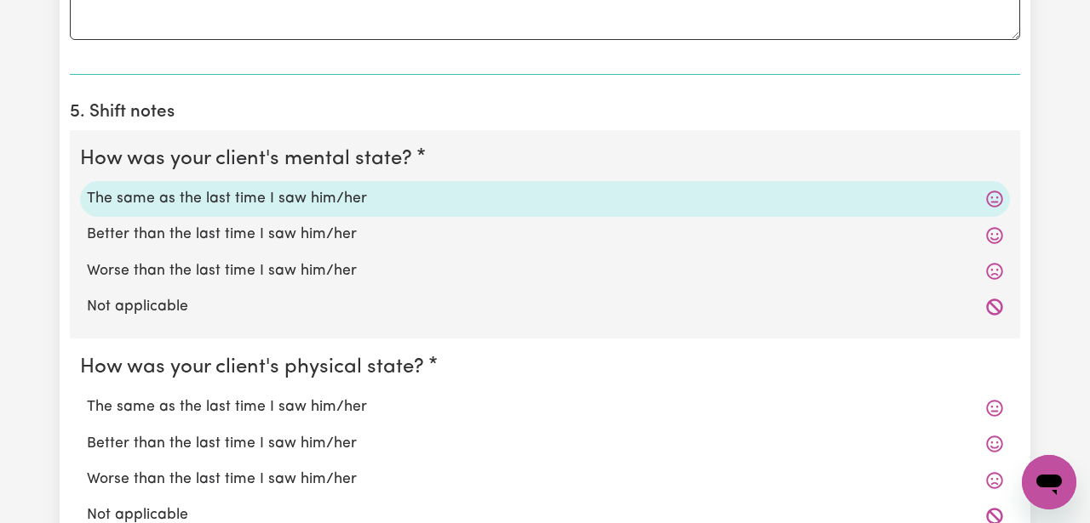
scroll to position [1283, 0]
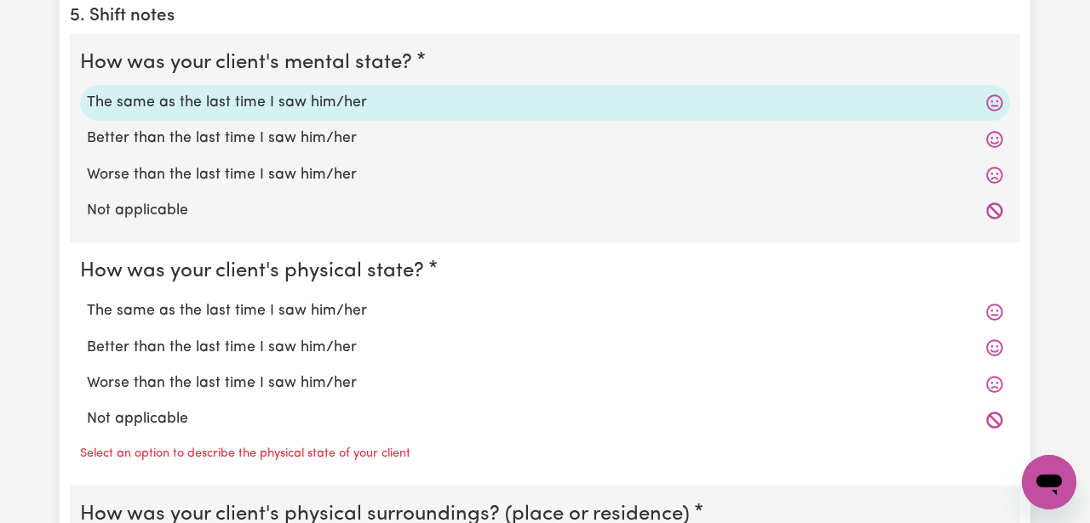
click at [439, 311] on label "The same as the last time I saw him/her" at bounding box center [545, 311] width 916 height 22
click at [87, 300] on input "The same as the last time I saw him/her" at bounding box center [86, 300] width 1 height 1
radio input "true"
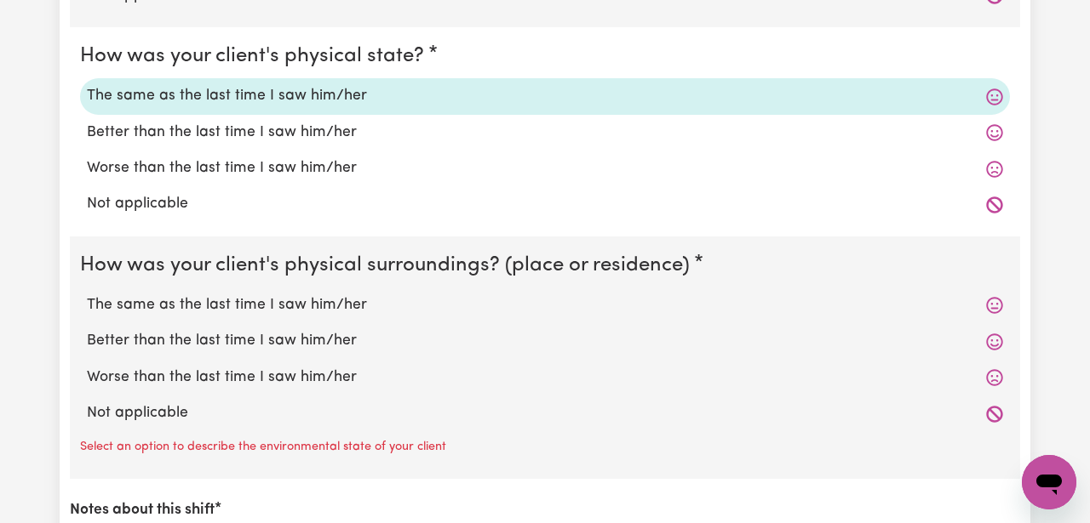
scroll to position [1502, 0]
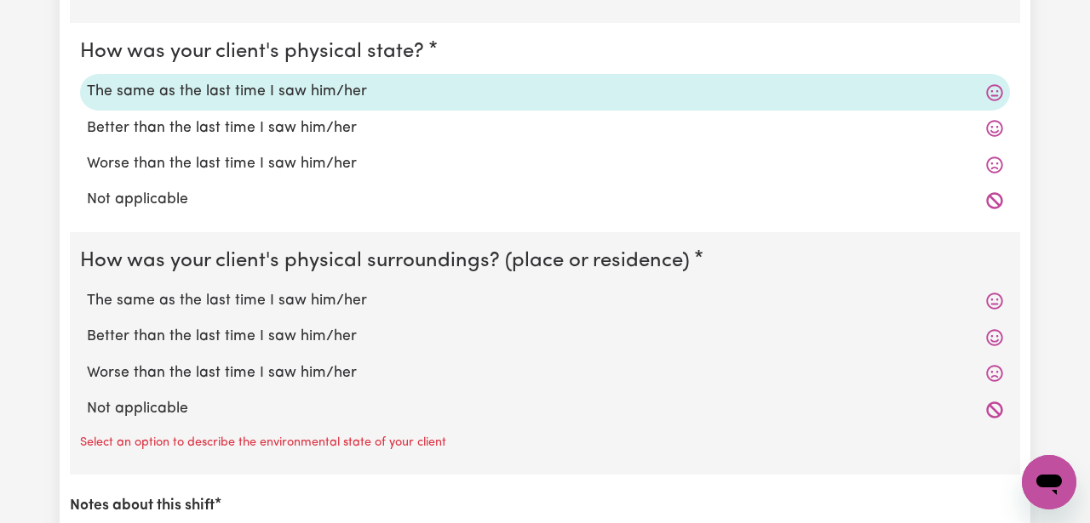
click at [438, 301] on label "The same as the last time I saw him/her" at bounding box center [545, 301] width 916 height 22
click at [87, 290] on input "The same as the last time I saw him/her" at bounding box center [86, 289] width 1 height 1
radio input "true"
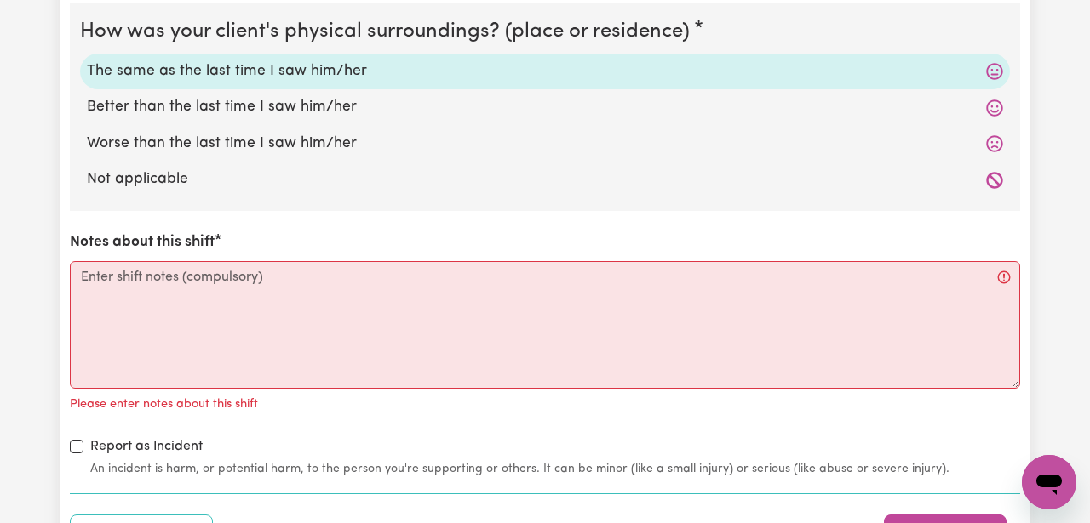
scroll to position [1738, 0]
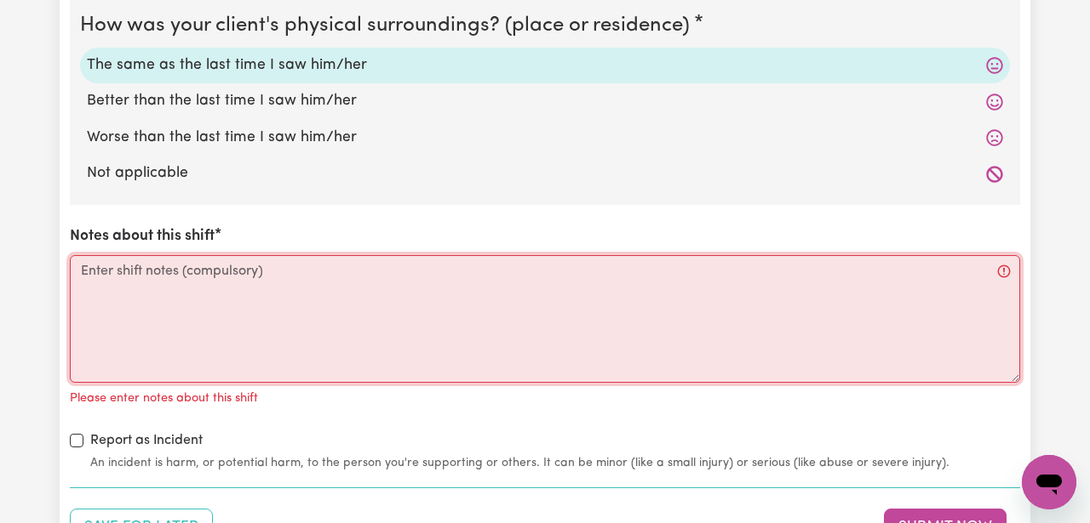
click at [416, 300] on textarea "Notes about this shift" at bounding box center [545, 319] width 950 height 128
paste textarea "[PERSON_NAME] was again very unsettled [DATE], showing hot and cold behaviours …"
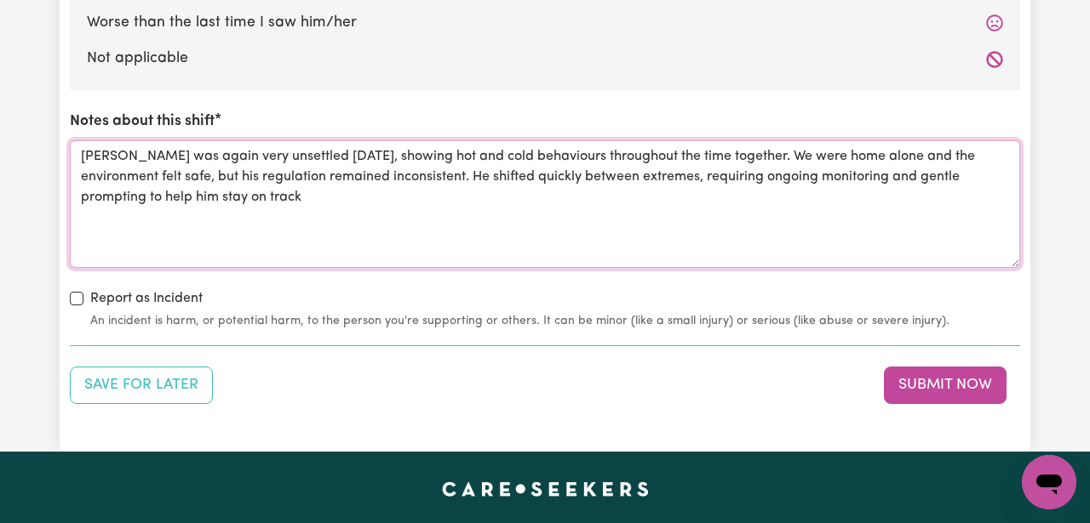
scroll to position [1897, 0]
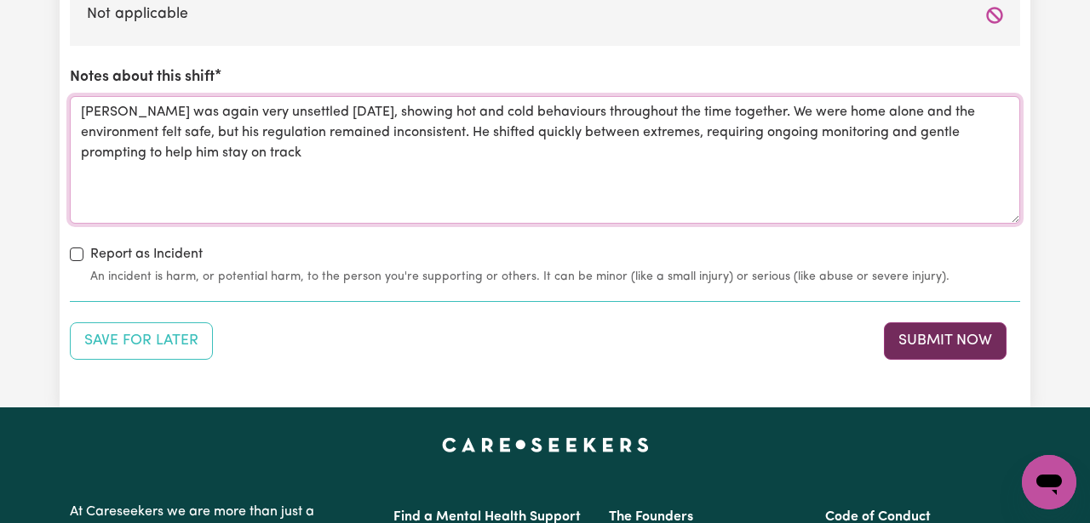
type textarea "[PERSON_NAME] was again very unsettled [DATE], showing hot and cold behaviours …"
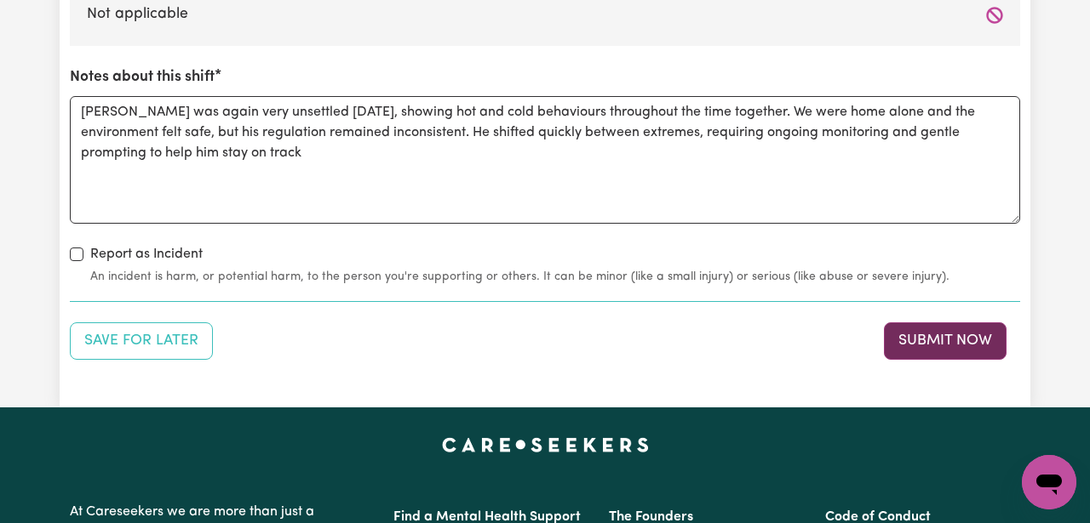
click at [946, 337] on button "Submit Now" at bounding box center [945, 341] width 123 height 37
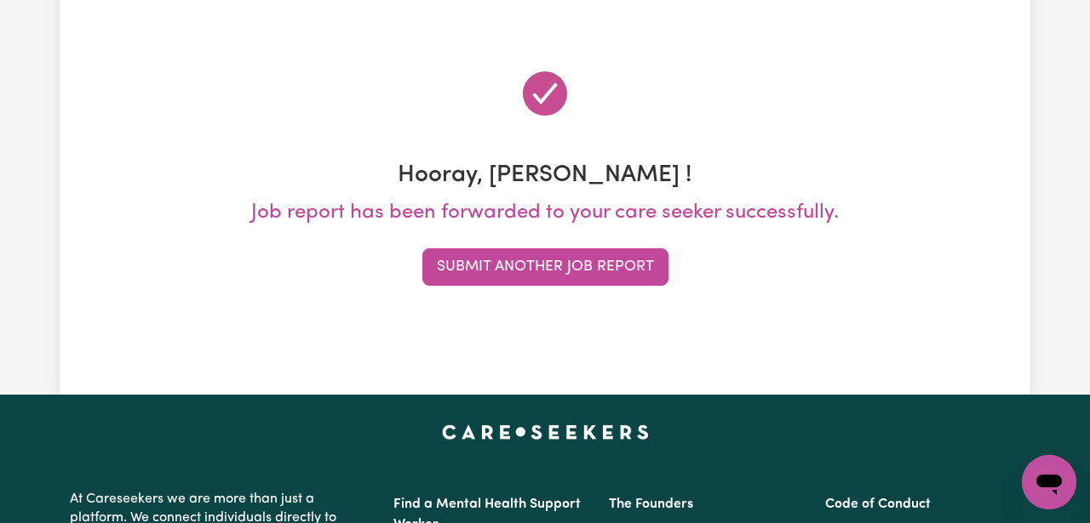
scroll to position [0, 0]
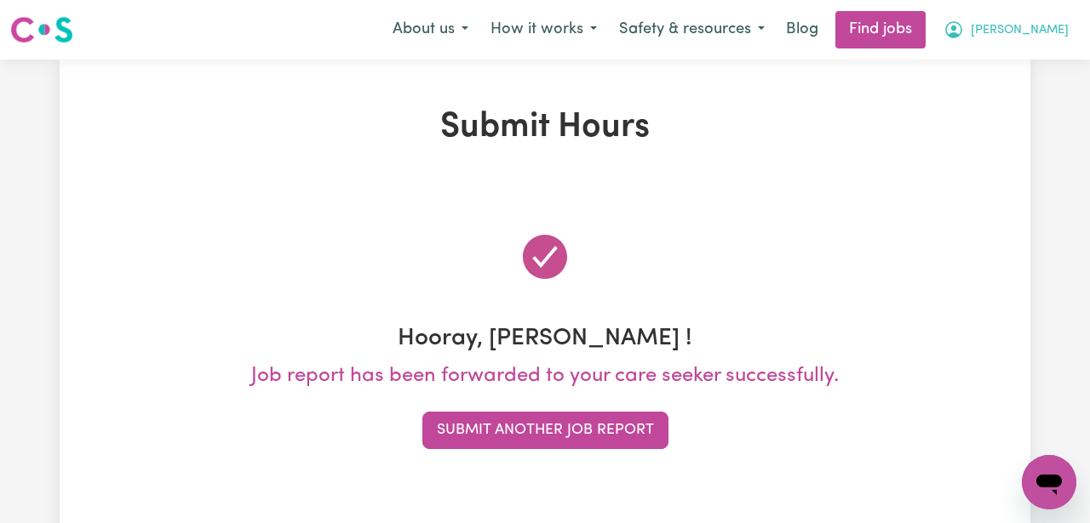
click at [1019, 26] on button "[PERSON_NAME]" at bounding box center [1005, 30] width 147 height 36
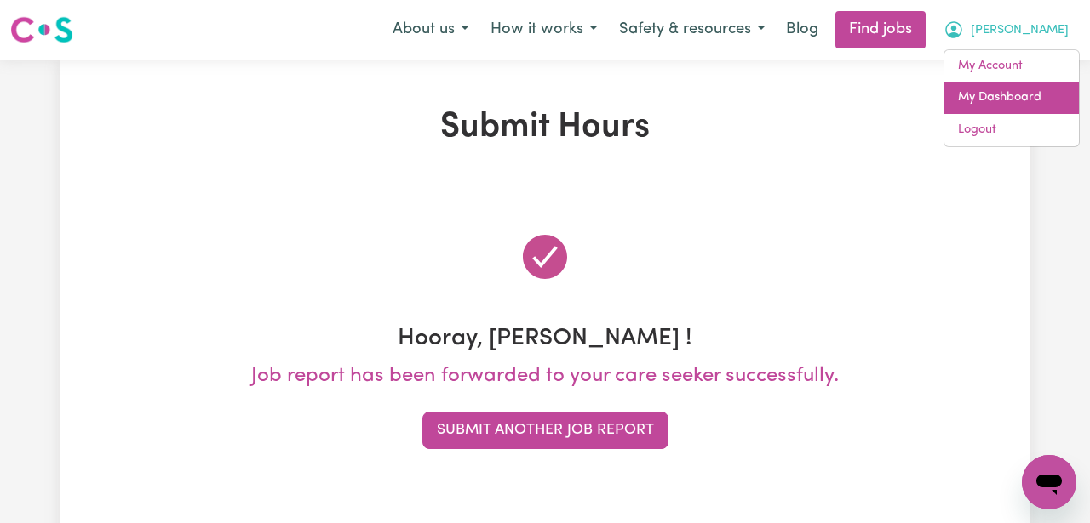
click at [996, 92] on link "My Dashboard" at bounding box center [1011, 98] width 134 height 32
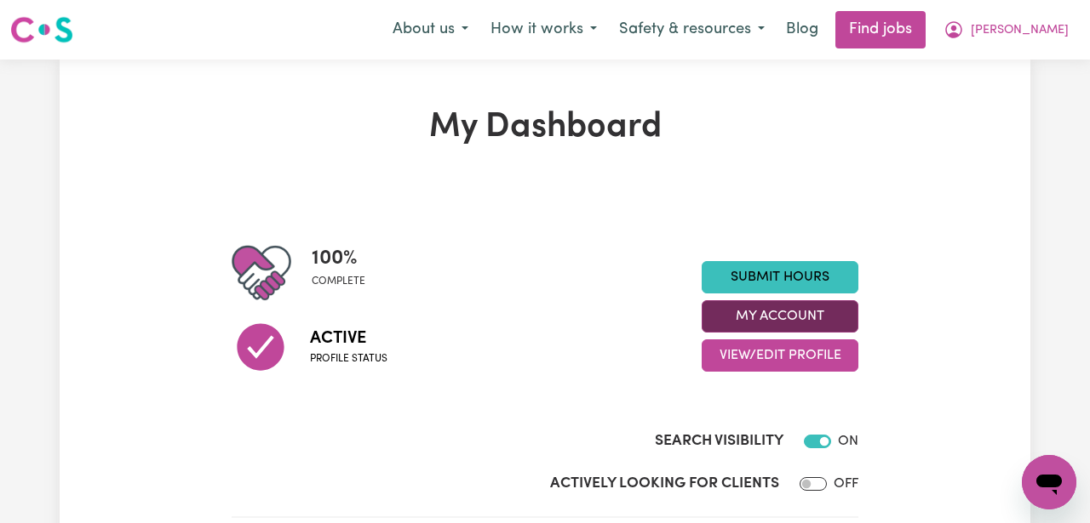
click at [807, 311] on button "My Account" at bounding box center [779, 316] width 157 height 32
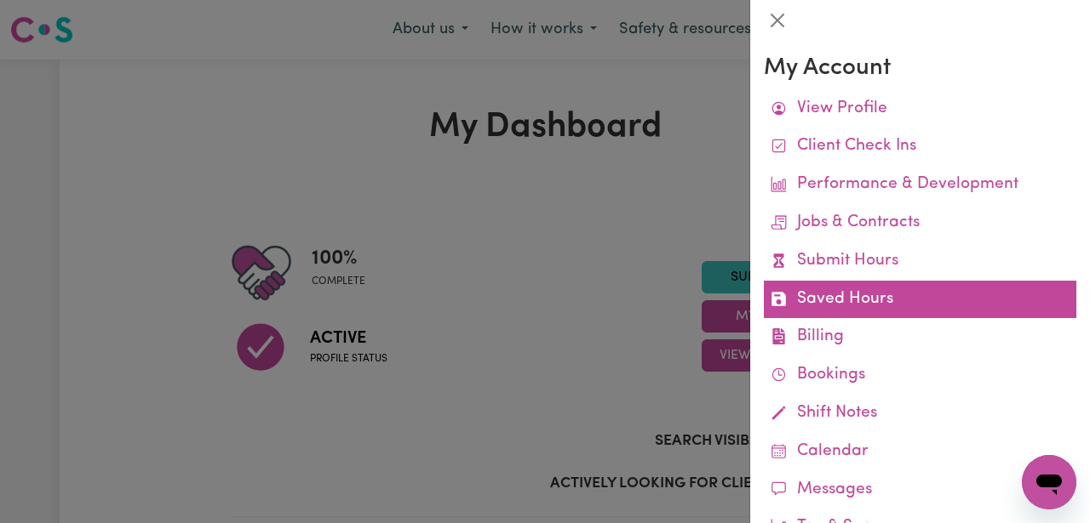
click at [812, 302] on link "Saved Hours" at bounding box center [920, 300] width 312 height 38
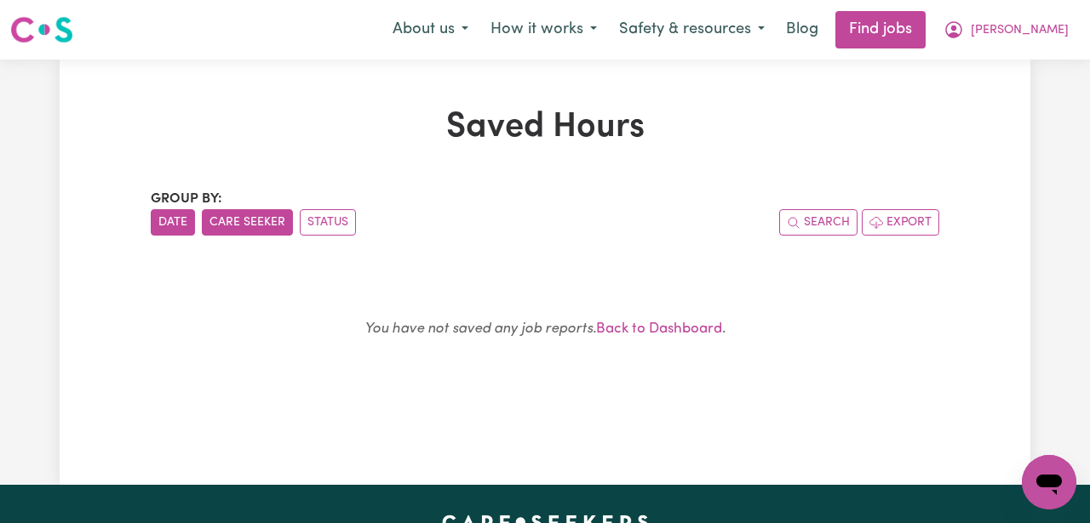
click at [267, 221] on button "Care Seeker" at bounding box center [247, 222] width 91 height 26
click at [321, 220] on button "Status" at bounding box center [328, 222] width 56 height 26
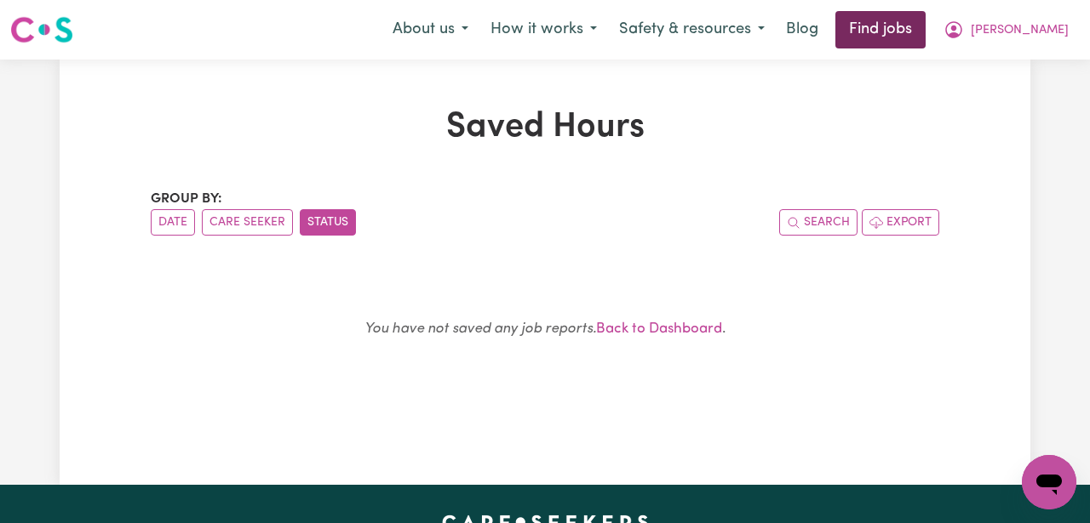
click at [925, 29] on link "Find jobs" at bounding box center [880, 29] width 90 height 37
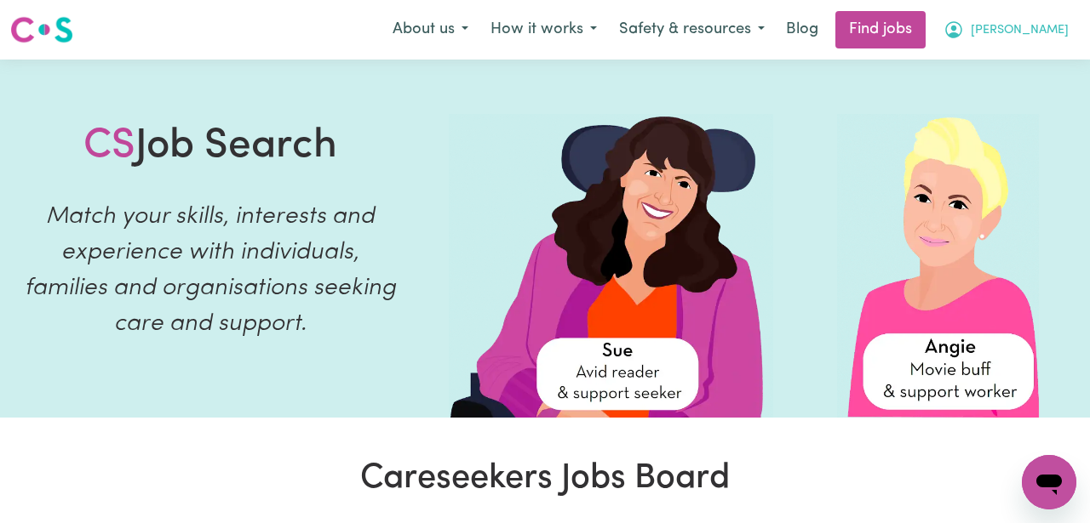
click at [964, 34] on icon "My Account" at bounding box center [953, 30] width 20 height 20
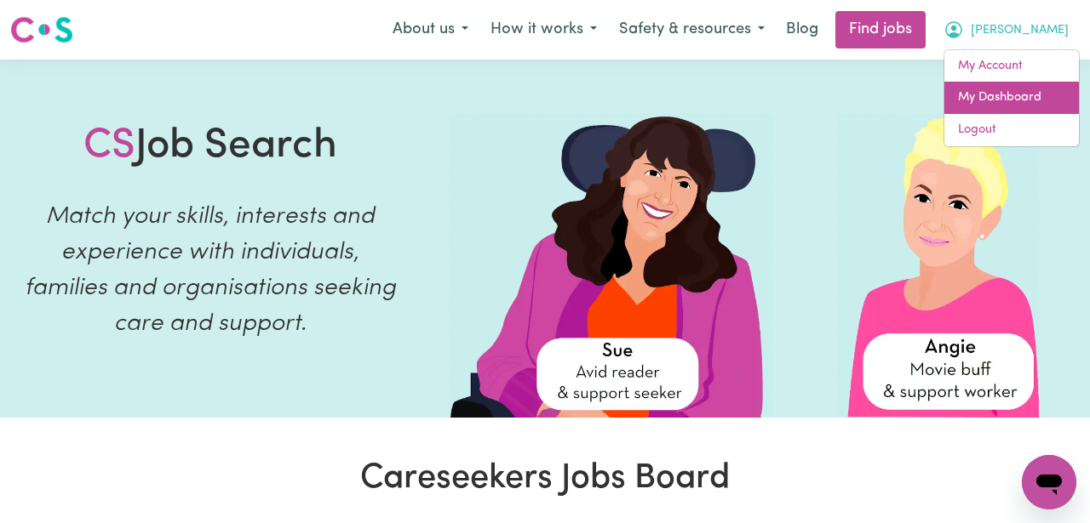
click at [1000, 90] on link "My Dashboard" at bounding box center [1011, 98] width 134 height 32
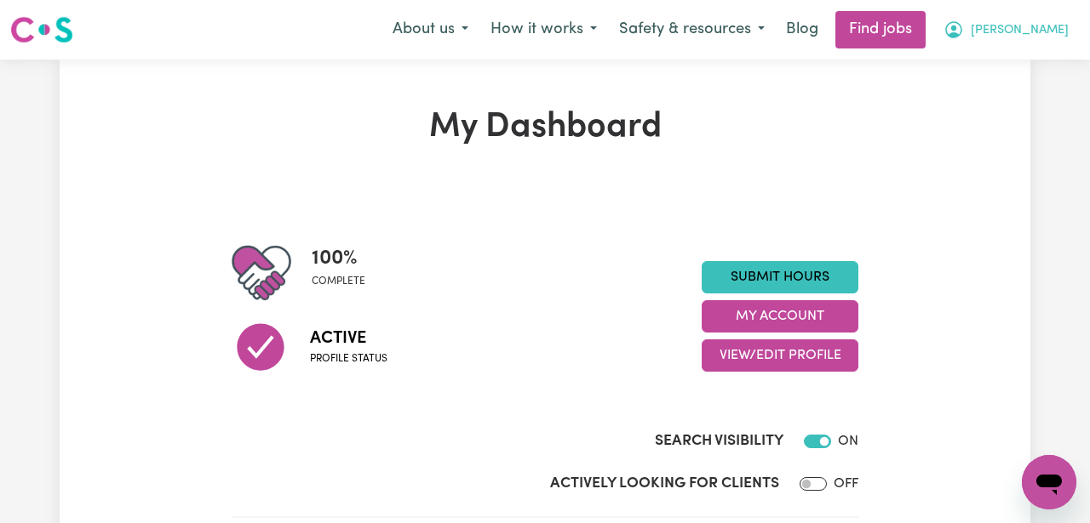
click at [1038, 32] on span "[PERSON_NAME]" at bounding box center [1019, 30] width 98 height 19
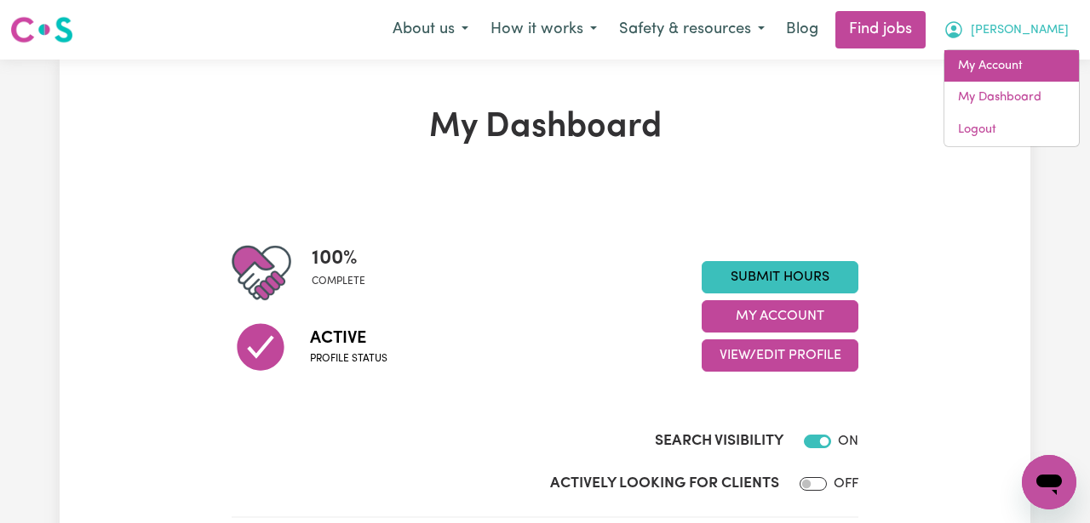
click at [1027, 66] on link "My Account" at bounding box center [1011, 66] width 134 height 32
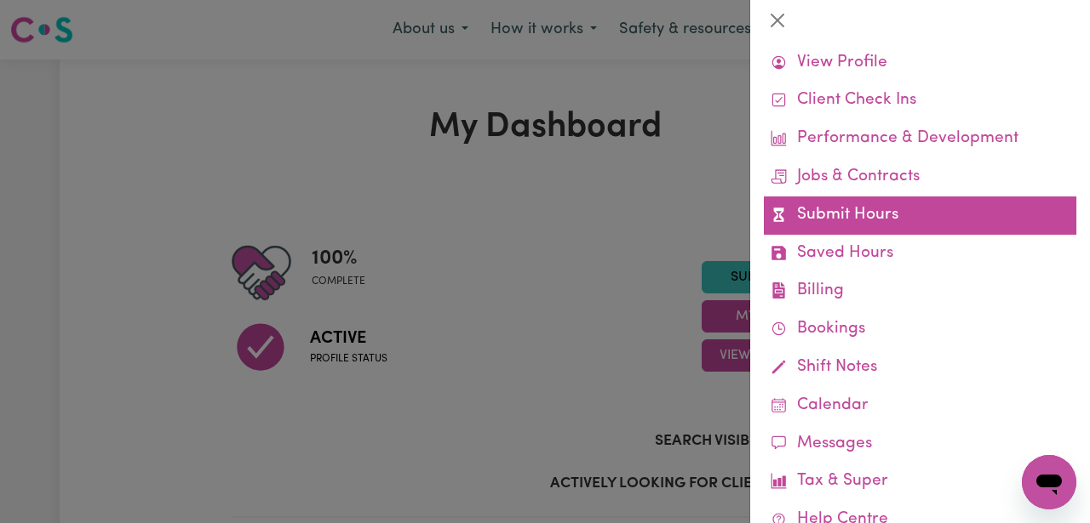
scroll to position [60, 0]
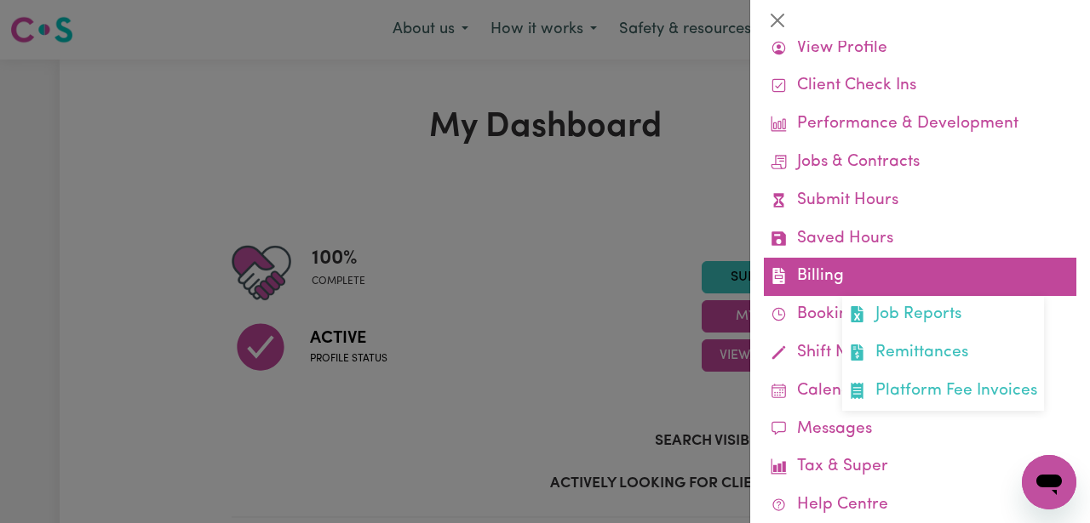
click at [901, 276] on link "Billing Job Reports Remittances Platform Fee Invoices" at bounding box center [920, 277] width 312 height 38
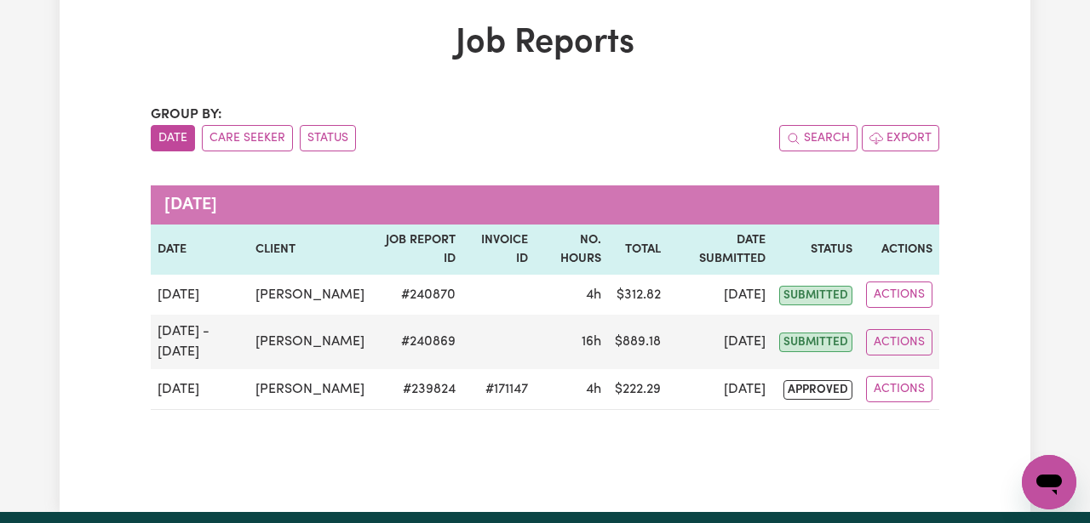
scroll to position [86, 0]
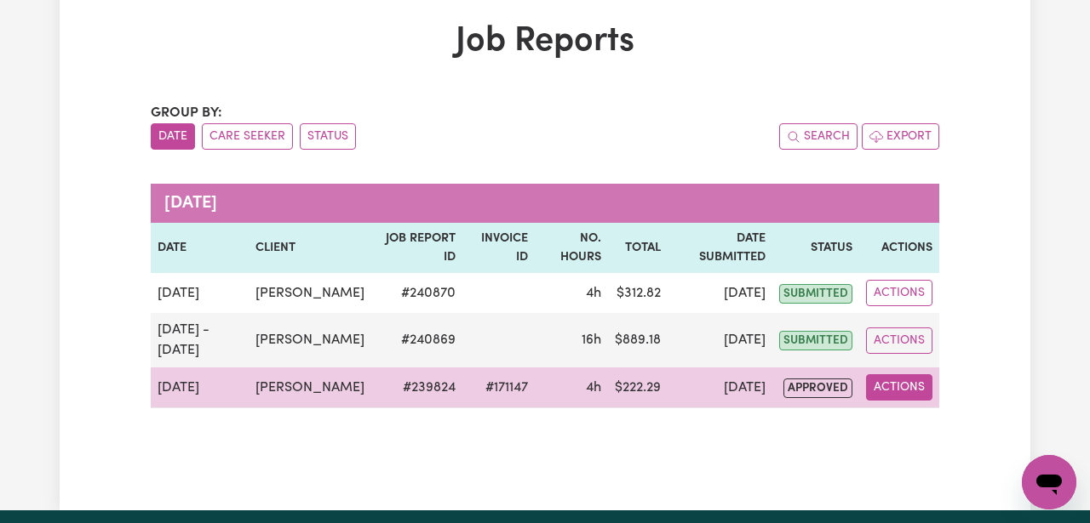
click at [885, 401] on button "Actions" at bounding box center [899, 388] width 66 height 26
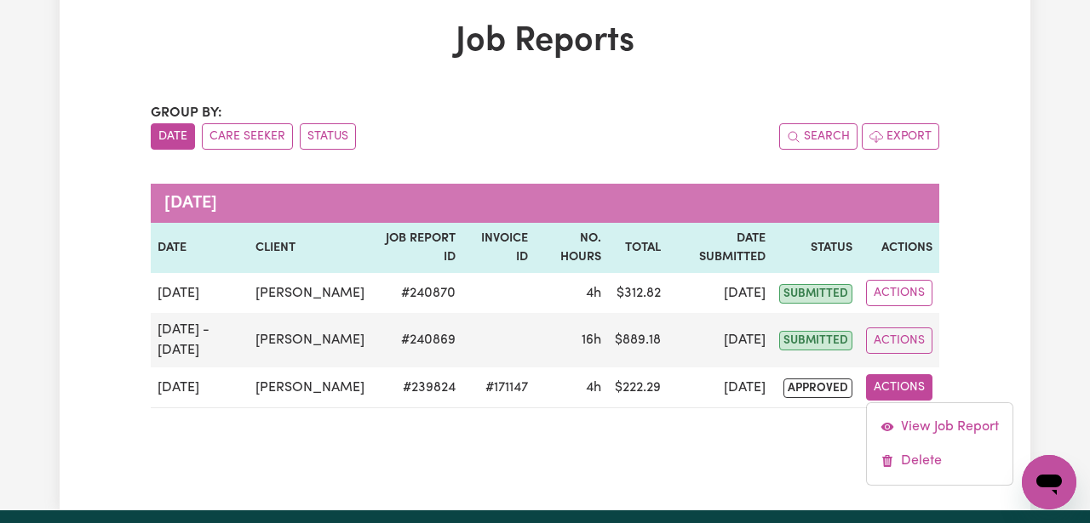
click at [962, 375] on div "Job Reports Group by: Date Care Seeker Status Search Export [DATE] Date Client …" at bounding box center [545, 242] width 970 height 442
